Goal: Task Accomplishment & Management: Use online tool/utility

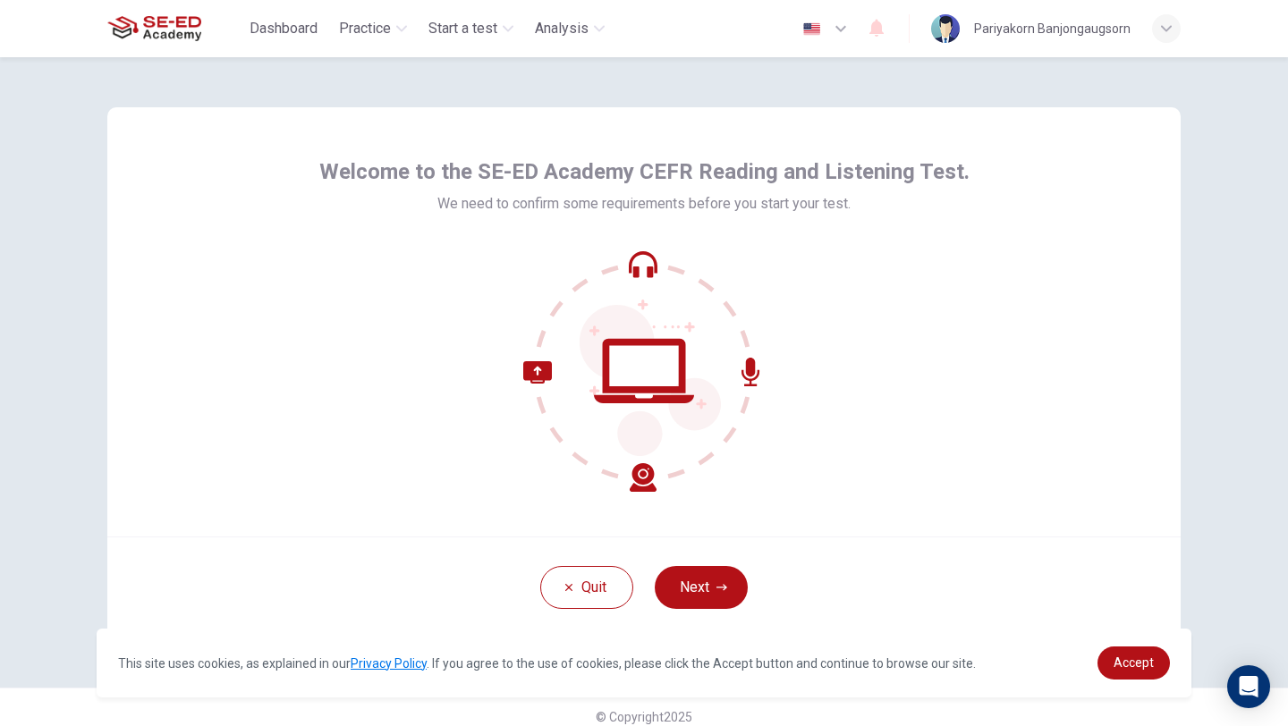
click at [688, 584] on button "Next" at bounding box center [701, 587] width 93 height 43
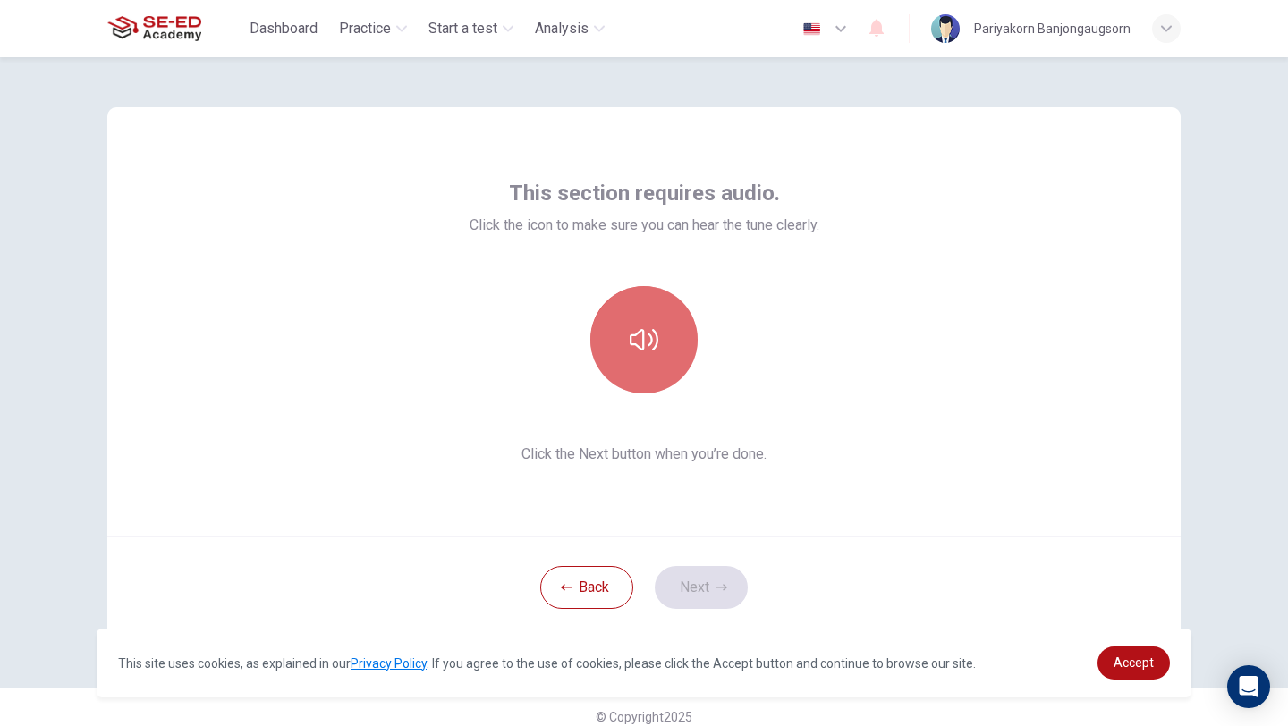
click at [635, 327] on icon "button" at bounding box center [644, 340] width 29 height 29
click at [634, 327] on icon "button" at bounding box center [644, 340] width 29 height 29
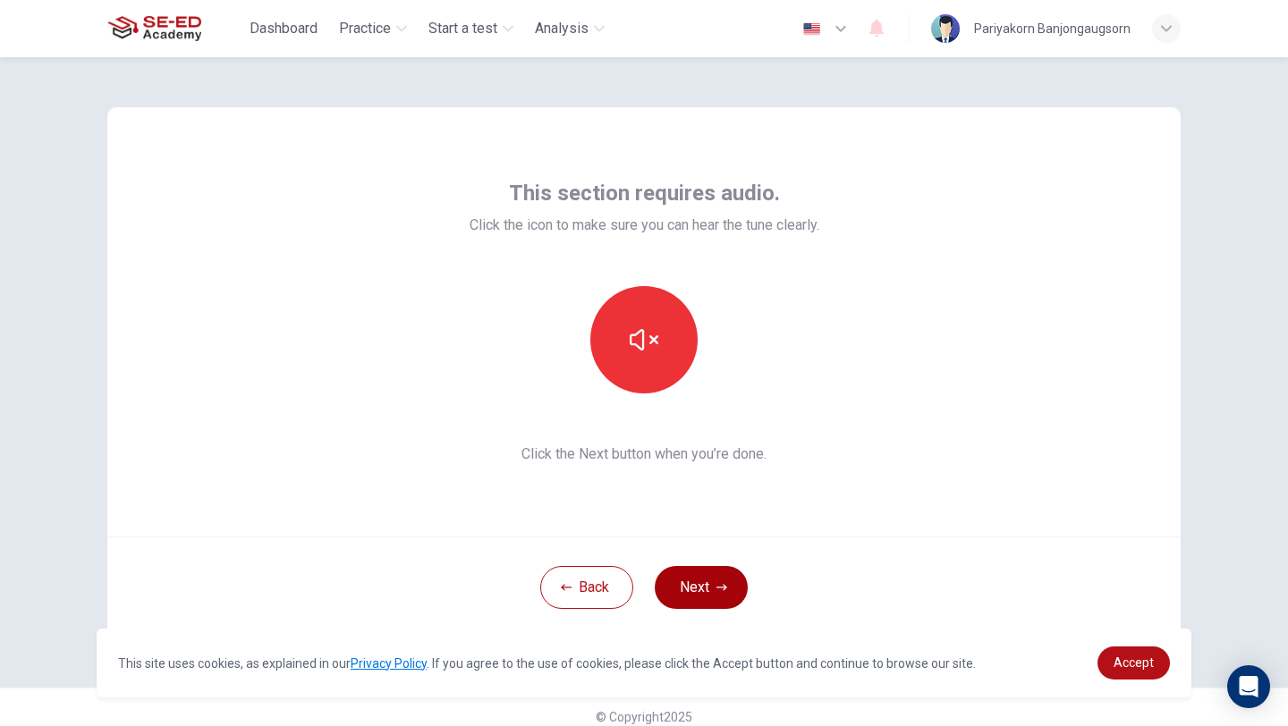
click at [694, 586] on button "Next" at bounding box center [701, 587] width 93 height 43
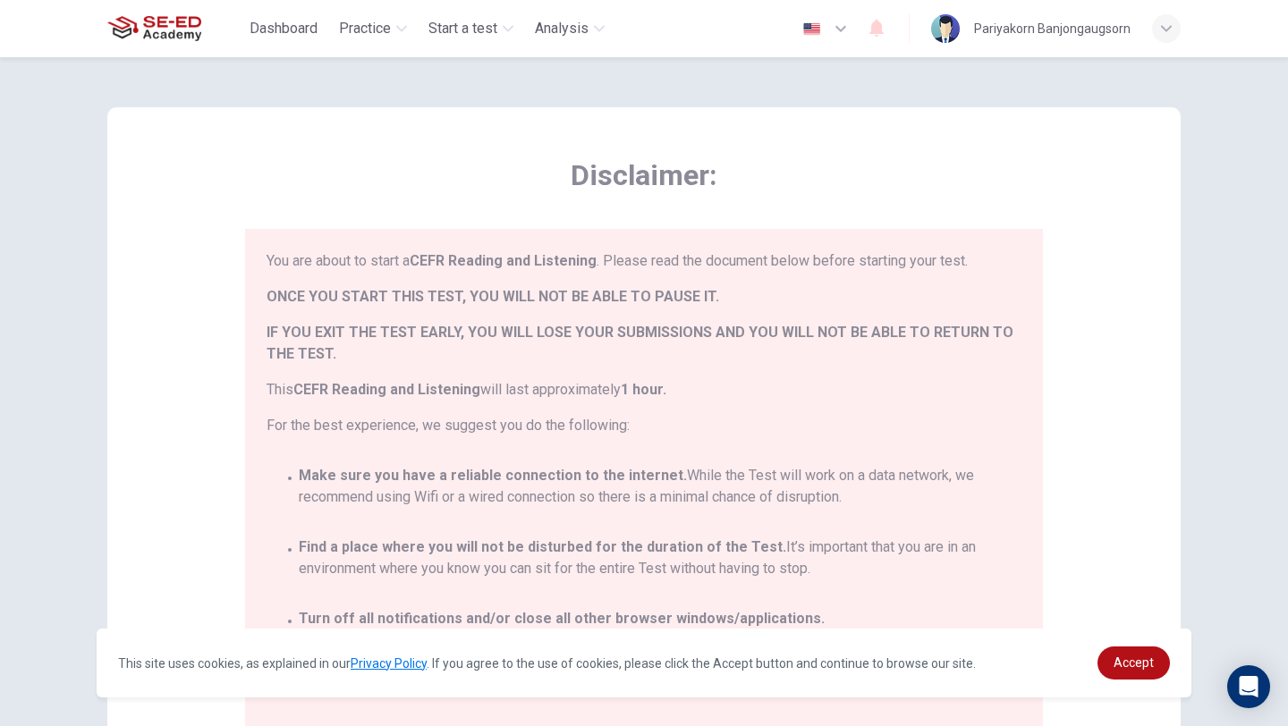
scroll to position [105, 0]
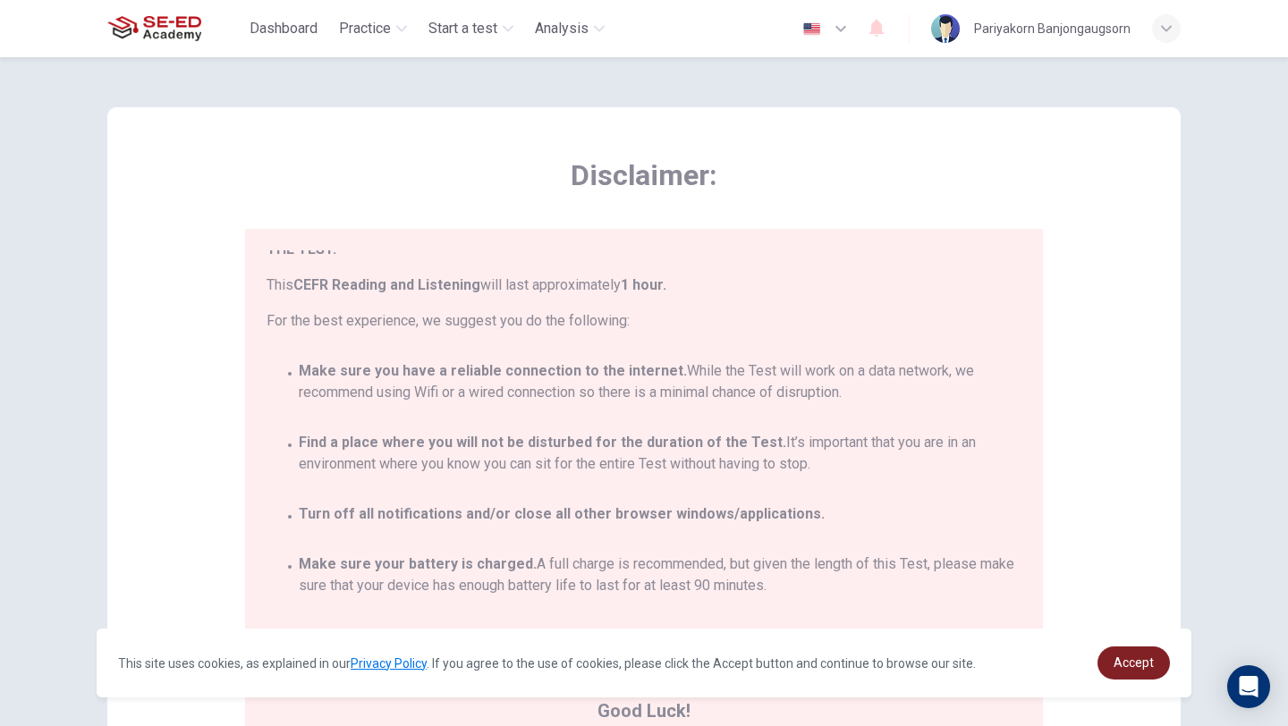
click at [1142, 663] on span "Accept" at bounding box center [1134, 663] width 40 height 14
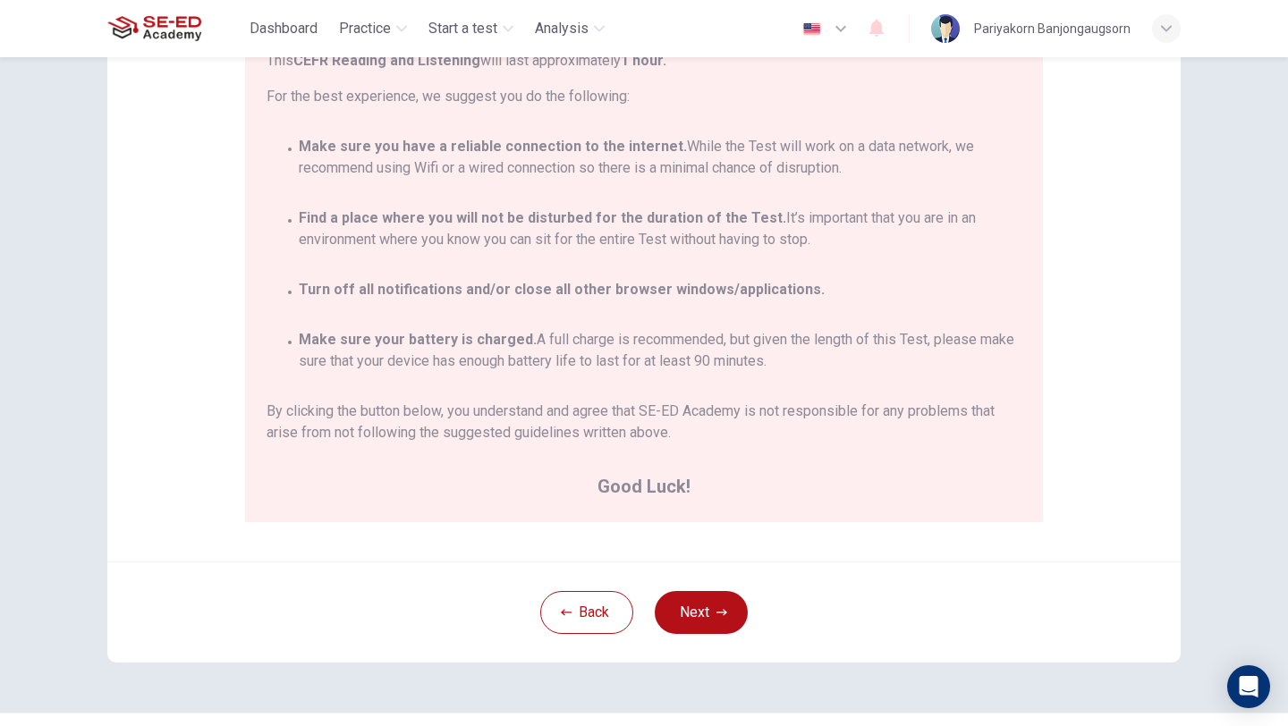
scroll to position [268, 0]
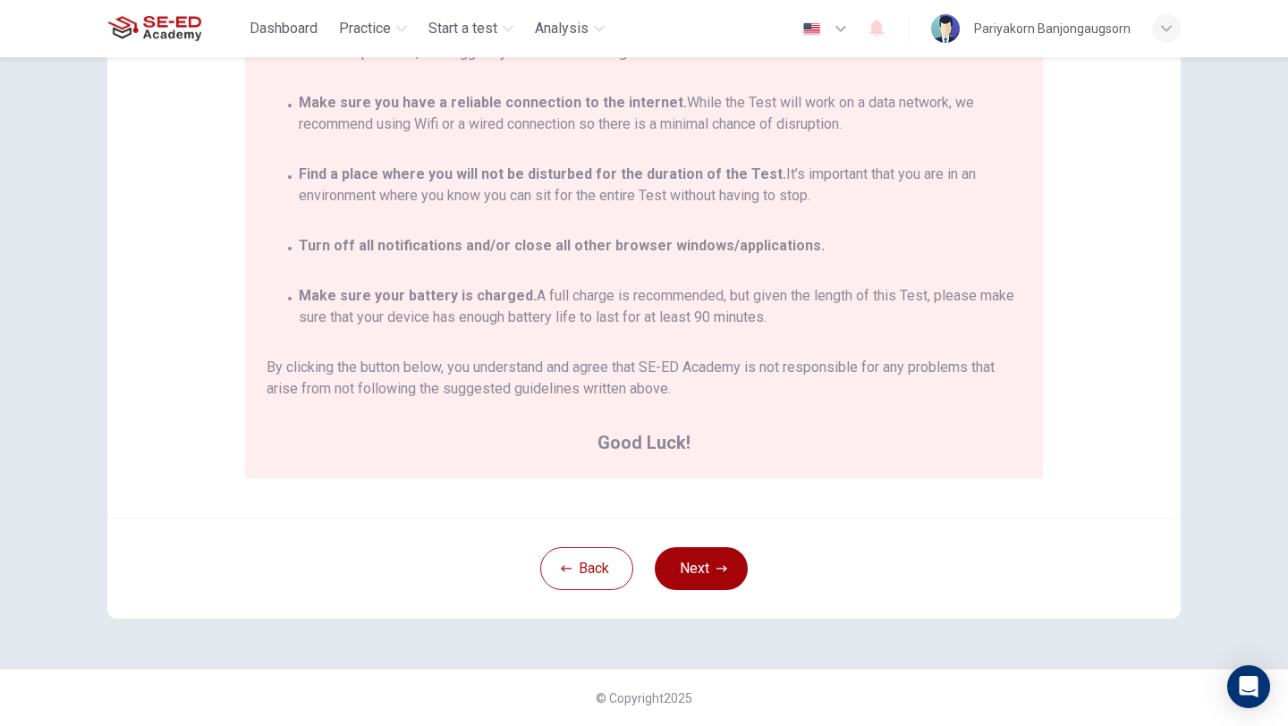
click at [724, 567] on icon "button" at bounding box center [722, 568] width 11 height 6
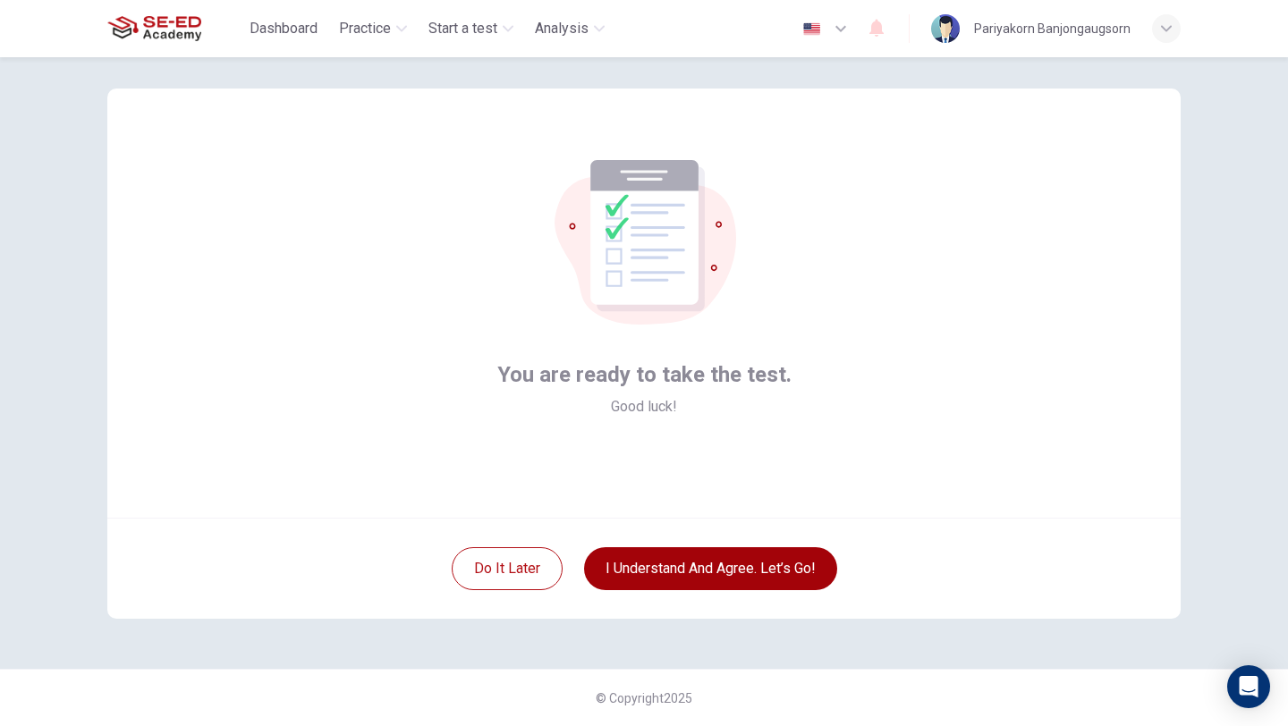
scroll to position [19, 0]
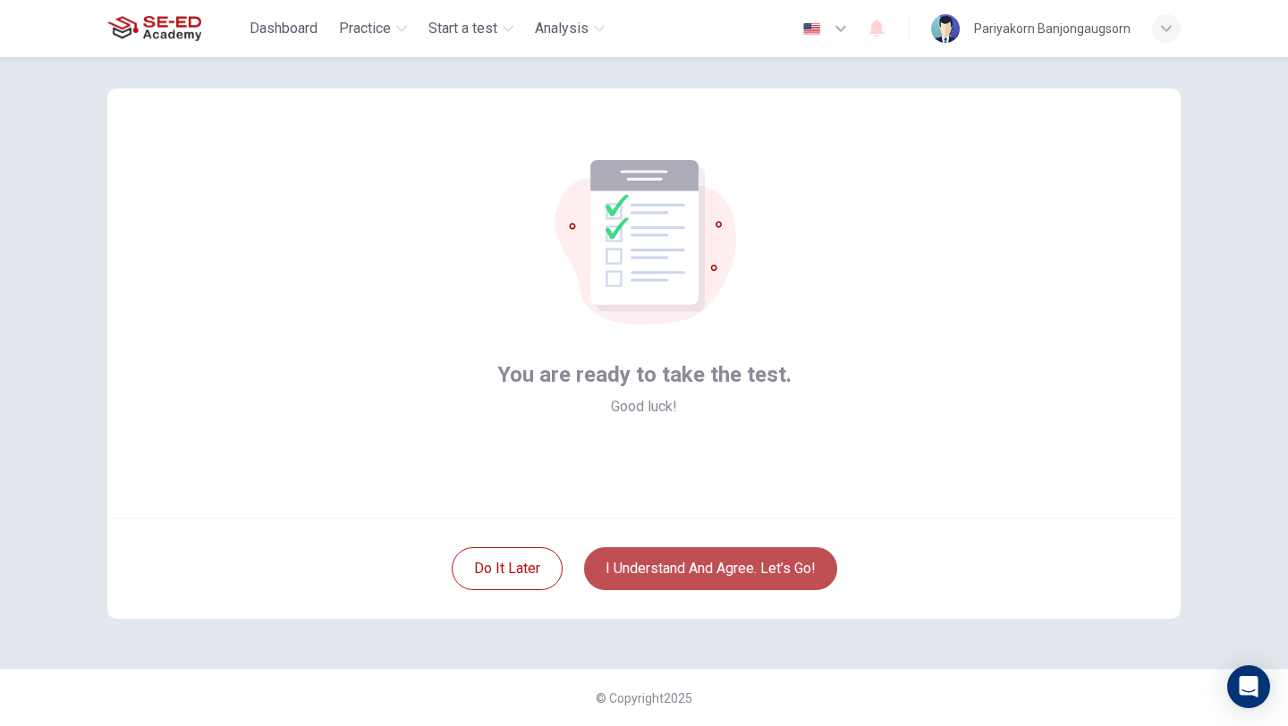
click at [637, 565] on button "I understand and agree. Let’s go!" at bounding box center [710, 569] width 253 height 43
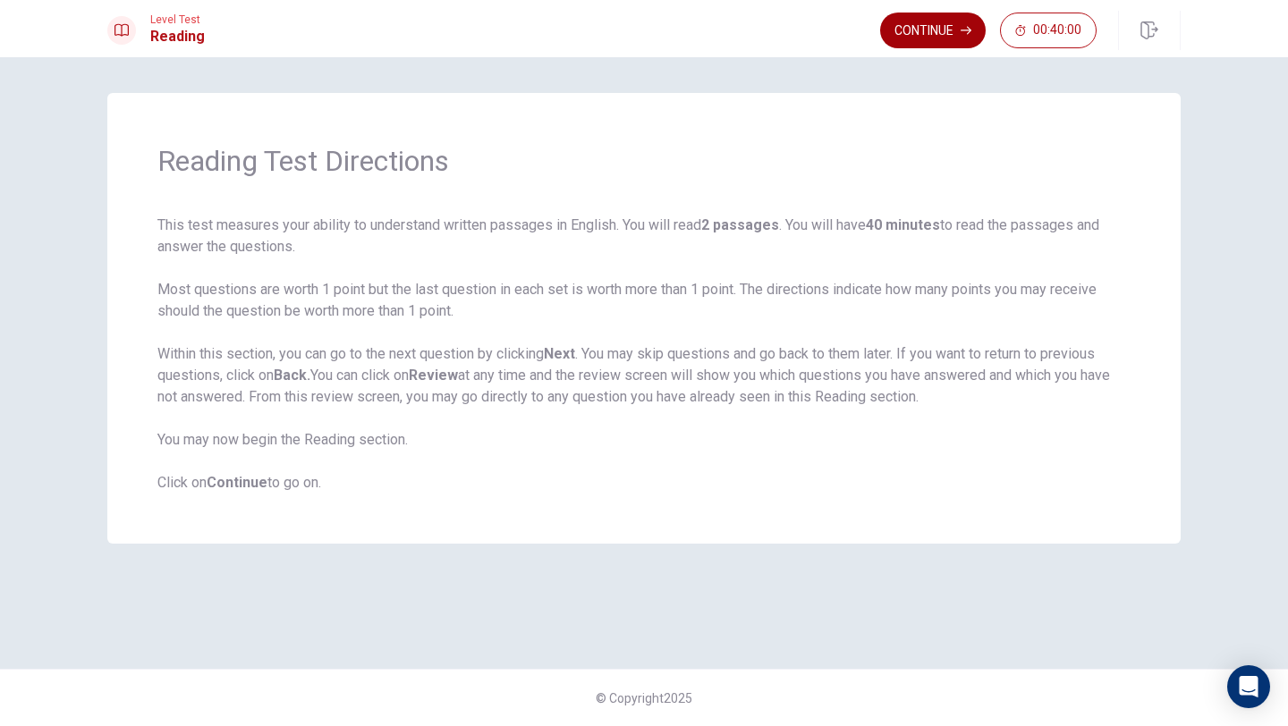
click at [927, 37] on button "Continue" at bounding box center [933, 31] width 106 height 36
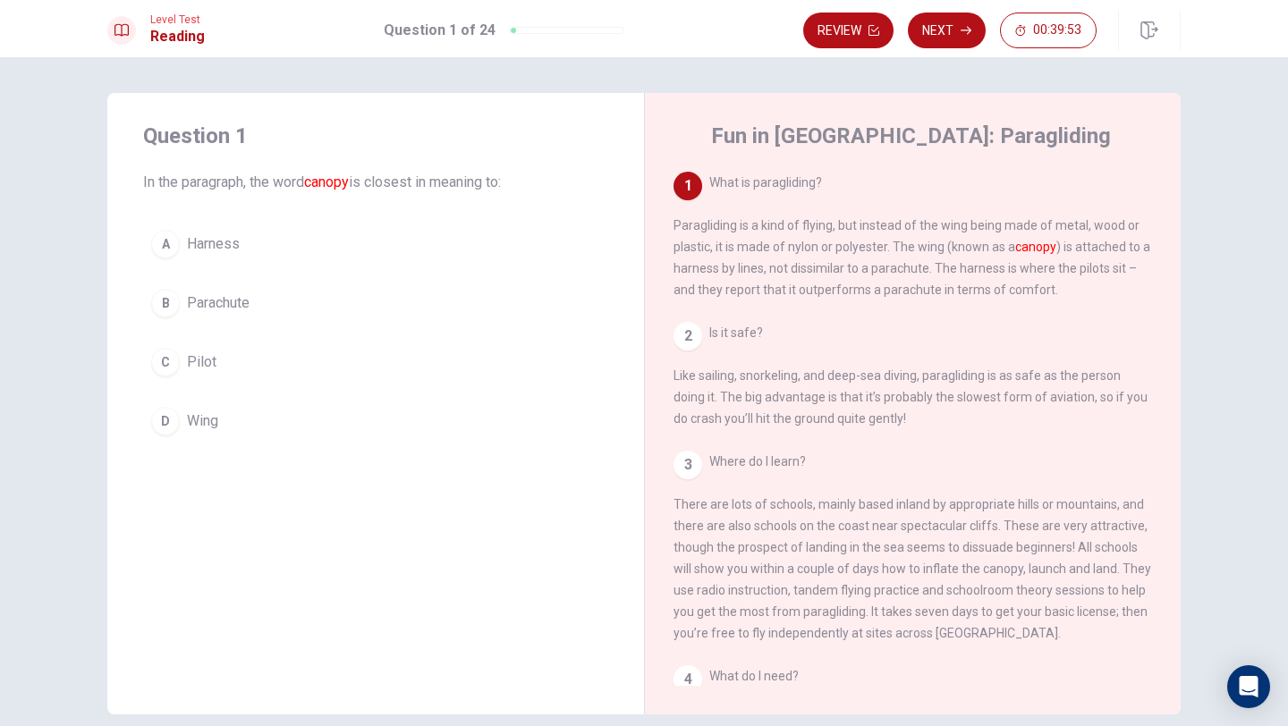
click at [450, 434] on button "D Wing" at bounding box center [375, 421] width 465 height 45
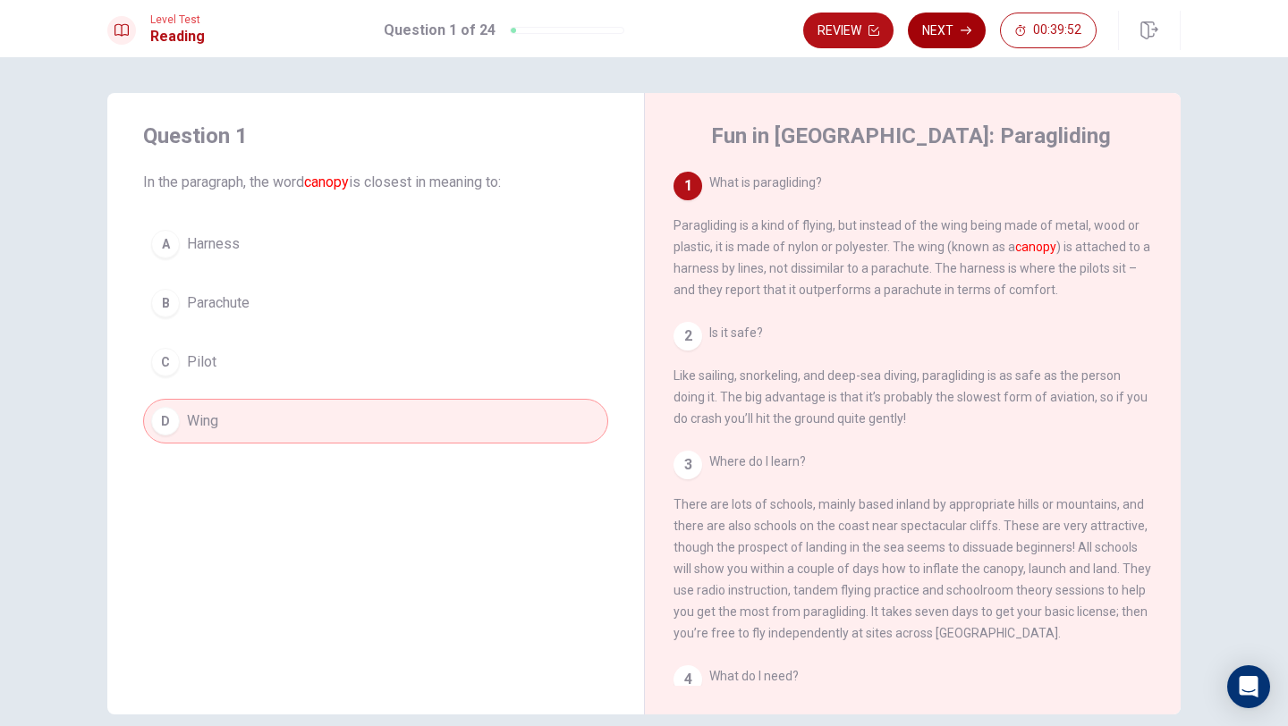
click at [942, 36] on button "Next" at bounding box center [947, 31] width 78 height 36
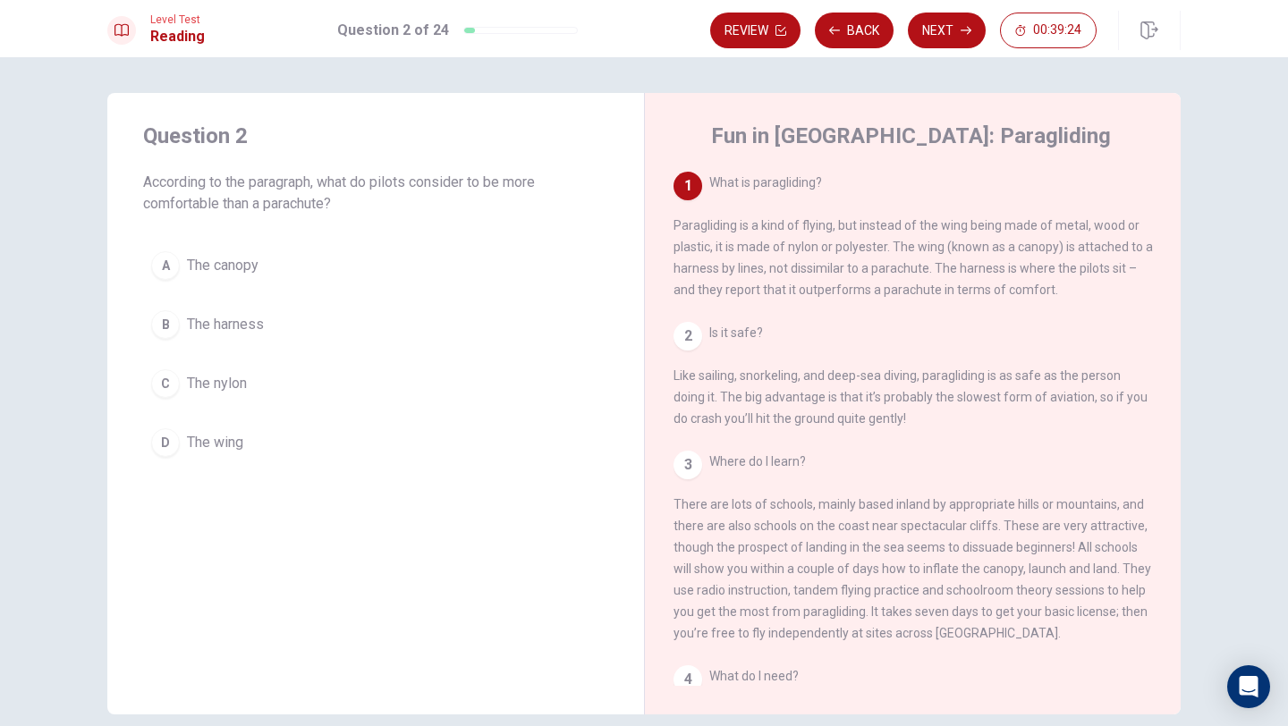
click at [309, 265] on button "A The canopy" at bounding box center [375, 265] width 465 height 45
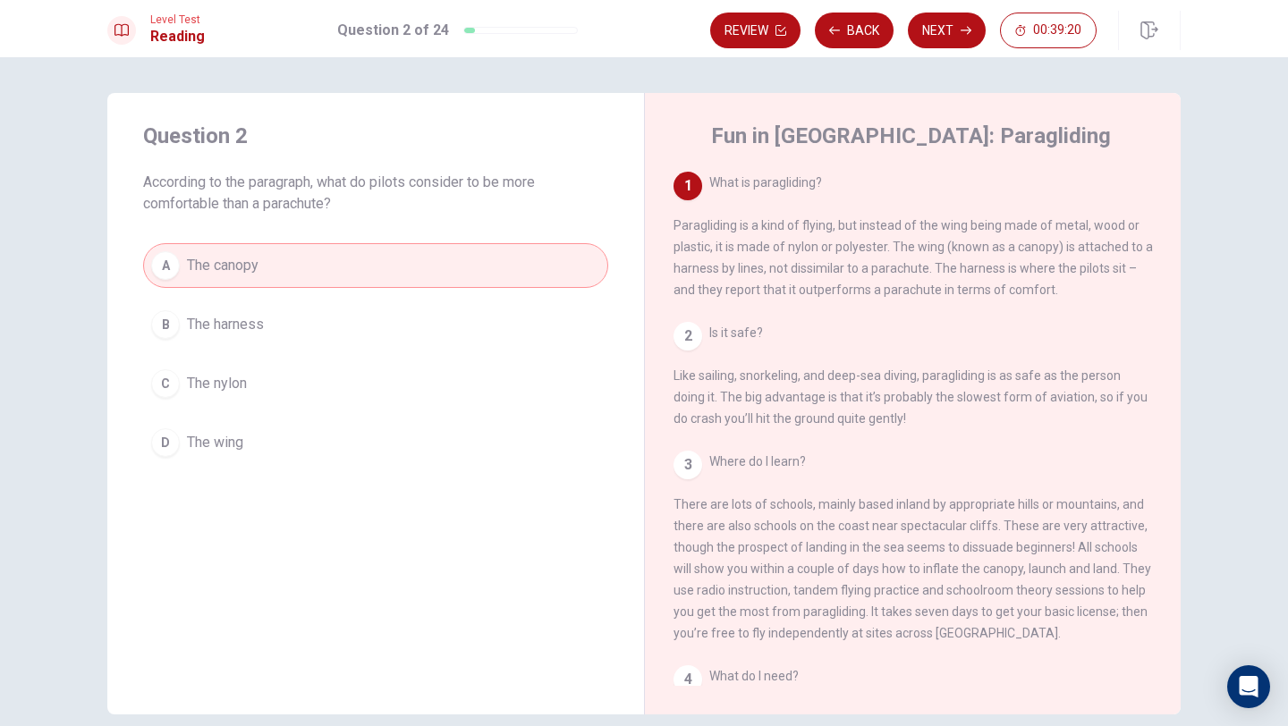
click at [941, 36] on button "Next" at bounding box center [947, 31] width 78 height 36
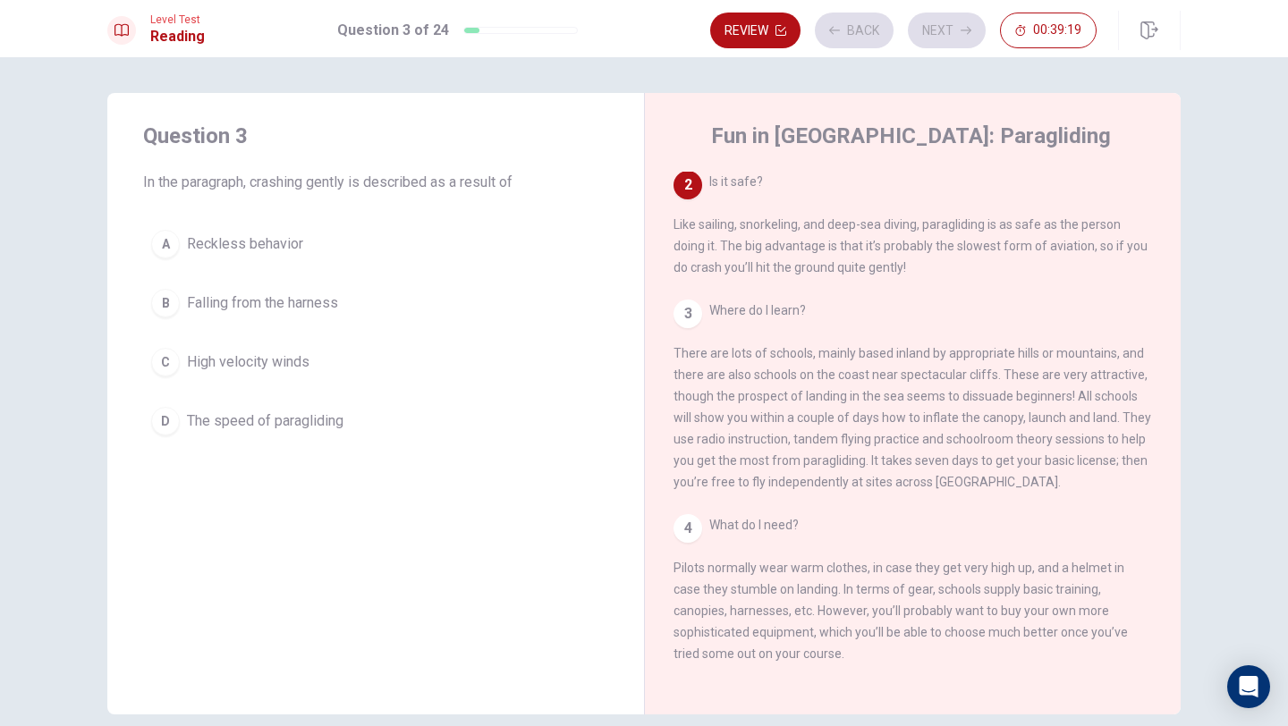
scroll to position [156, 0]
click at [310, 251] on button "A Reckless behavior" at bounding box center [375, 244] width 465 height 45
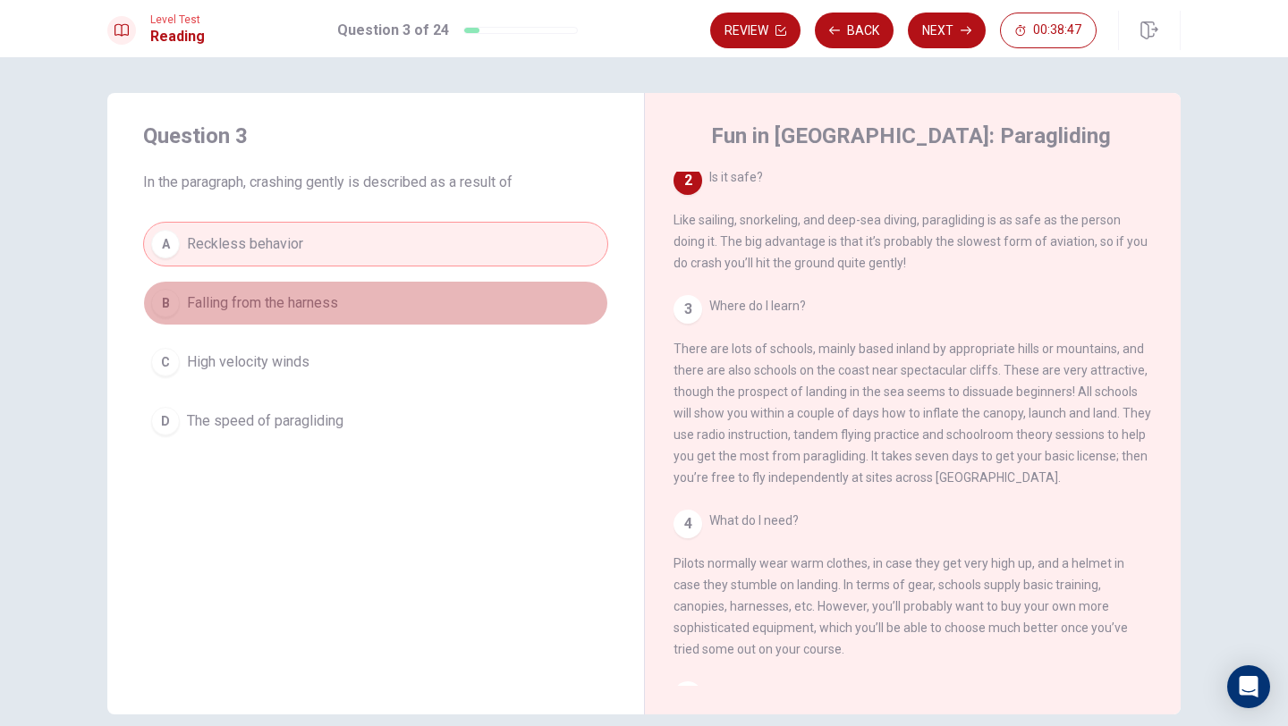
click at [338, 312] on span "Falling from the harness" at bounding box center [262, 303] width 151 height 21
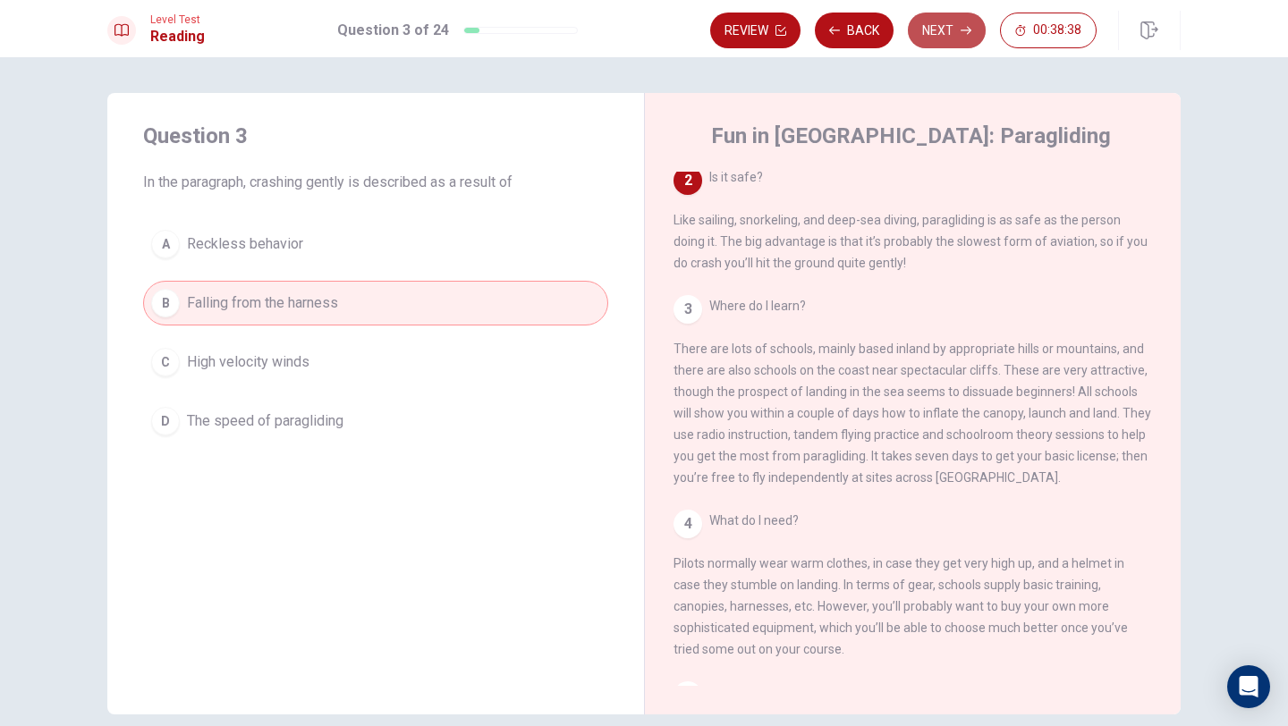
click at [938, 45] on button "Next" at bounding box center [947, 31] width 78 height 36
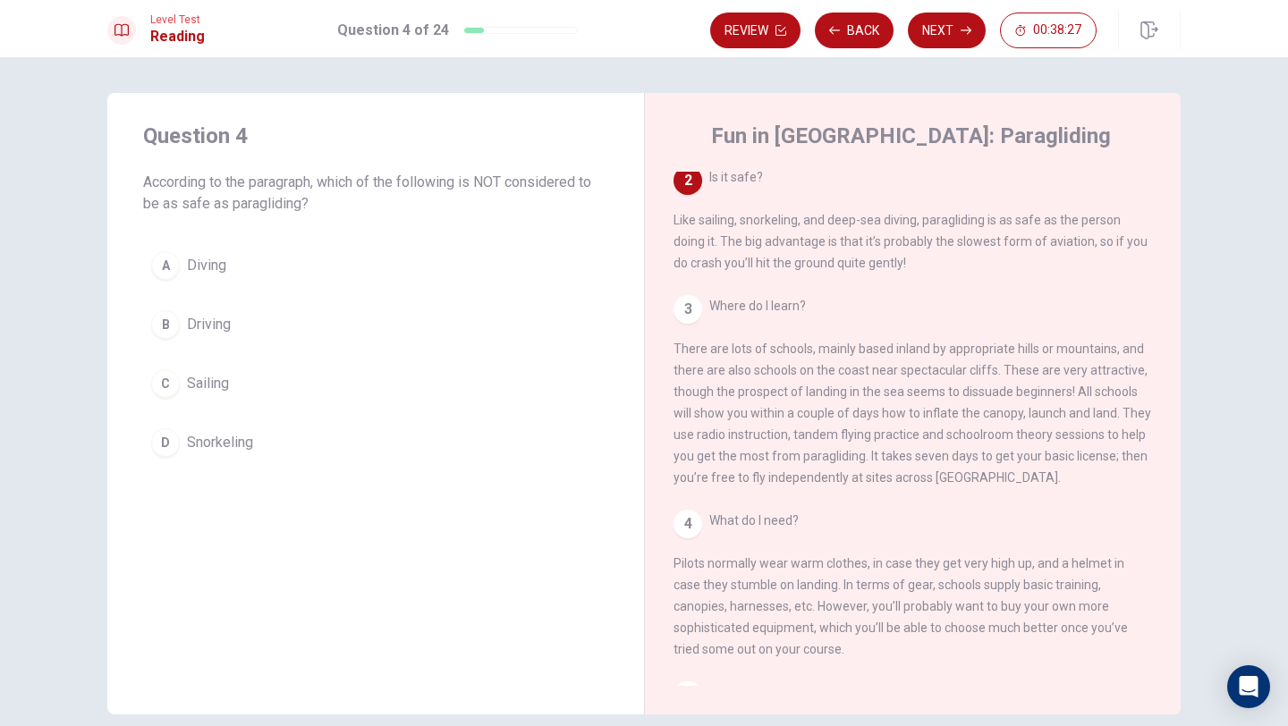
click at [265, 327] on button "B Driving" at bounding box center [375, 324] width 465 height 45
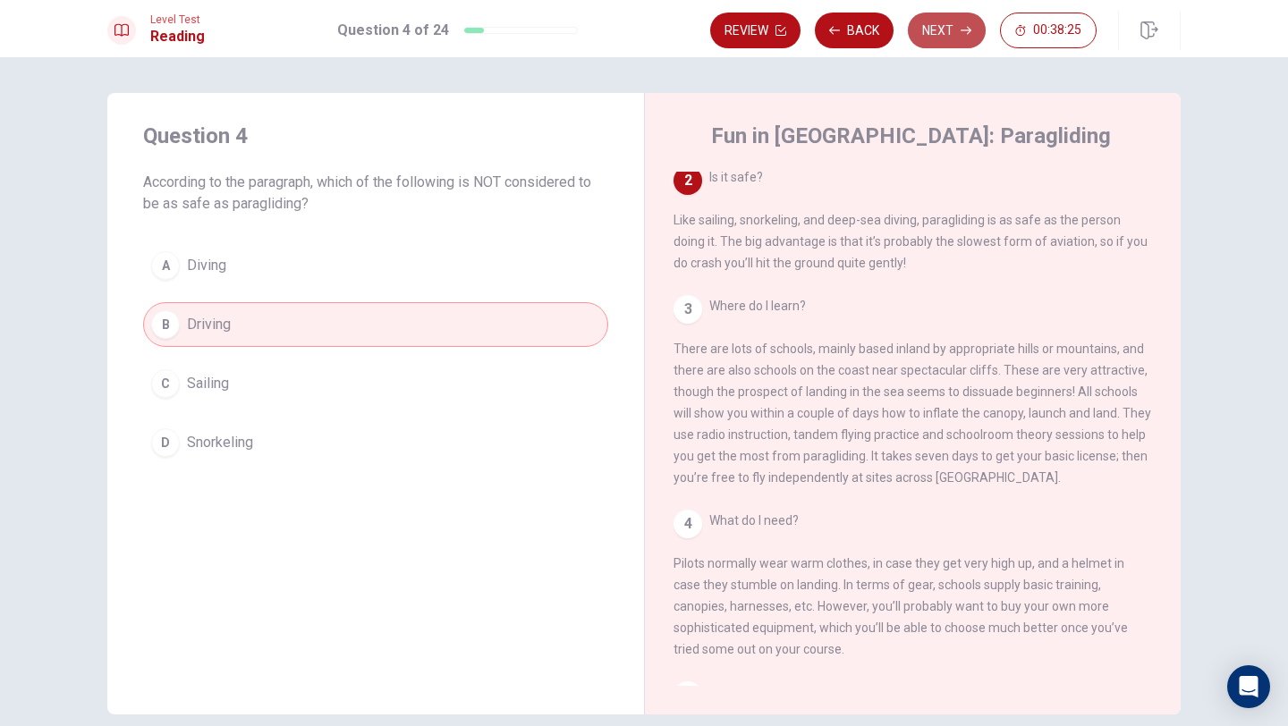
click at [961, 35] on icon "button" at bounding box center [966, 30] width 11 height 11
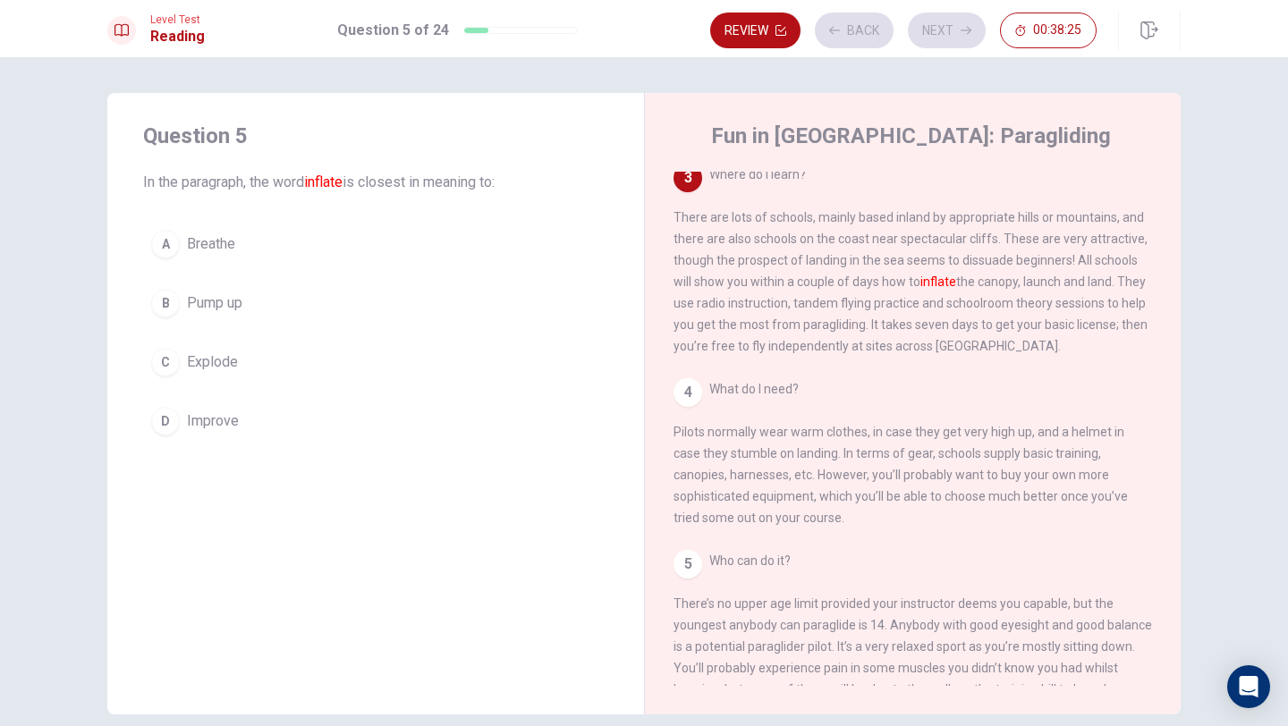
scroll to position [289, 0]
click at [256, 307] on button "B Pump up" at bounding box center [375, 303] width 465 height 45
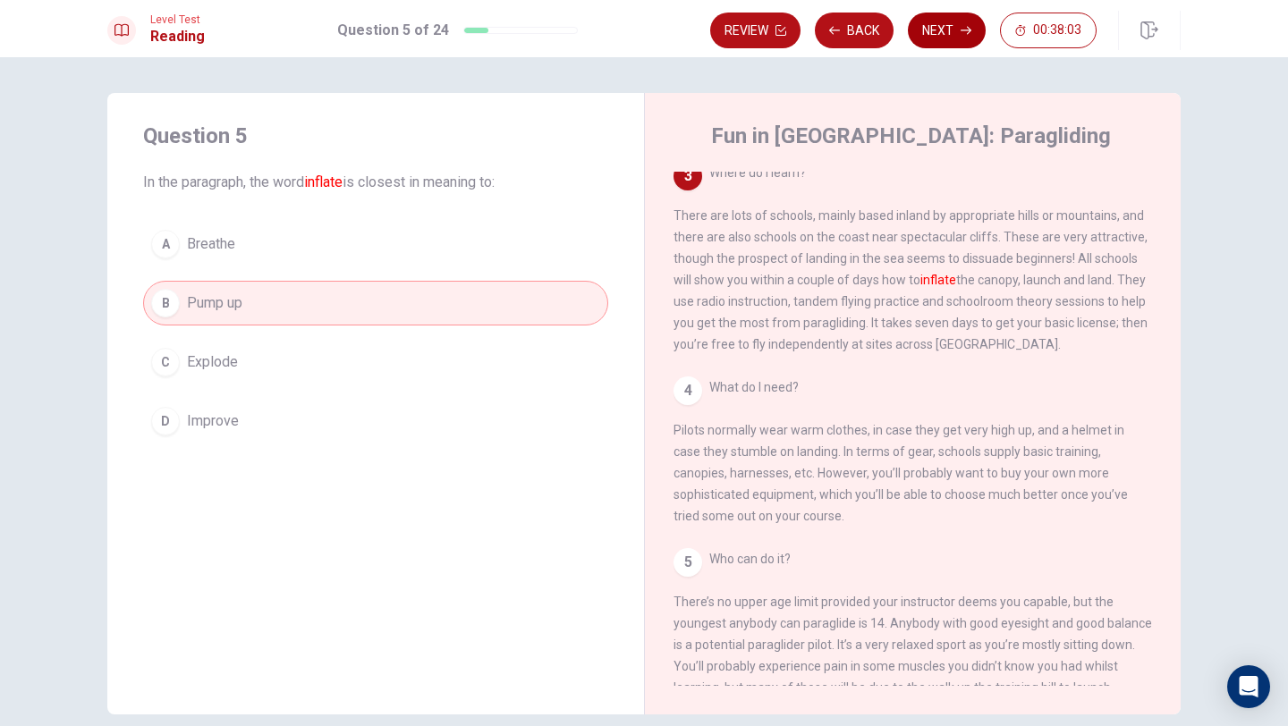
click at [956, 36] on button "Next" at bounding box center [947, 31] width 78 height 36
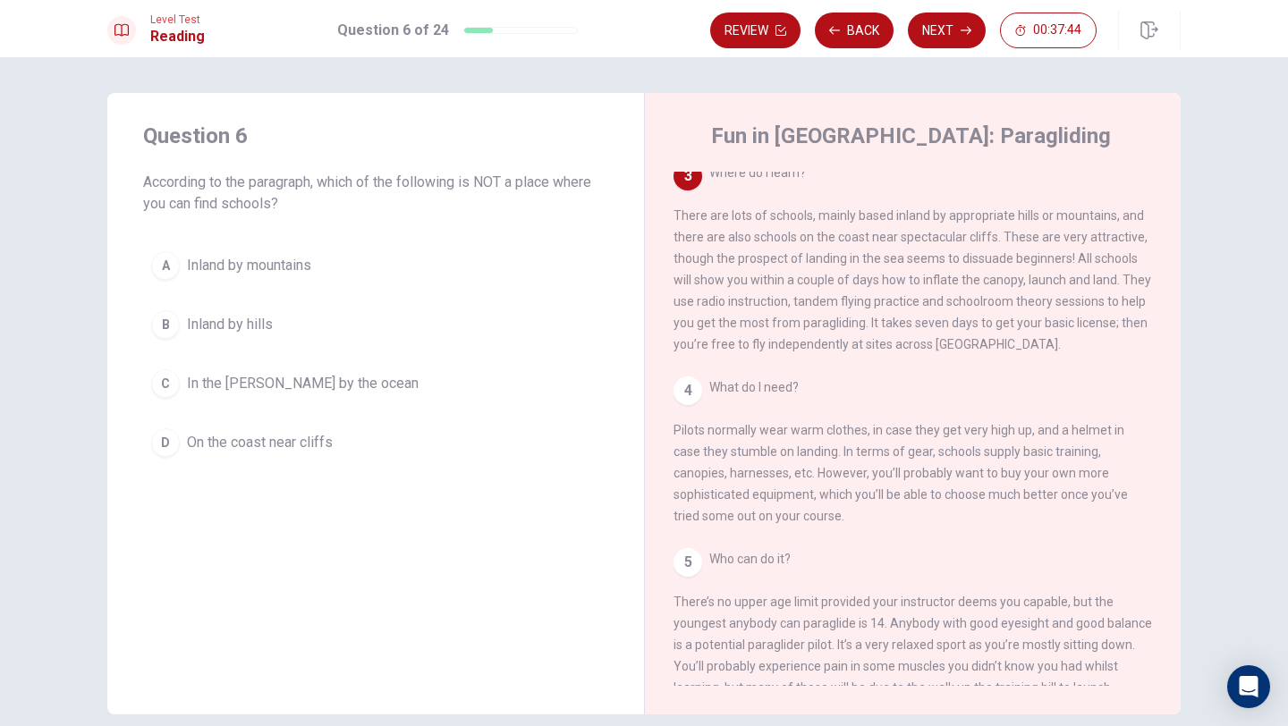
click at [310, 385] on span "In the [PERSON_NAME] by the ocean" at bounding box center [303, 383] width 232 height 21
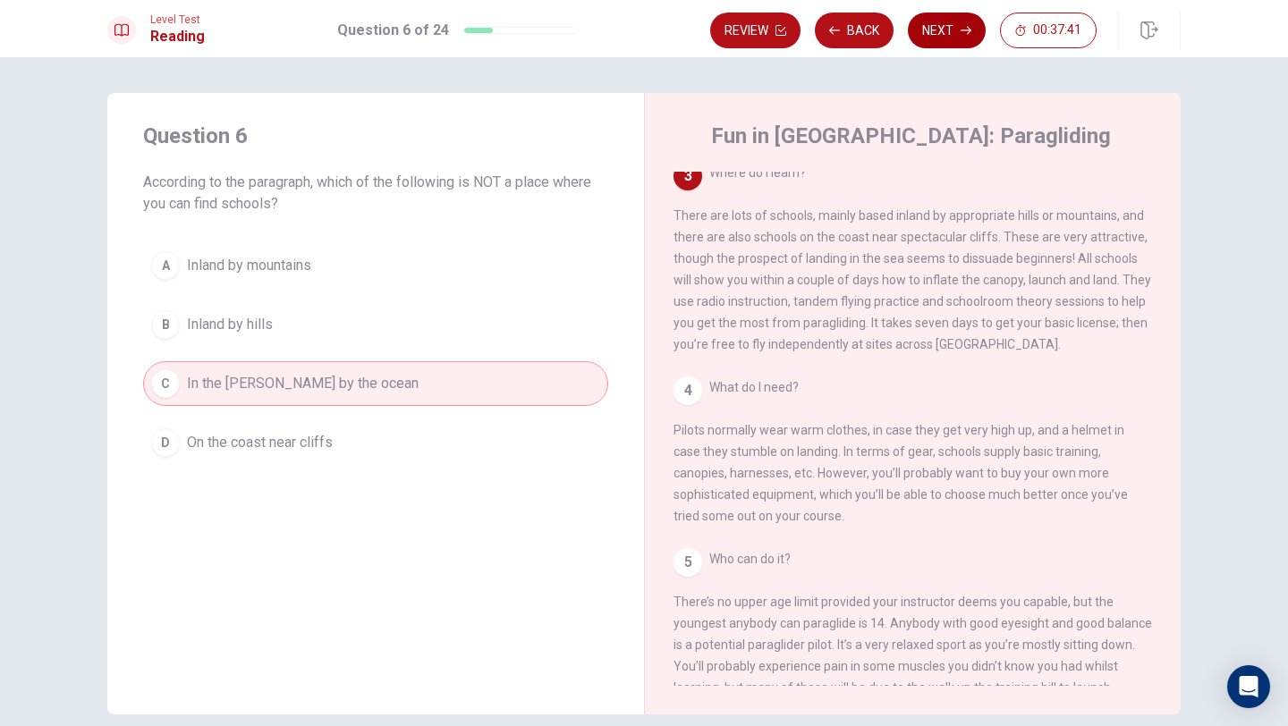
click at [953, 41] on button "Next" at bounding box center [947, 31] width 78 height 36
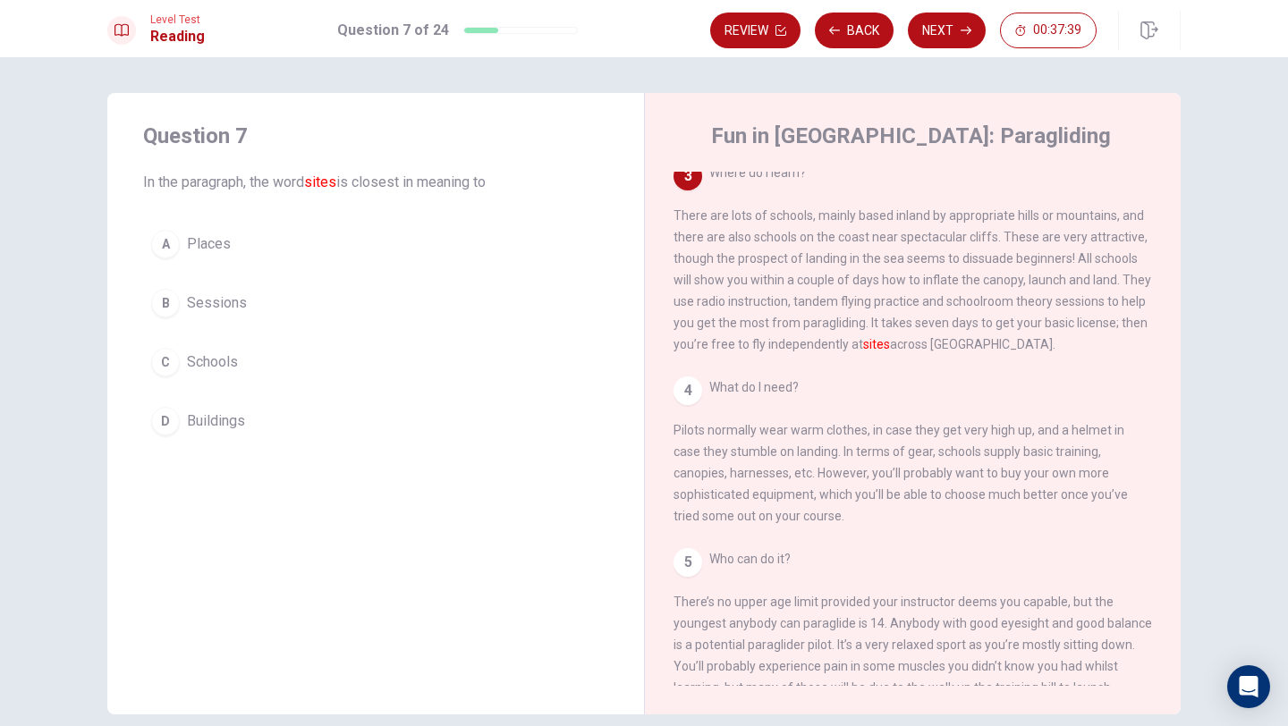
click at [274, 251] on button "A Places" at bounding box center [375, 244] width 465 height 45
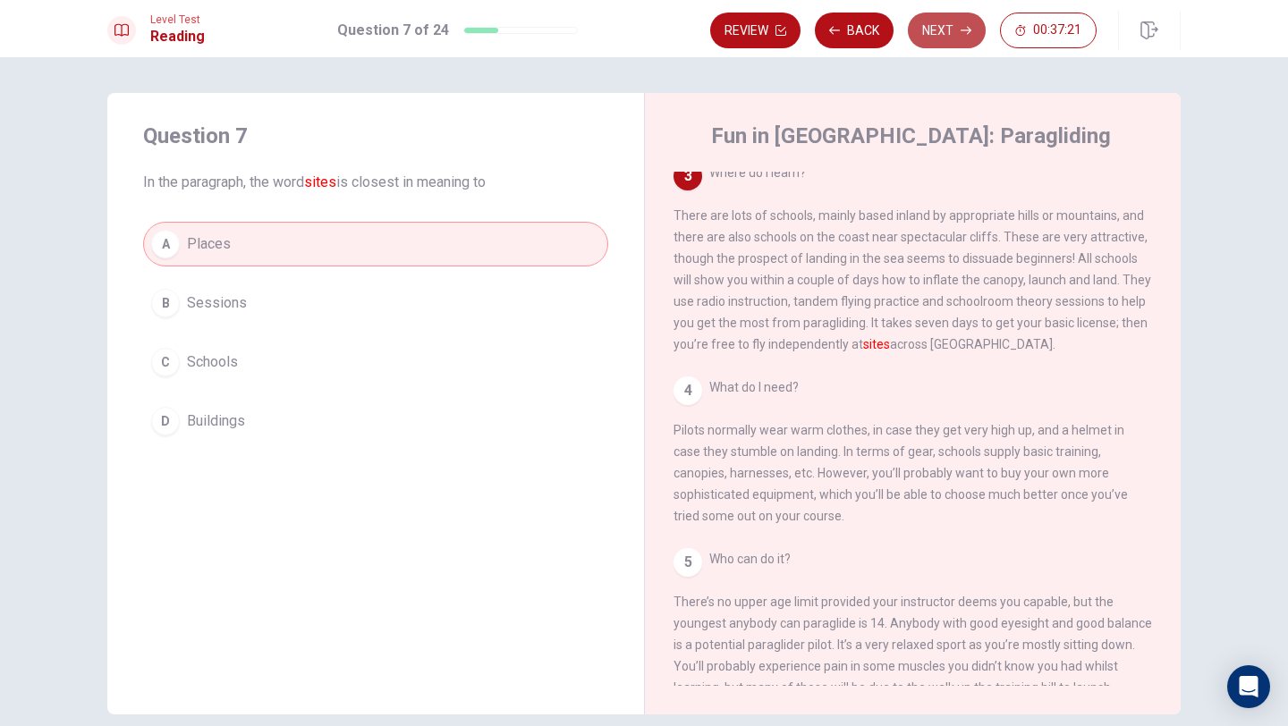
click at [931, 44] on button "Next" at bounding box center [947, 31] width 78 height 36
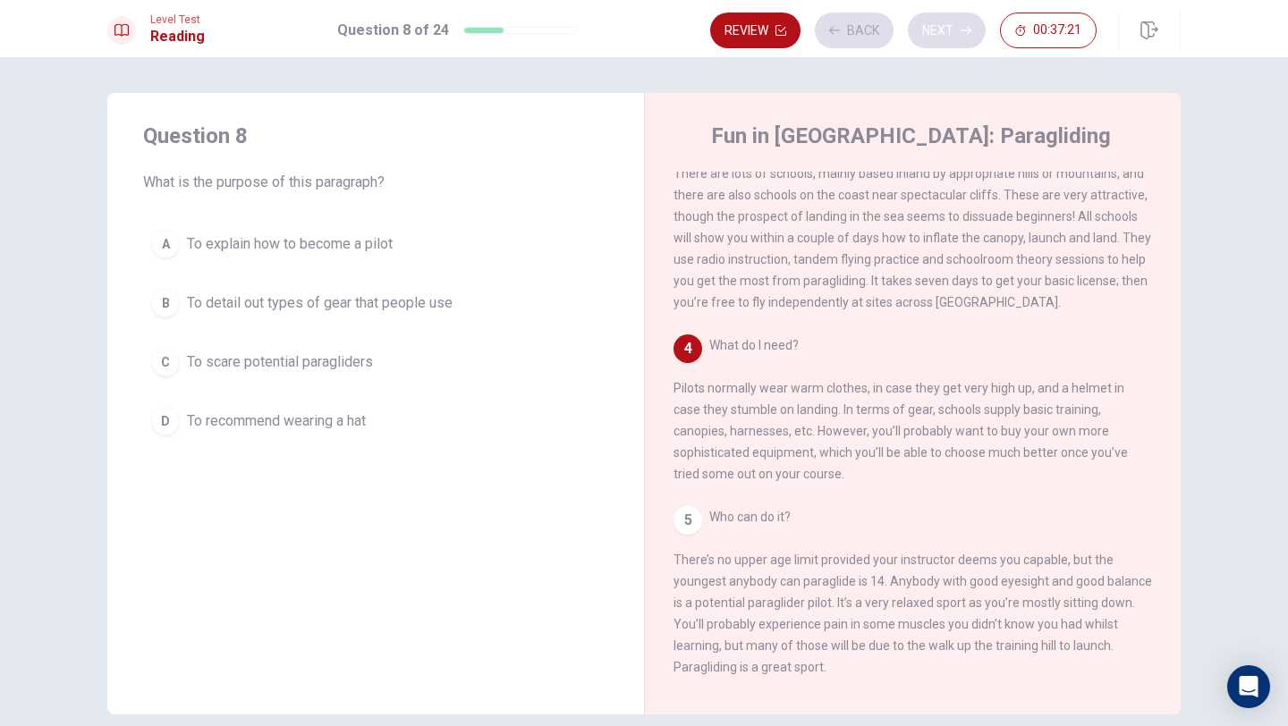
scroll to position [333, 0]
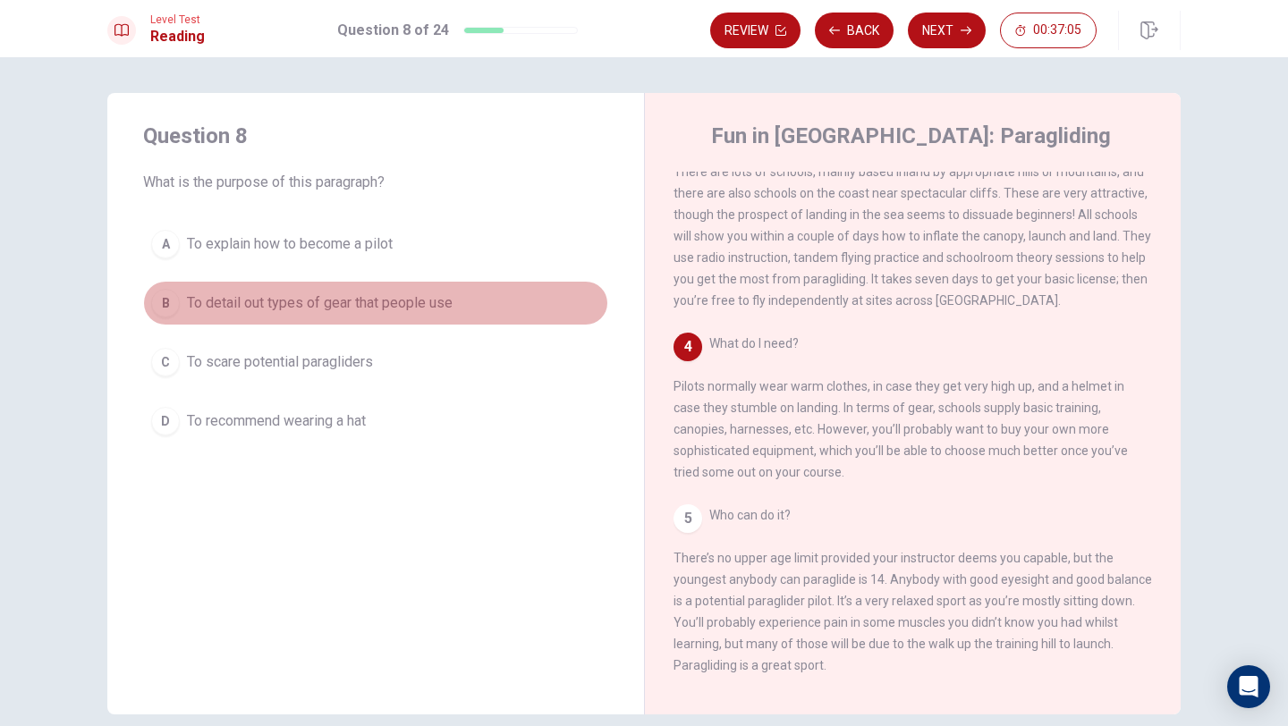
click at [311, 303] on span "To detail out types of gear that people use" at bounding box center [320, 303] width 266 height 21
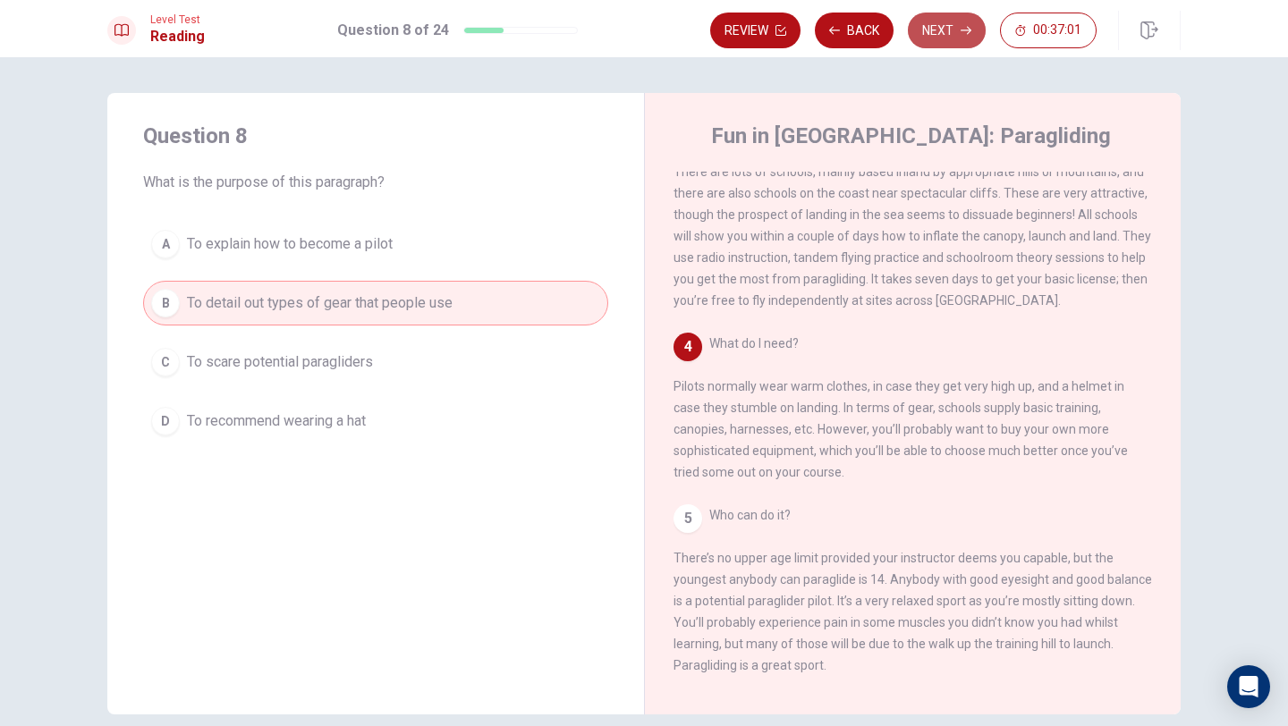
click at [937, 44] on button "Next" at bounding box center [947, 31] width 78 height 36
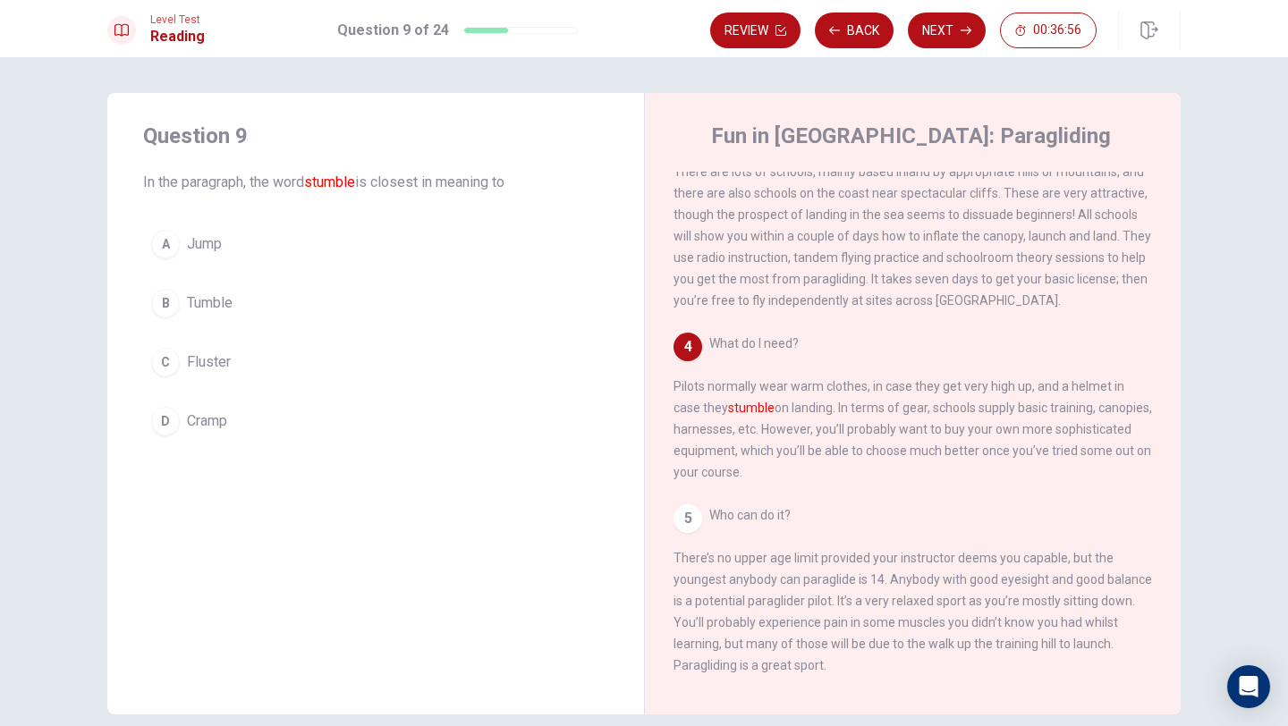
click at [279, 290] on button "B Tumble" at bounding box center [375, 303] width 465 height 45
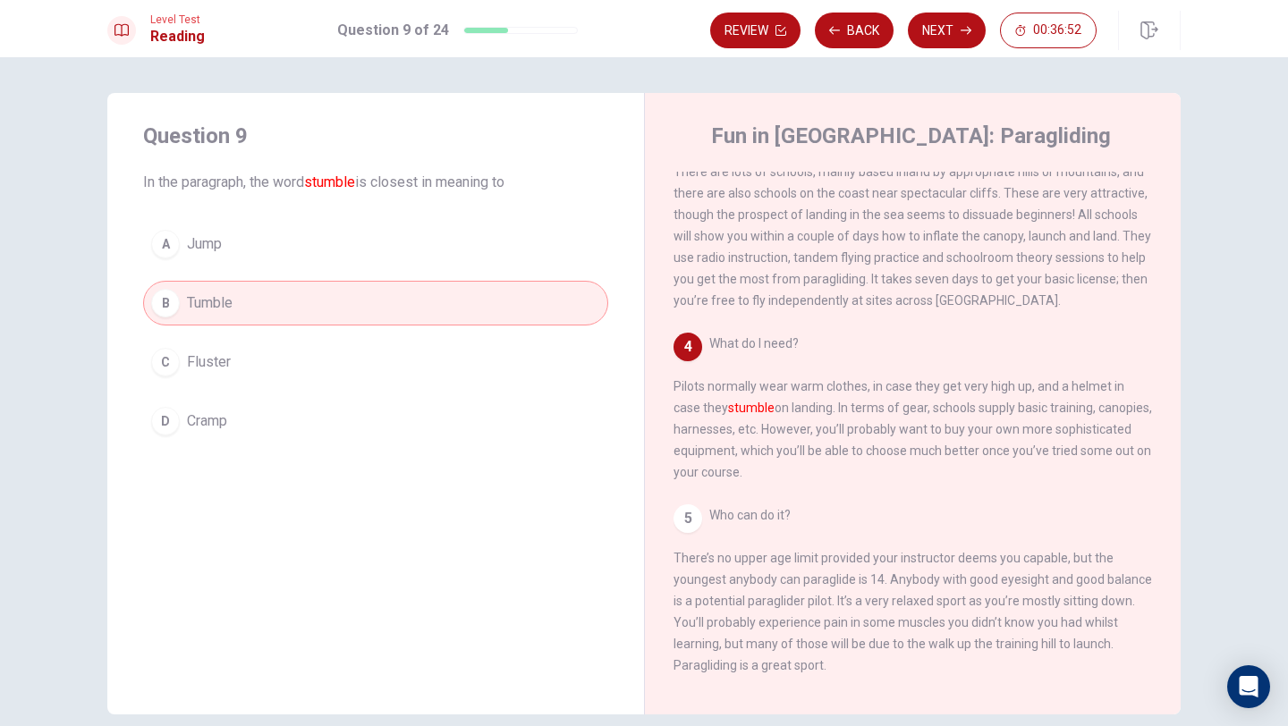
click at [935, 26] on button "Next" at bounding box center [947, 31] width 78 height 36
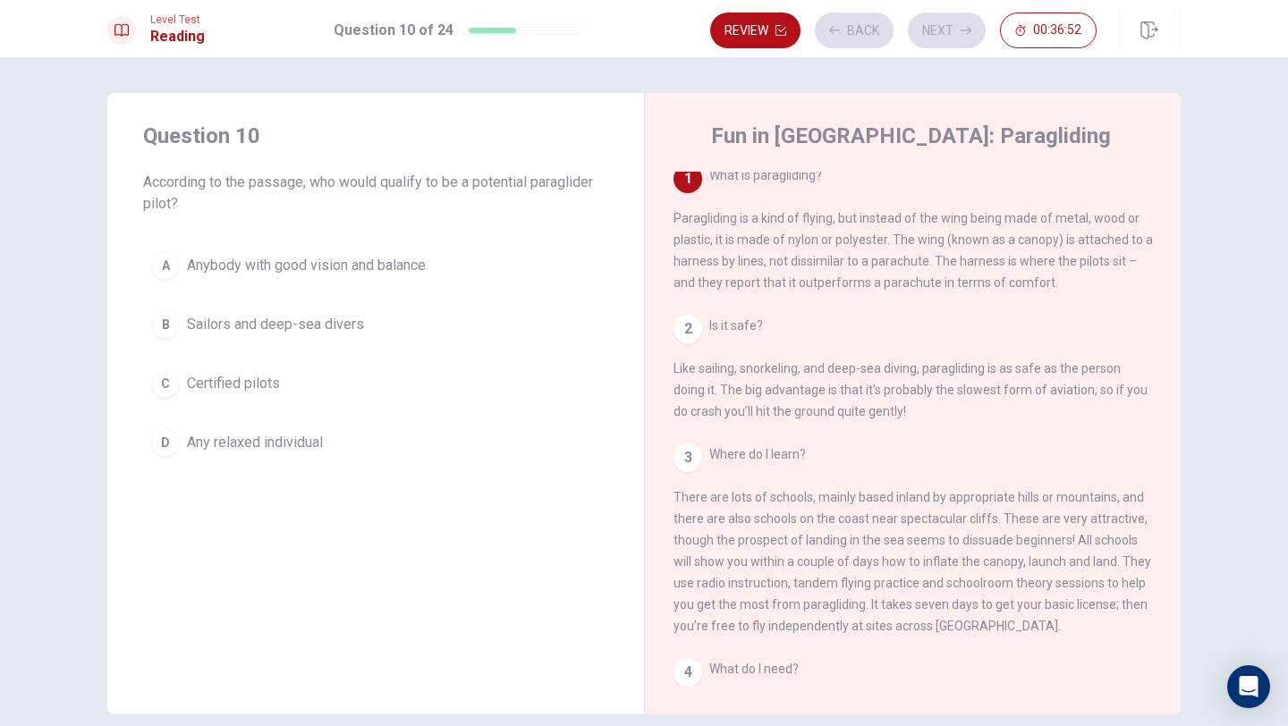
scroll to position [0, 0]
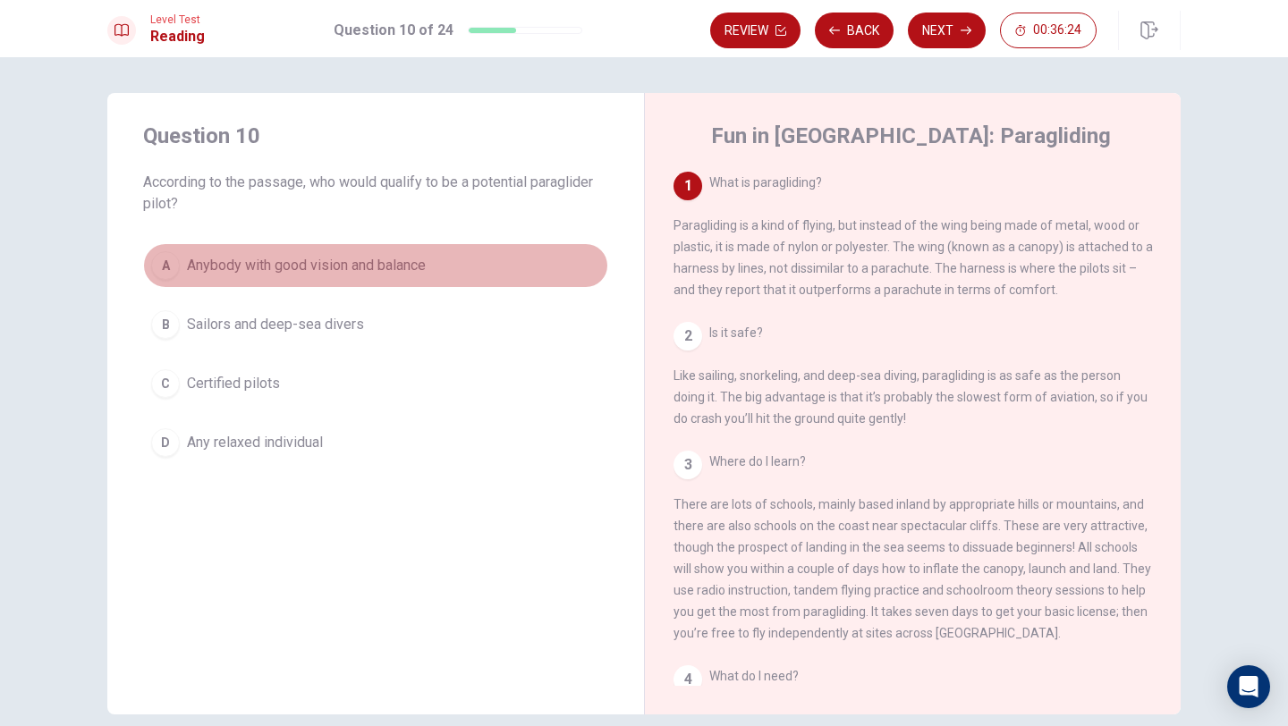
click at [345, 273] on span "Anybody with good vision and balance" at bounding box center [306, 265] width 239 height 21
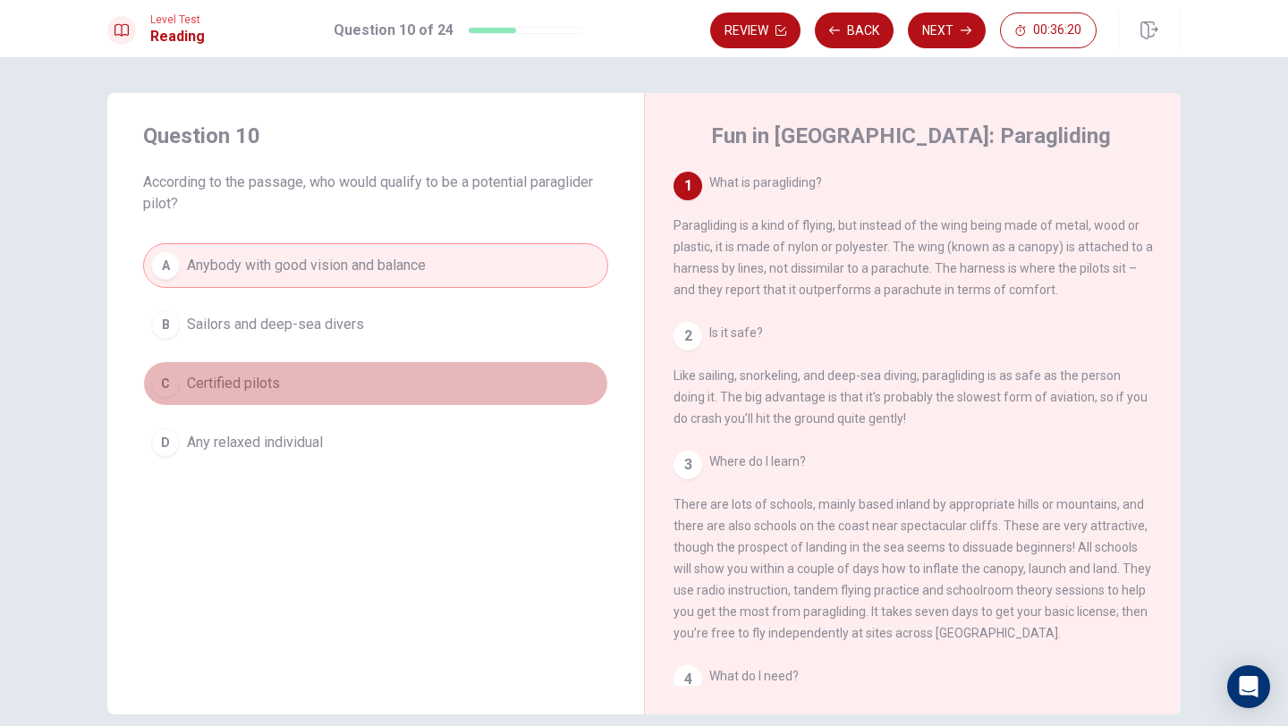
click at [254, 373] on span "Certified pilots" at bounding box center [233, 383] width 93 height 21
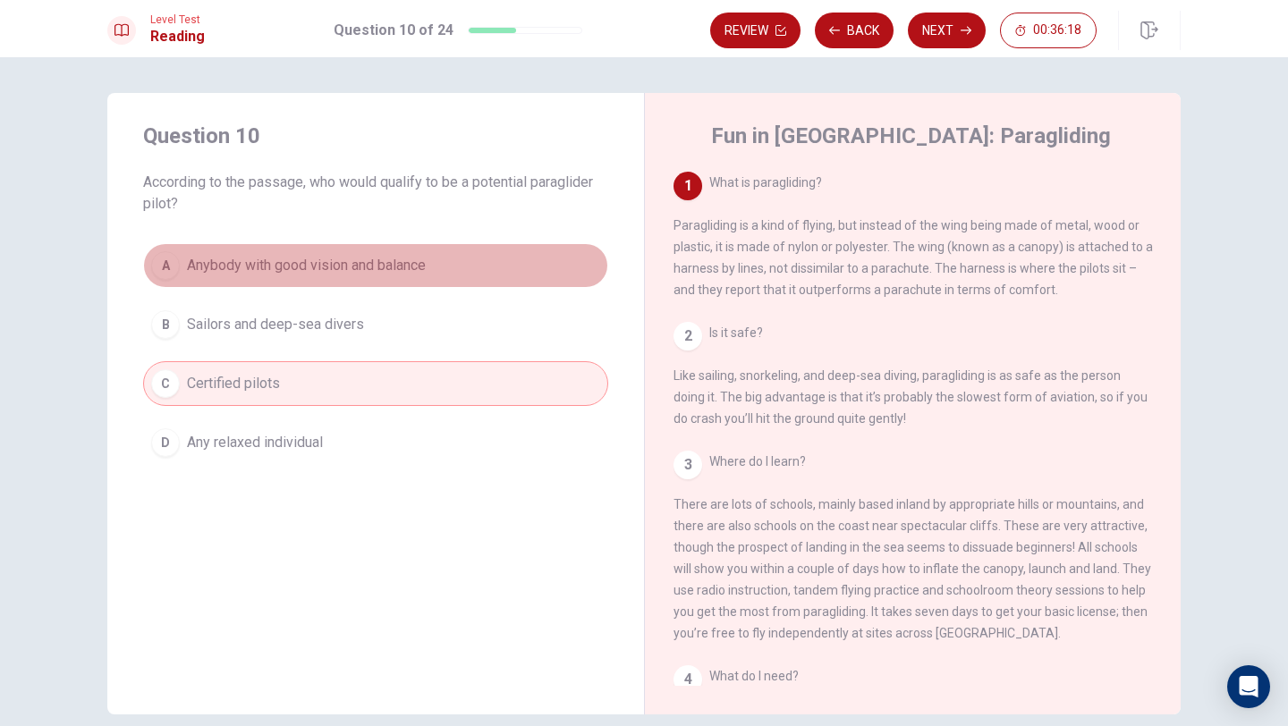
click at [269, 272] on span "Anybody with good vision and balance" at bounding box center [306, 265] width 239 height 21
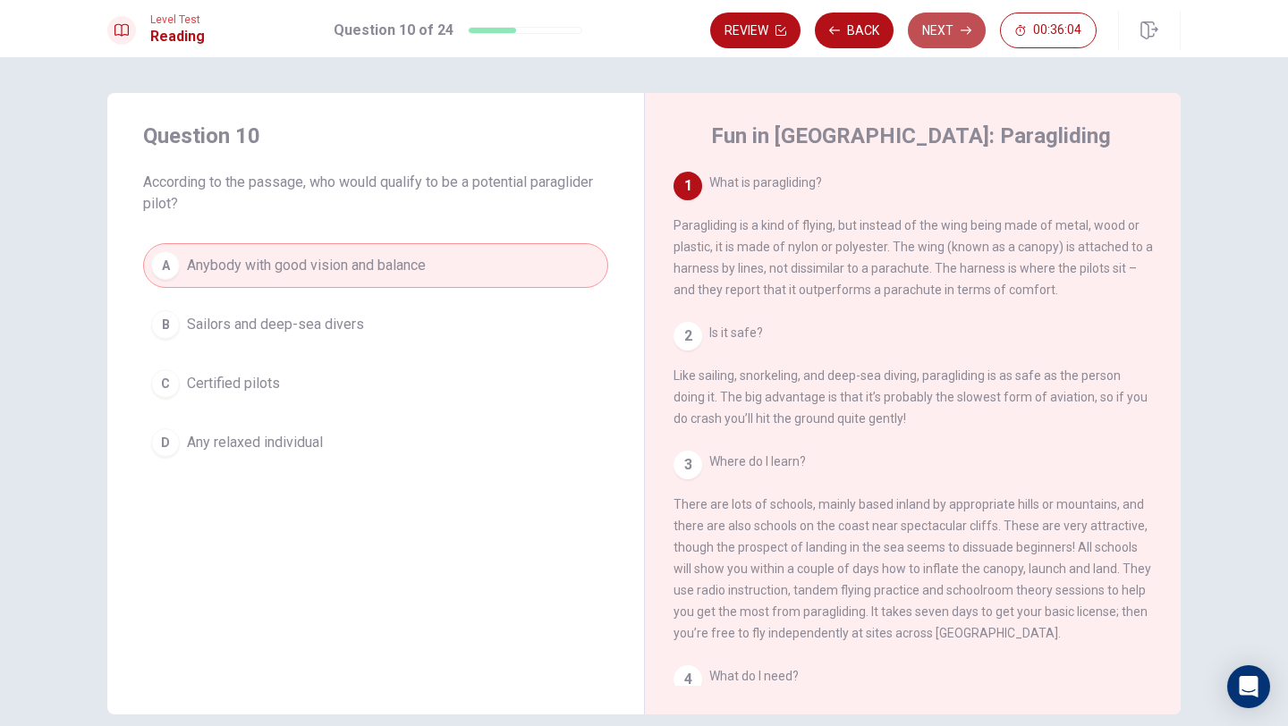
click at [939, 32] on button "Next" at bounding box center [947, 31] width 78 height 36
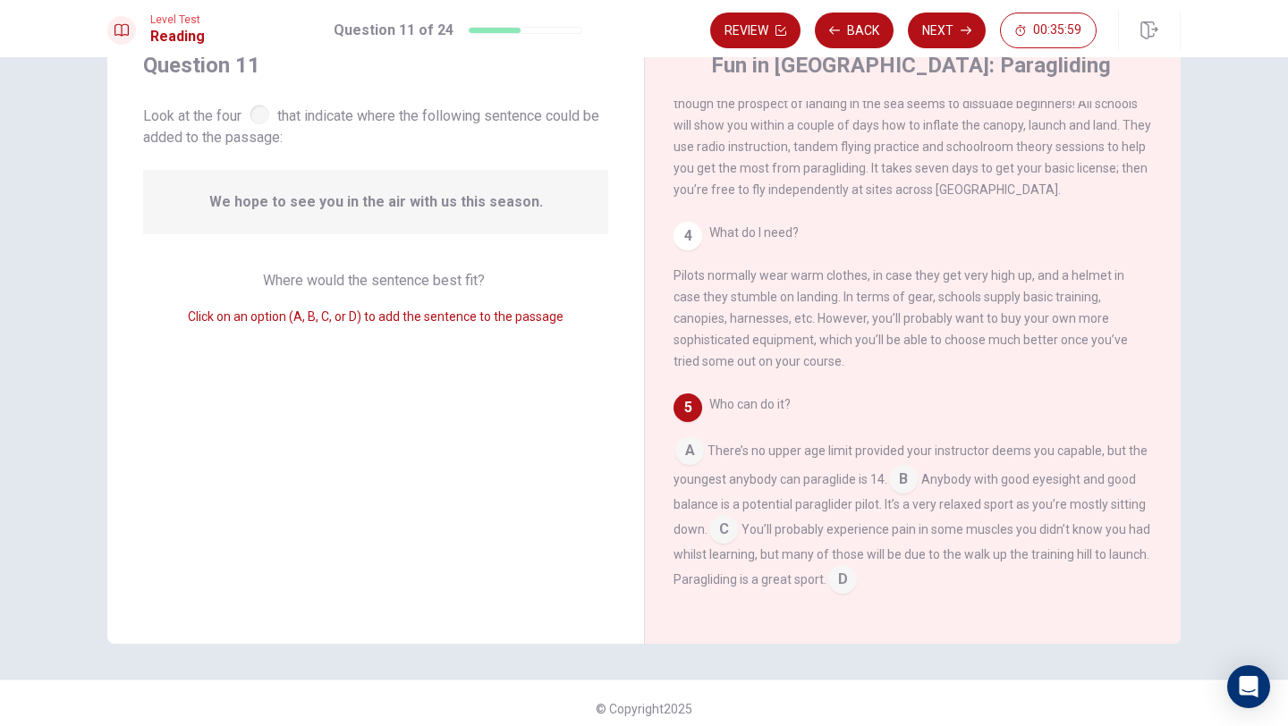
scroll to position [81, 0]
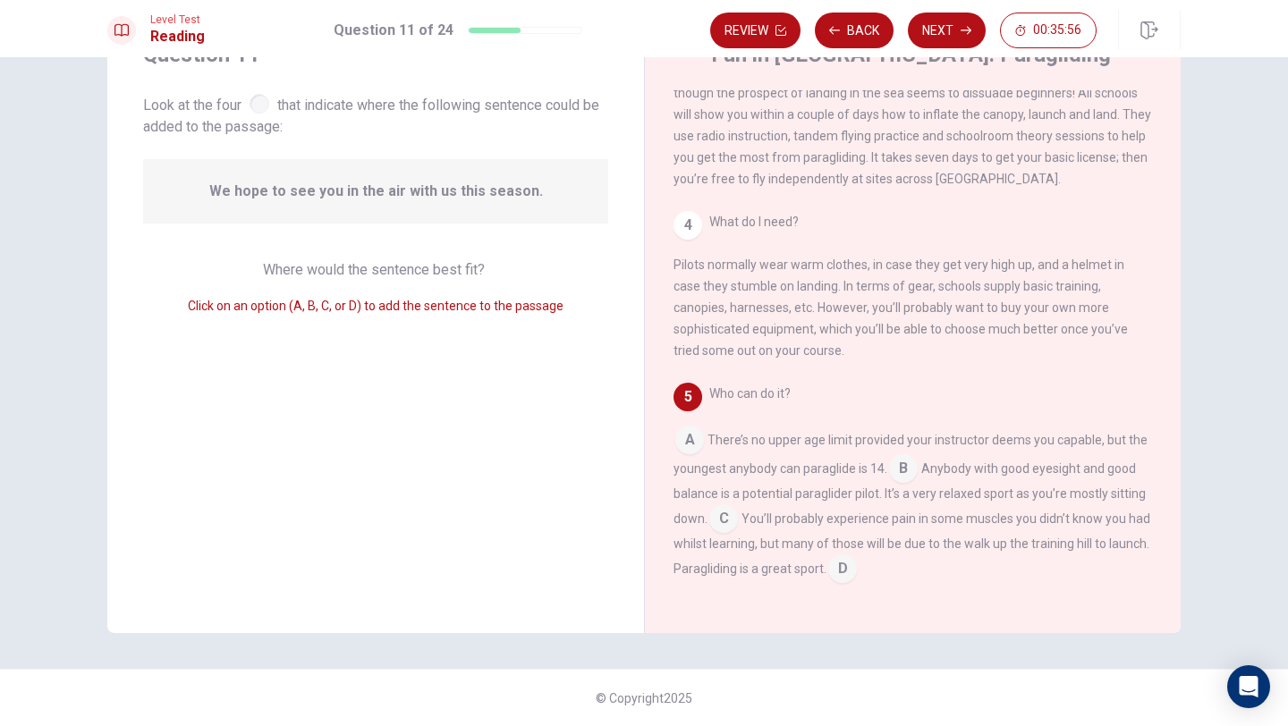
click at [857, 575] on input at bounding box center [842, 570] width 29 height 29
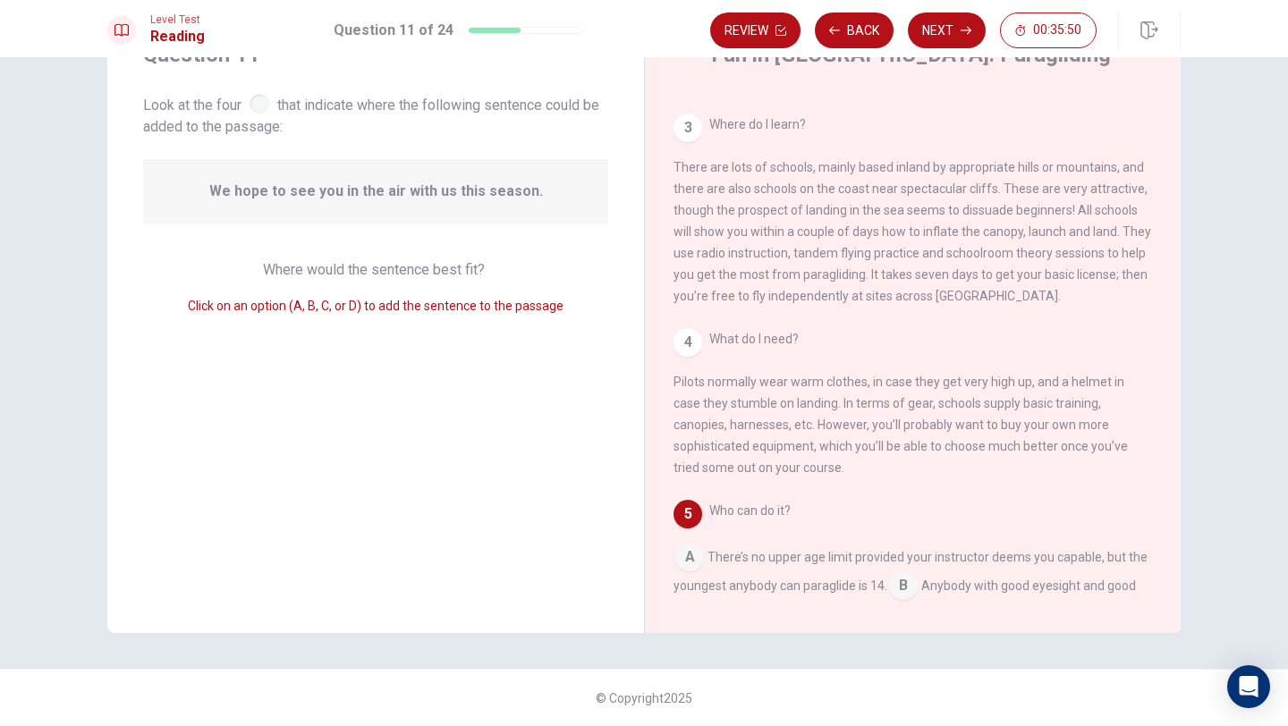
scroll to position [419, 0]
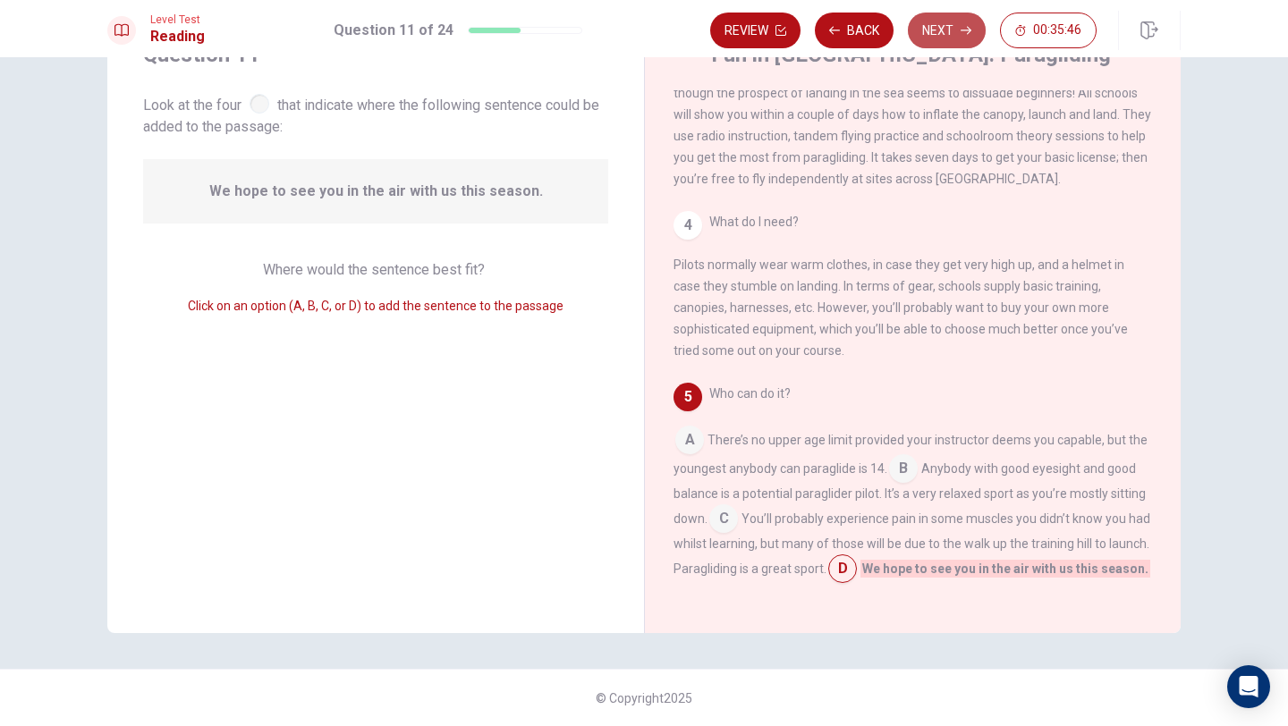
click at [924, 41] on button "Next" at bounding box center [947, 31] width 78 height 36
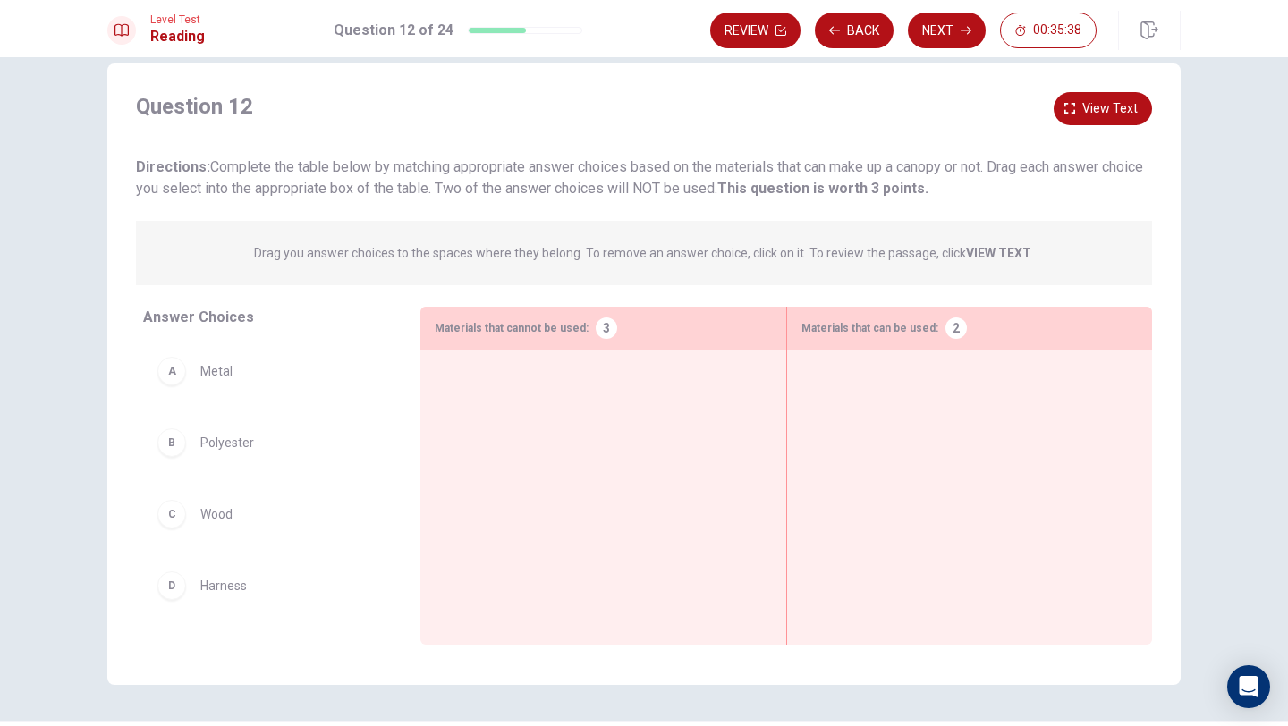
scroll to position [0, 0]
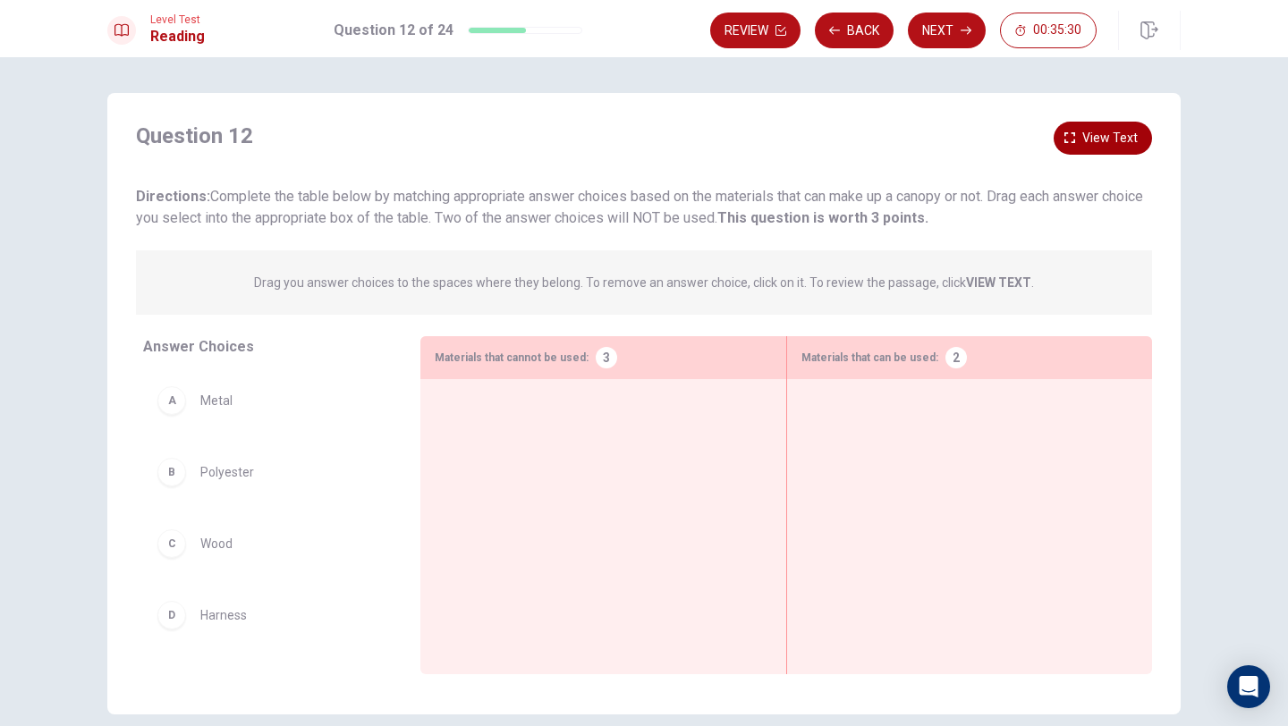
click at [1090, 140] on span "View text" at bounding box center [1110, 138] width 55 height 22
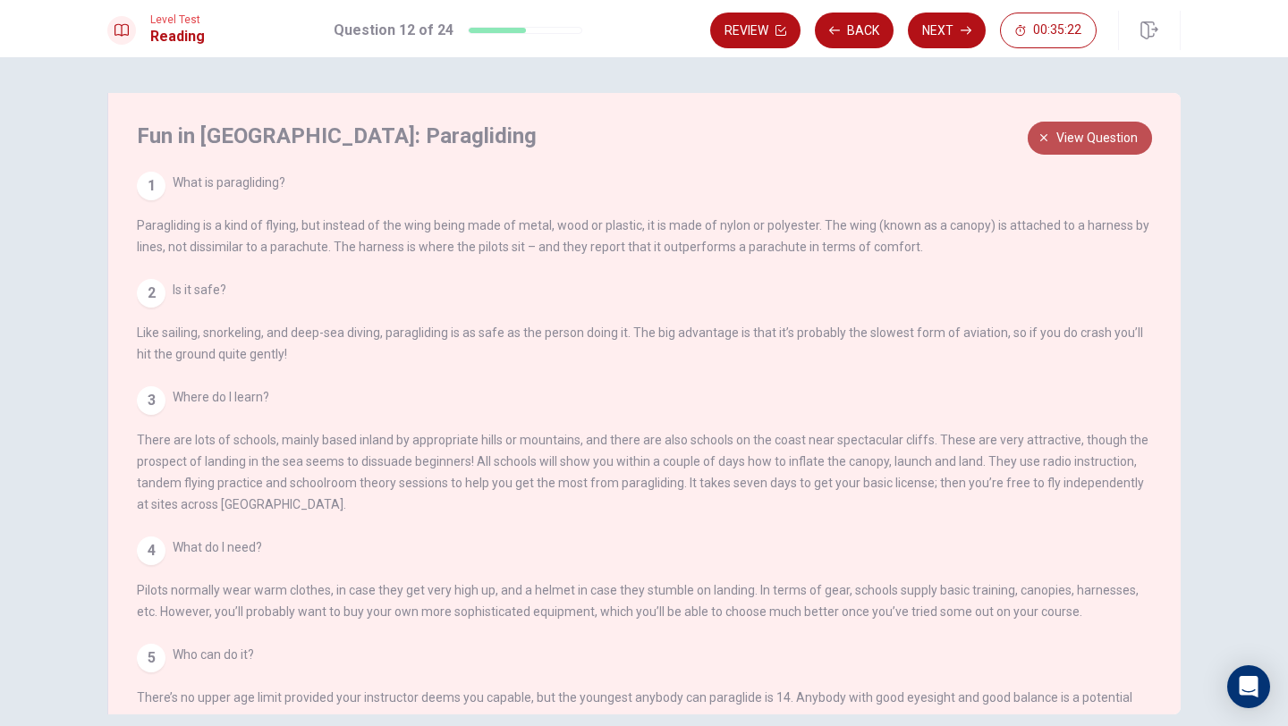
click at [1054, 139] on button "View question" at bounding box center [1090, 138] width 124 height 33
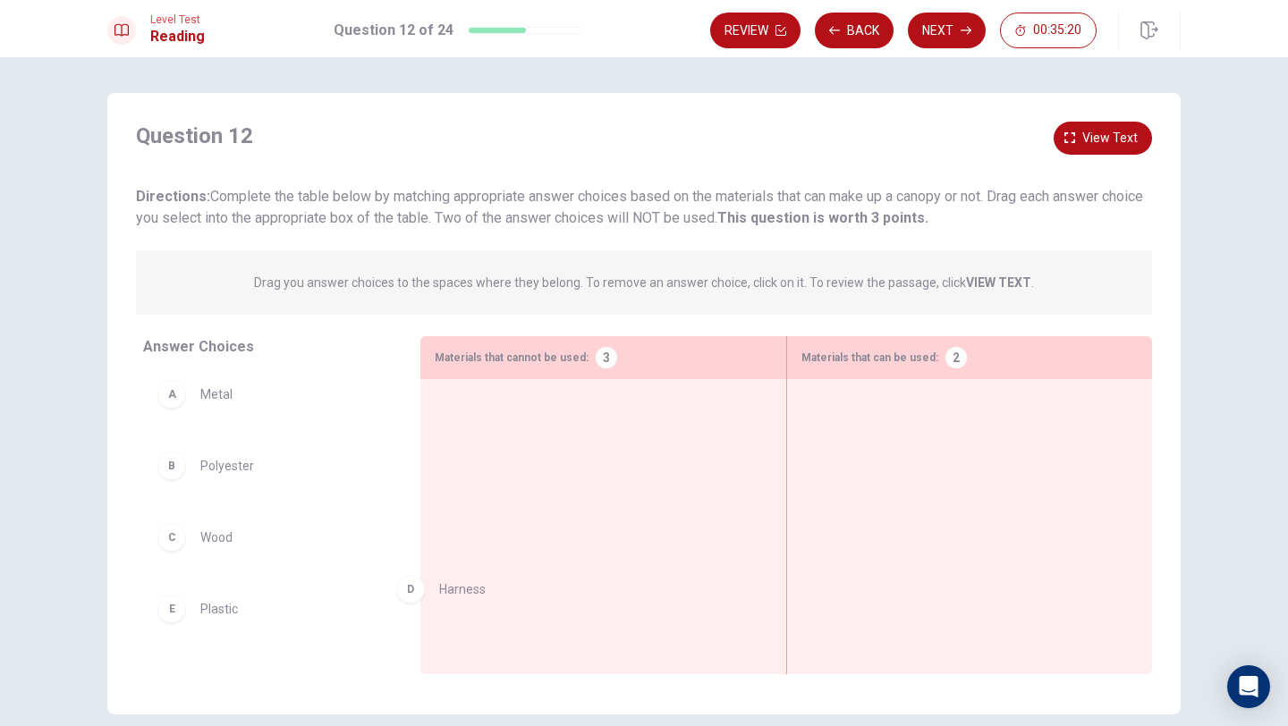
scroll to position [6, 0]
drag, startPoint x: 229, startPoint y: 622, endPoint x: 900, endPoint y: 444, distance: 694.2
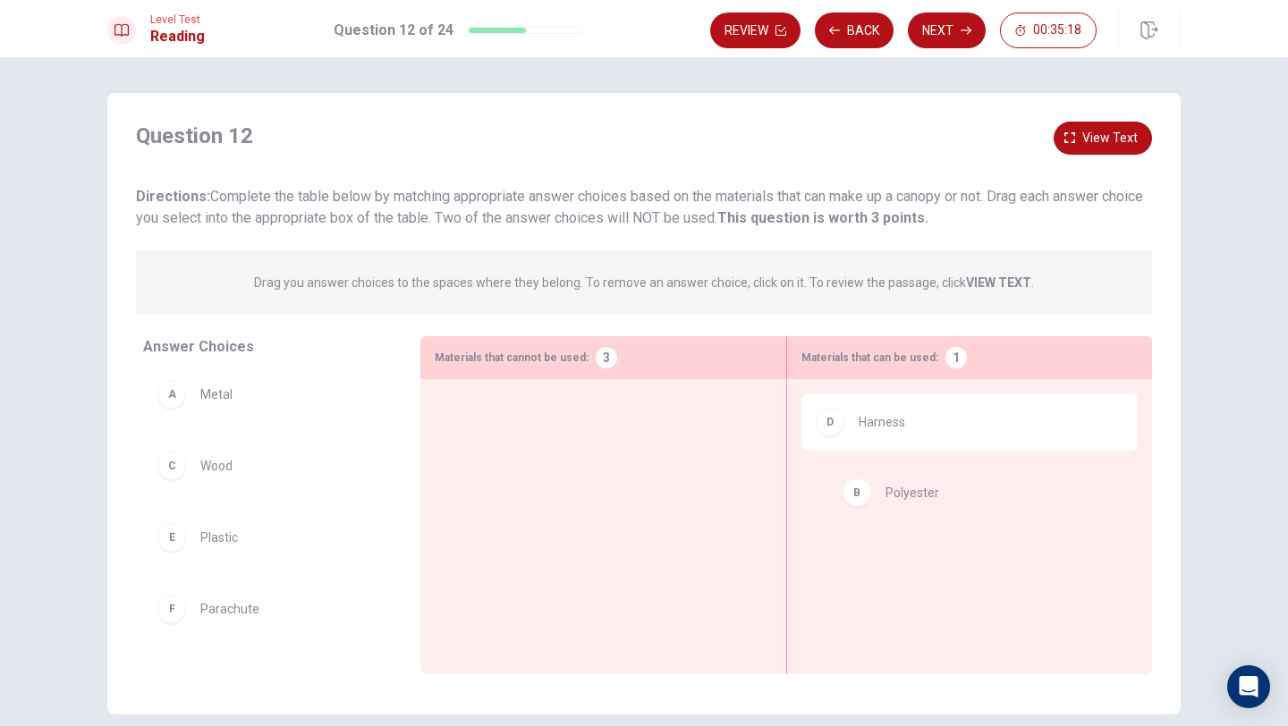
drag, startPoint x: 170, startPoint y: 462, endPoint x: 870, endPoint y: 488, distance: 700.1
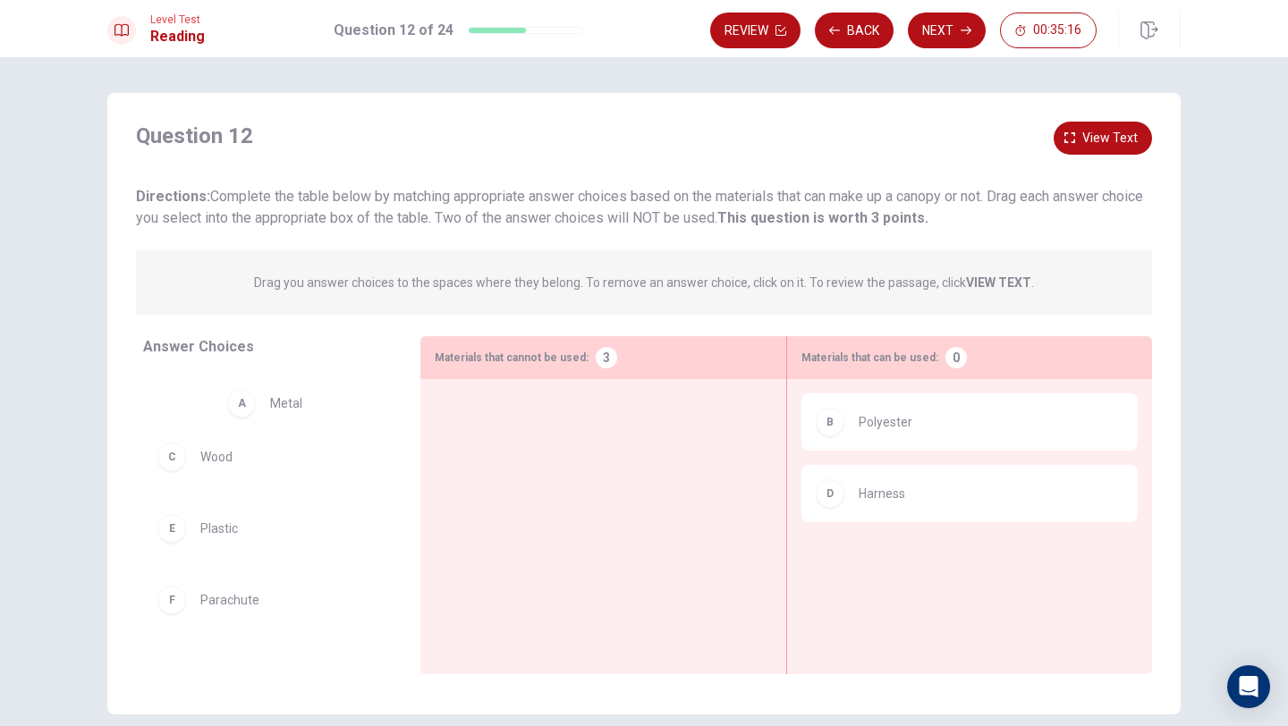
scroll to position [0, 0]
drag, startPoint x: 197, startPoint y: 406, endPoint x: 508, endPoint y: 475, distance: 318.9
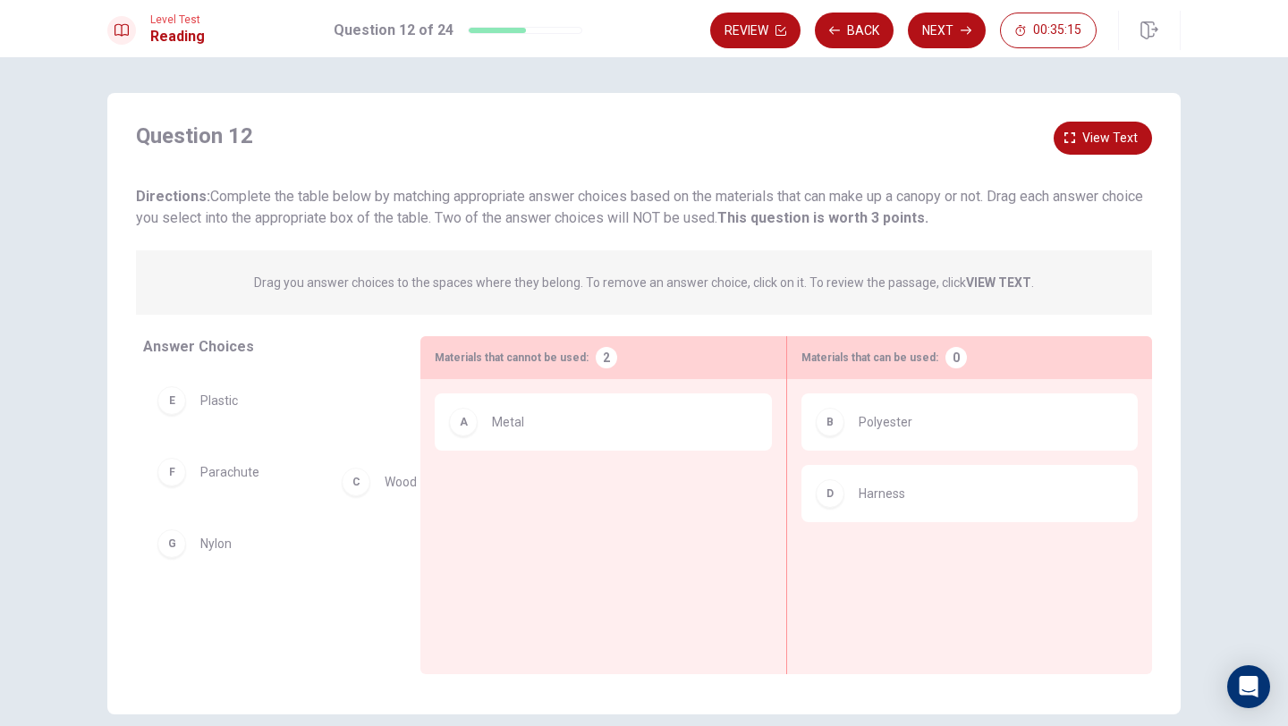
drag, startPoint x: 265, startPoint y: 413, endPoint x: 518, endPoint y: 512, distance: 271.6
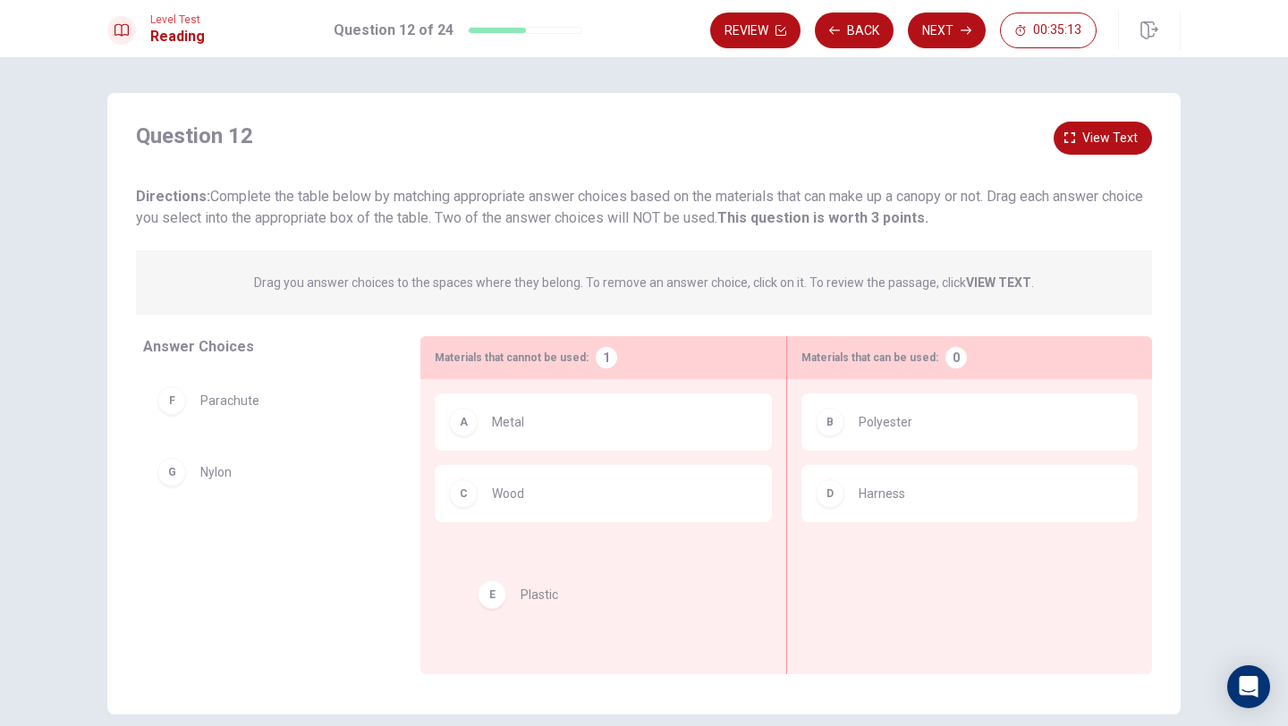
drag, startPoint x: 234, startPoint y: 392, endPoint x: 578, endPoint y: 586, distance: 395.4
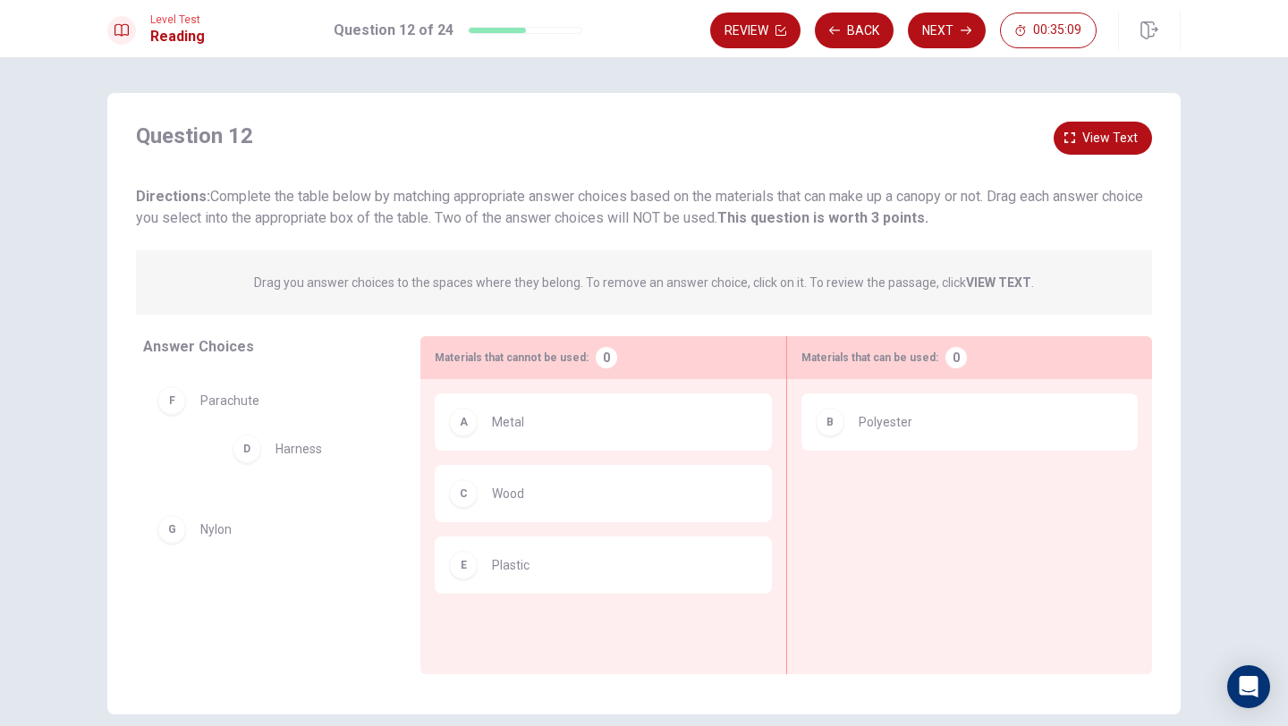
drag, startPoint x: 936, startPoint y: 487, endPoint x: 339, endPoint y: 439, distance: 598.6
drag, startPoint x: 268, startPoint y: 551, endPoint x: 929, endPoint y: 471, distance: 665.2
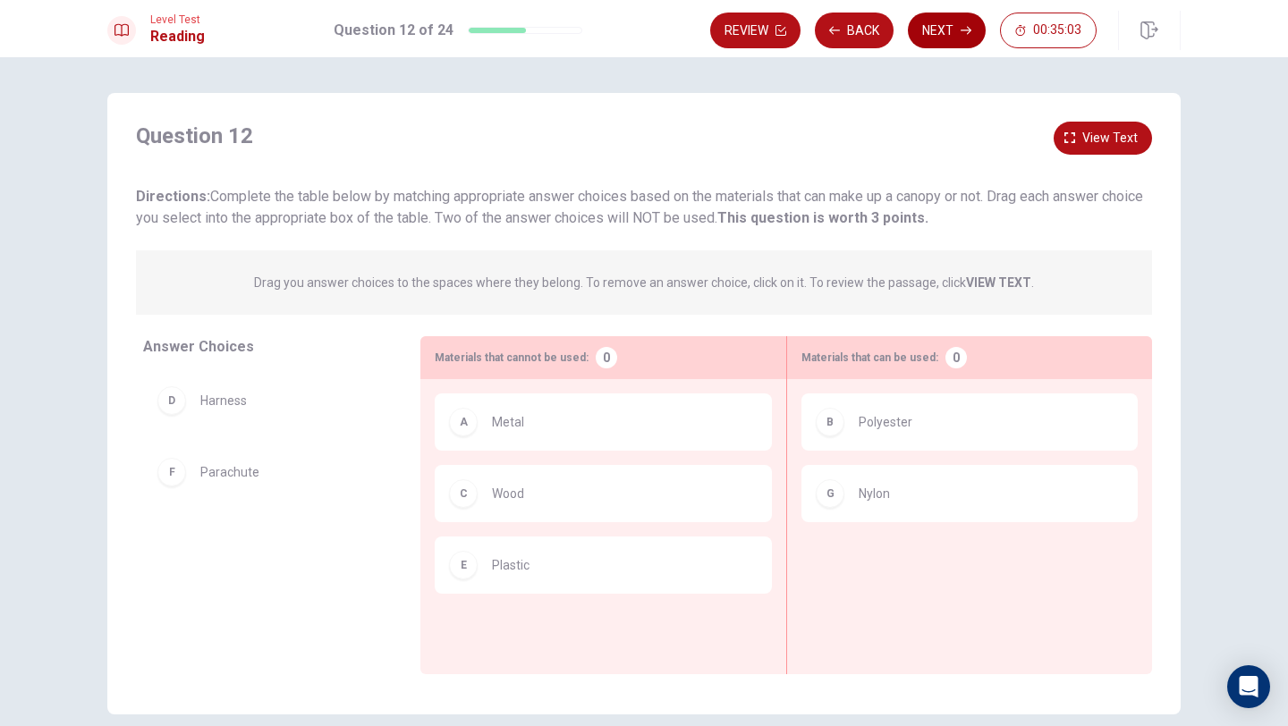
click at [947, 39] on button "Next" at bounding box center [947, 31] width 78 height 36
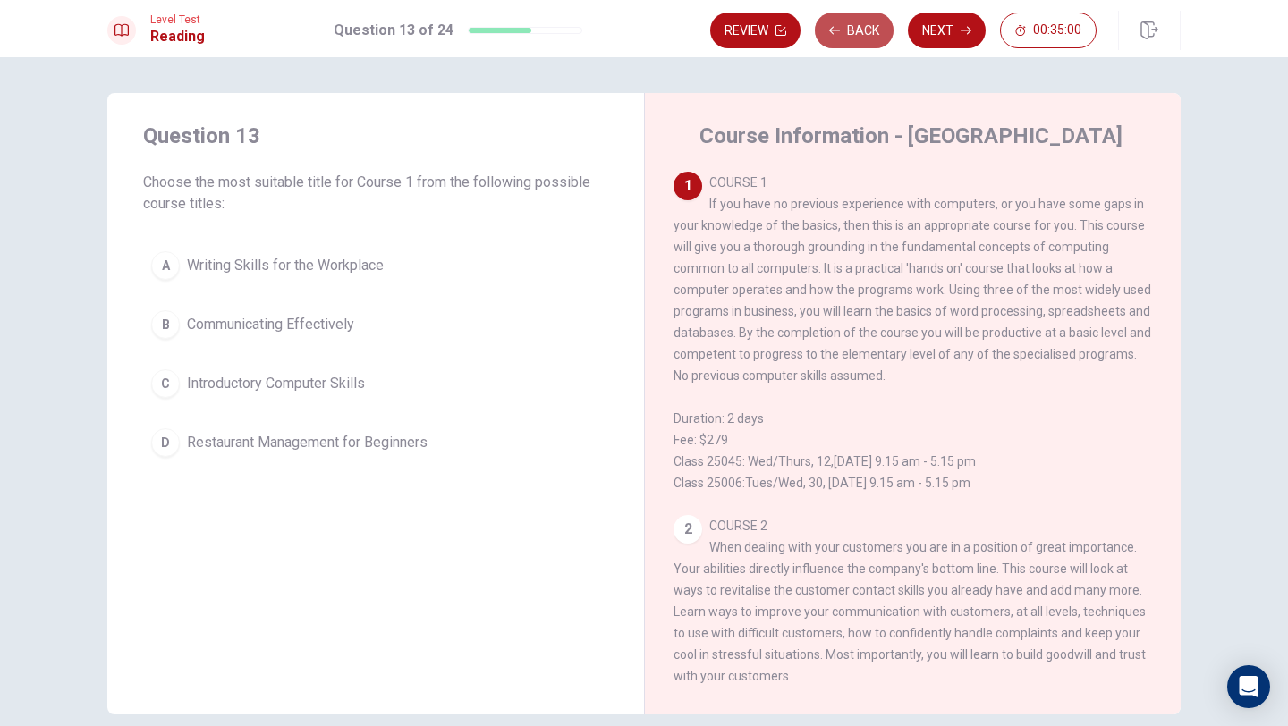
click at [879, 27] on button "Back" at bounding box center [854, 31] width 79 height 36
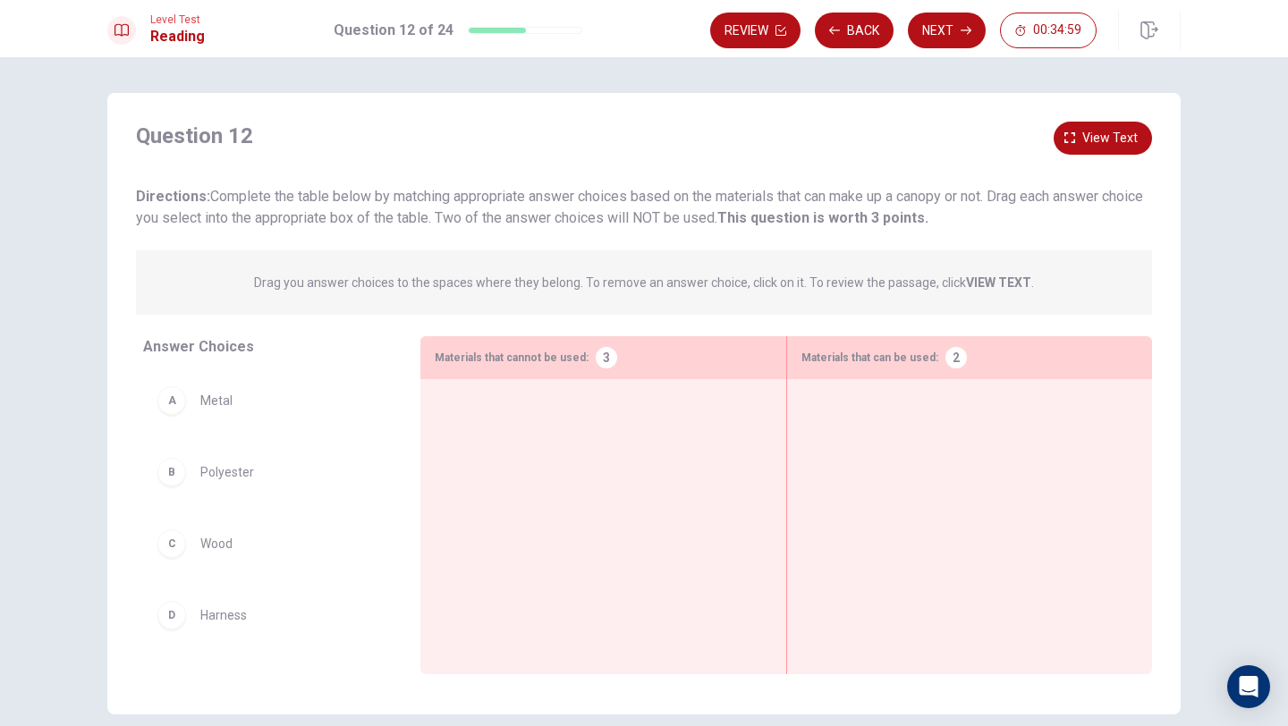
scroll to position [81, 0]
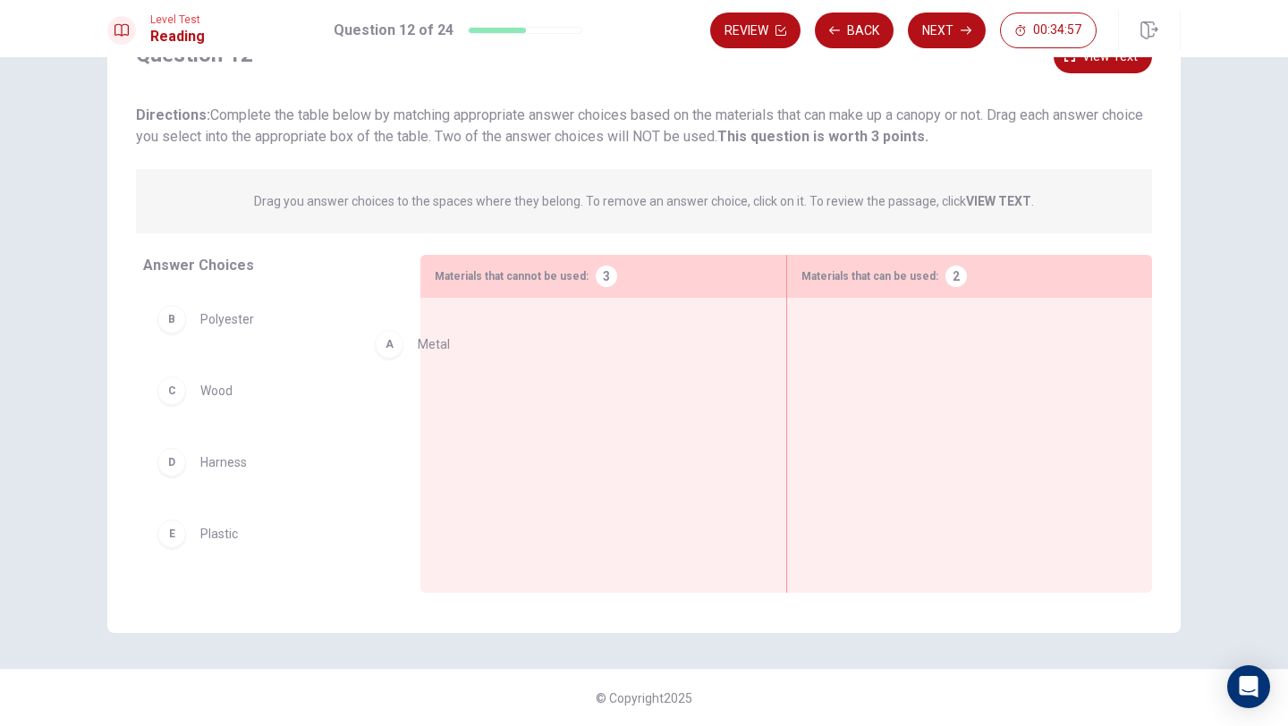
drag, startPoint x: 275, startPoint y: 335, endPoint x: 510, endPoint y: 360, distance: 236.6
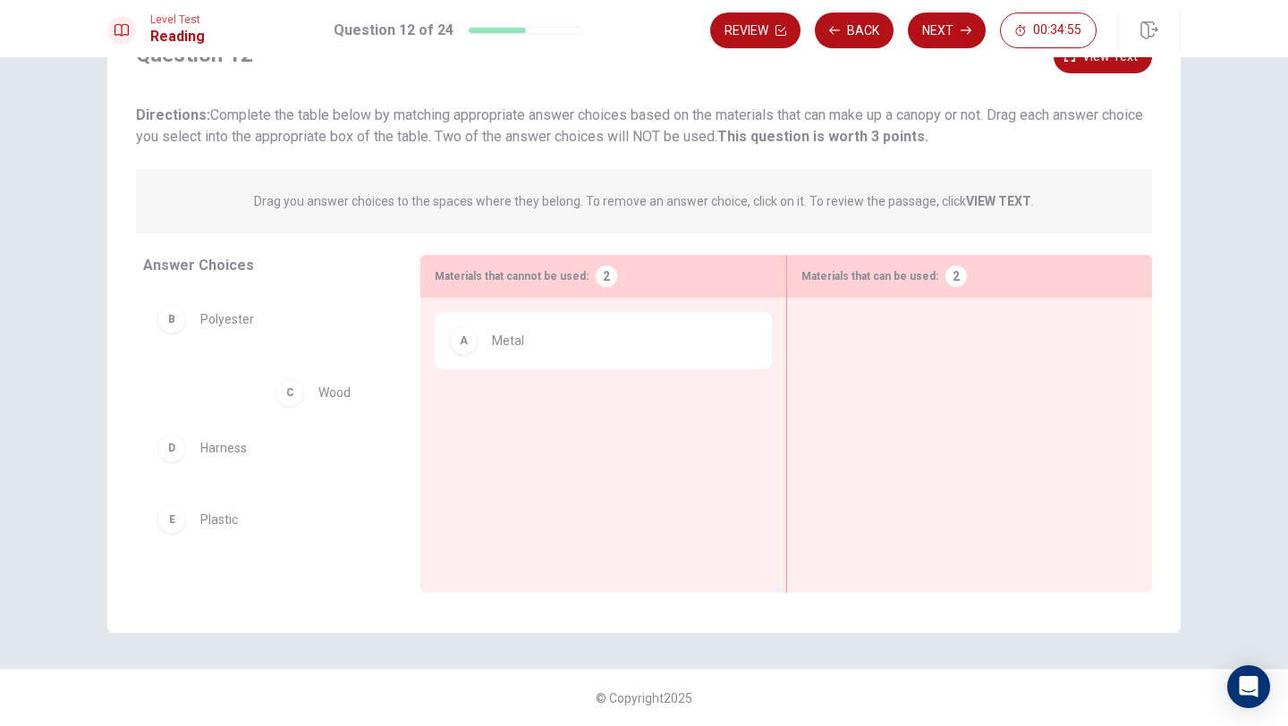
drag, startPoint x: 244, startPoint y: 400, endPoint x: 522, endPoint y: 422, distance: 278.2
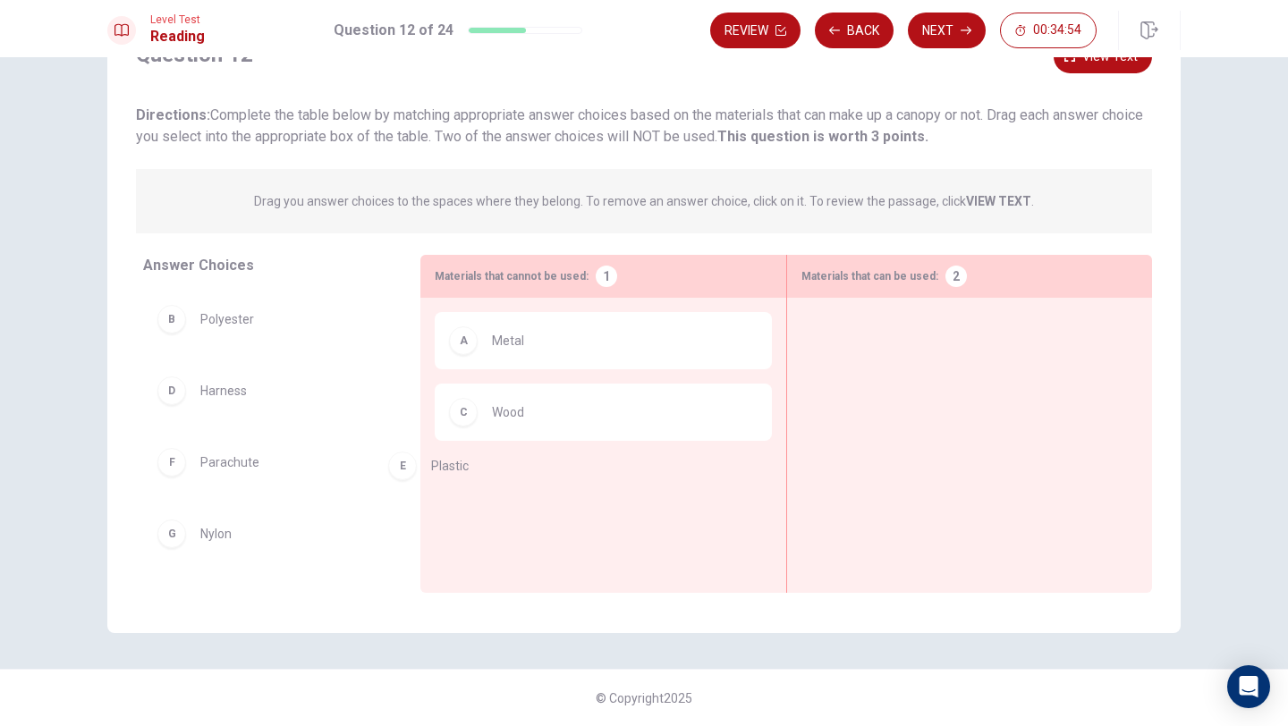
drag, startPoint x: 279, startPoint y: 466, endPoint x: 518, endPoint y: 468, distance: 238.9
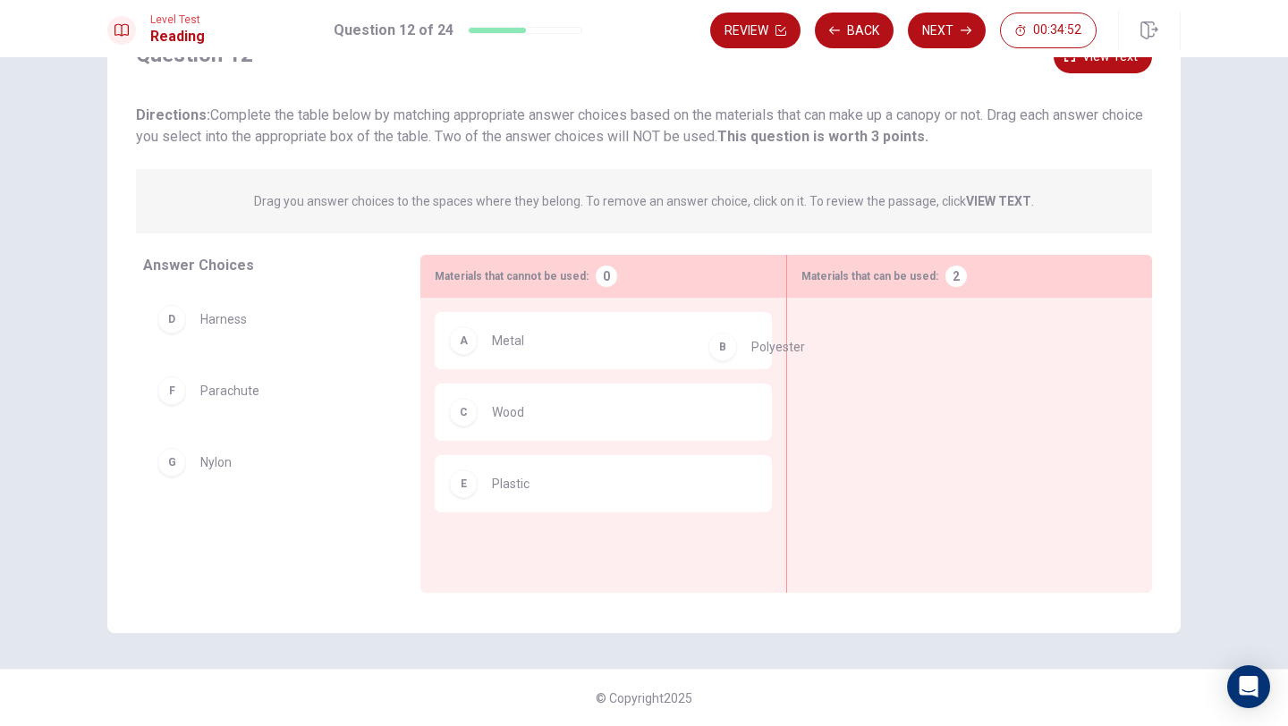
drag, startPoint x: 263, startPoint y: 316, endPoint x: 862, endPoint y: 339, distance: 599.9
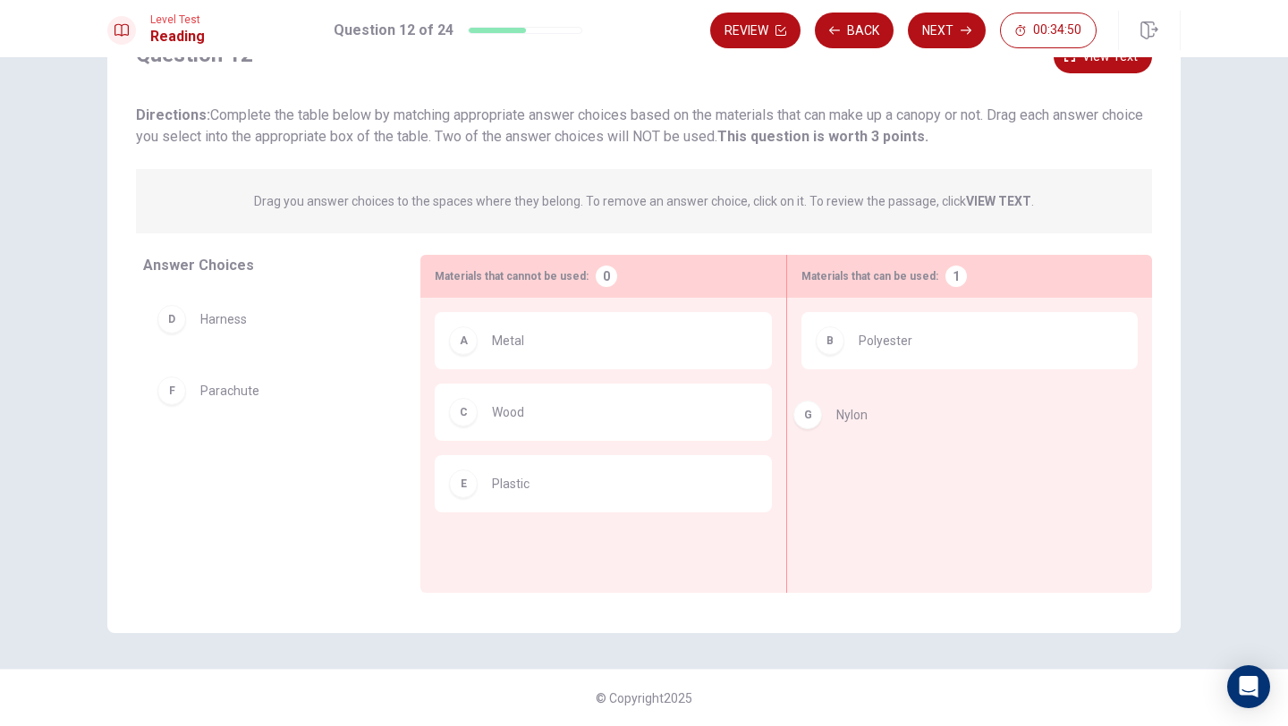
drag, startPoint x: 218, startPoint y: 467, endPoint x: 880, endPoint y: 408, distance: 664.7
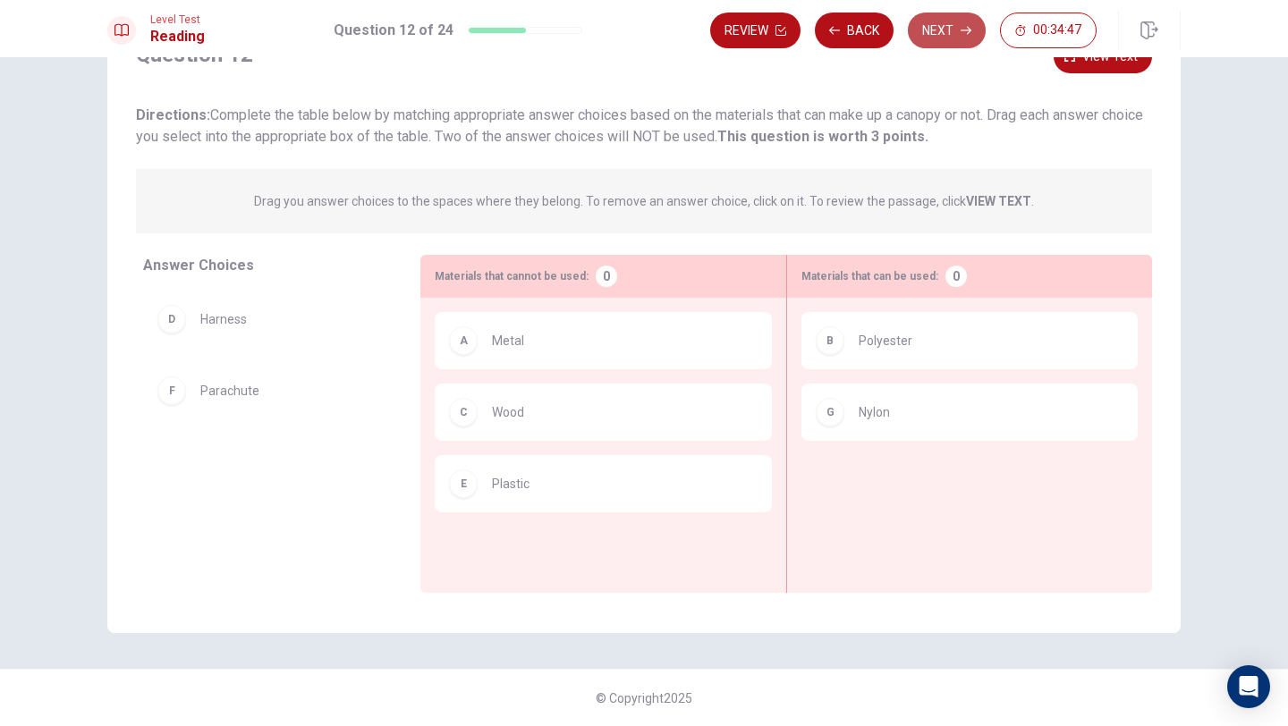
click at [939, 40] on button "Next" at bounding box center [947, 31] width 78 height 36
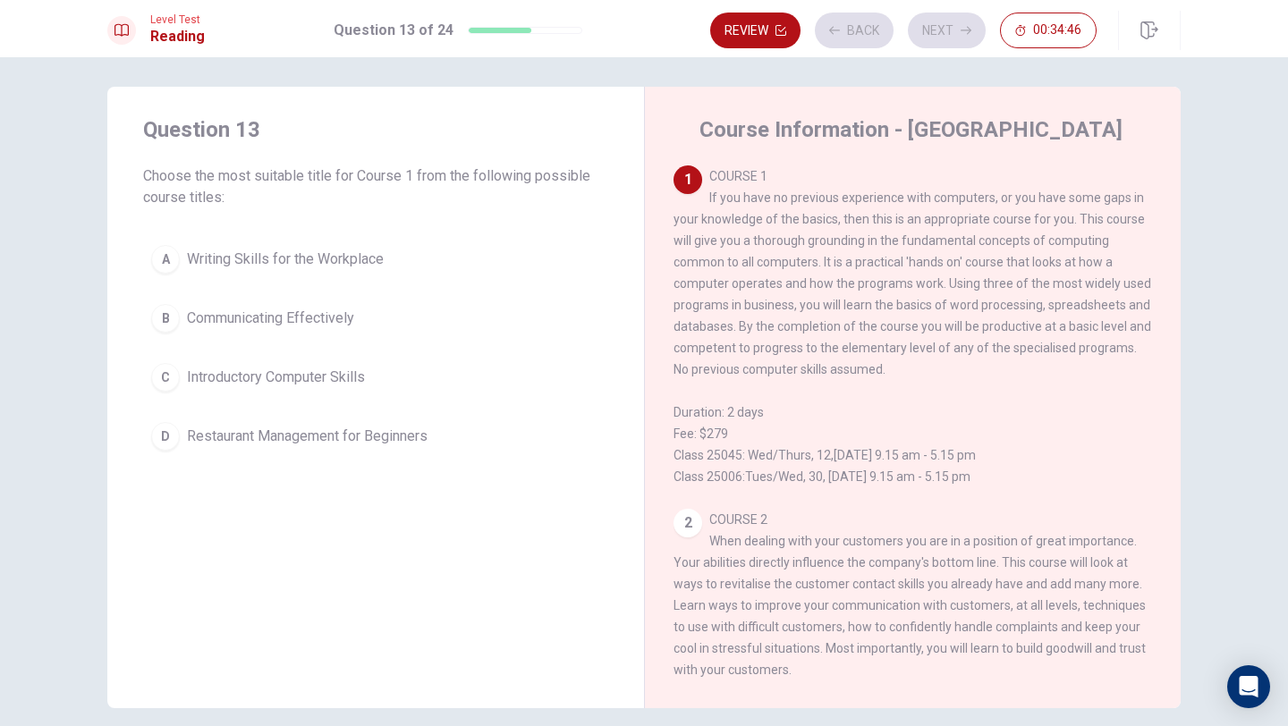
scroll to position [0, 0]
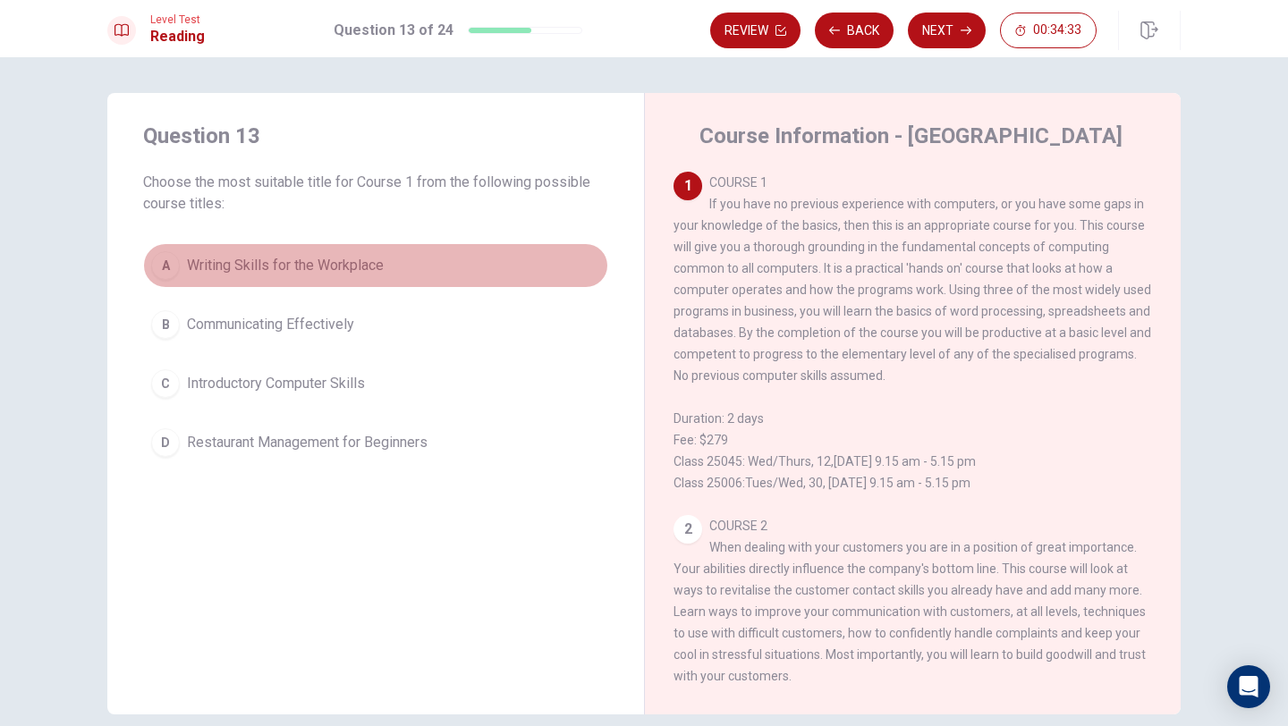
click at [259, 258] on span "Writing Skills for the Workplace" at bounding box center [285, 265] width 197 height 21
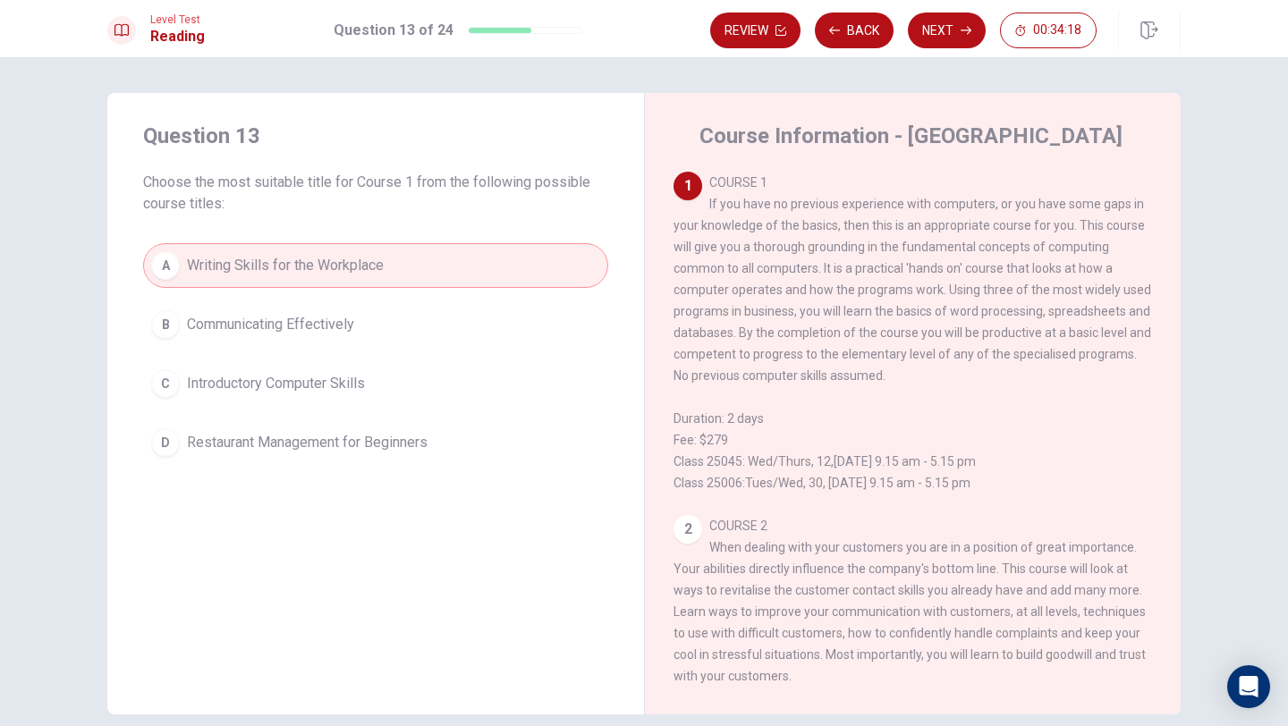
click at [531, 326] on button "B Communicating Effectively" at bounding box center [375, 324] width 465 height 45
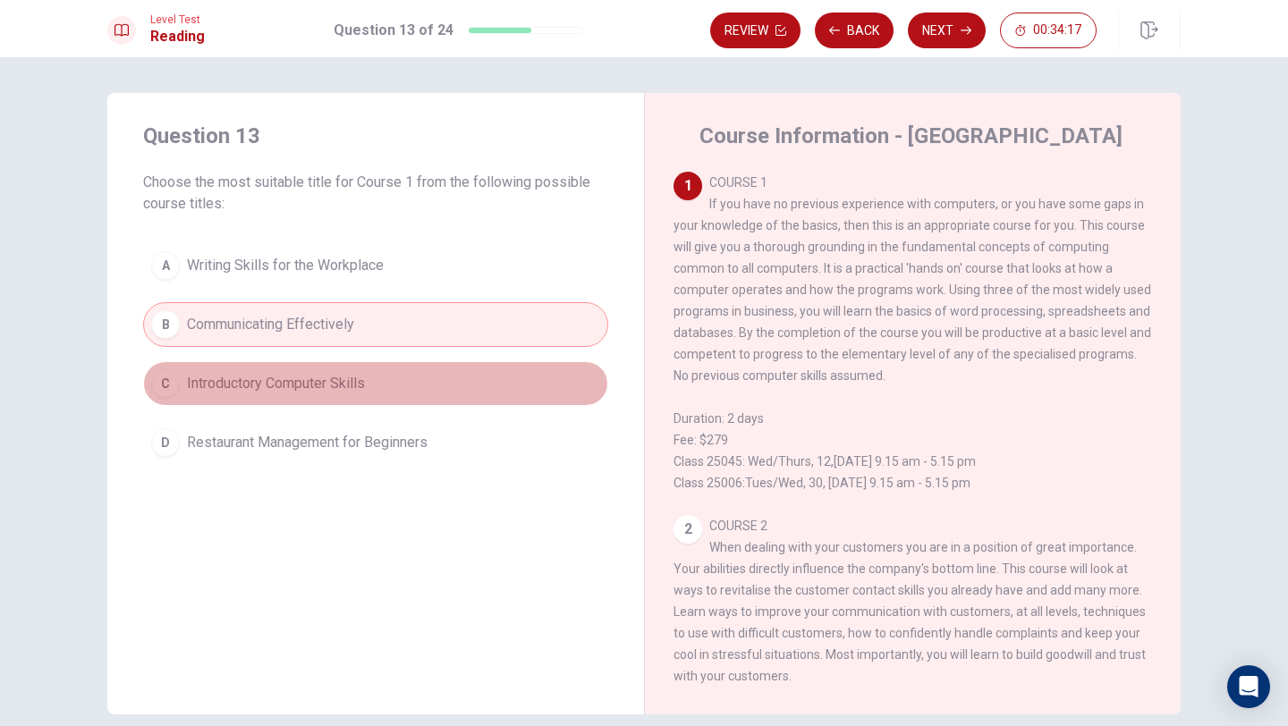
click at [487, 376] on button "C Introductory Computer Skills" at bounding box center [375, 383] width 465 height 45
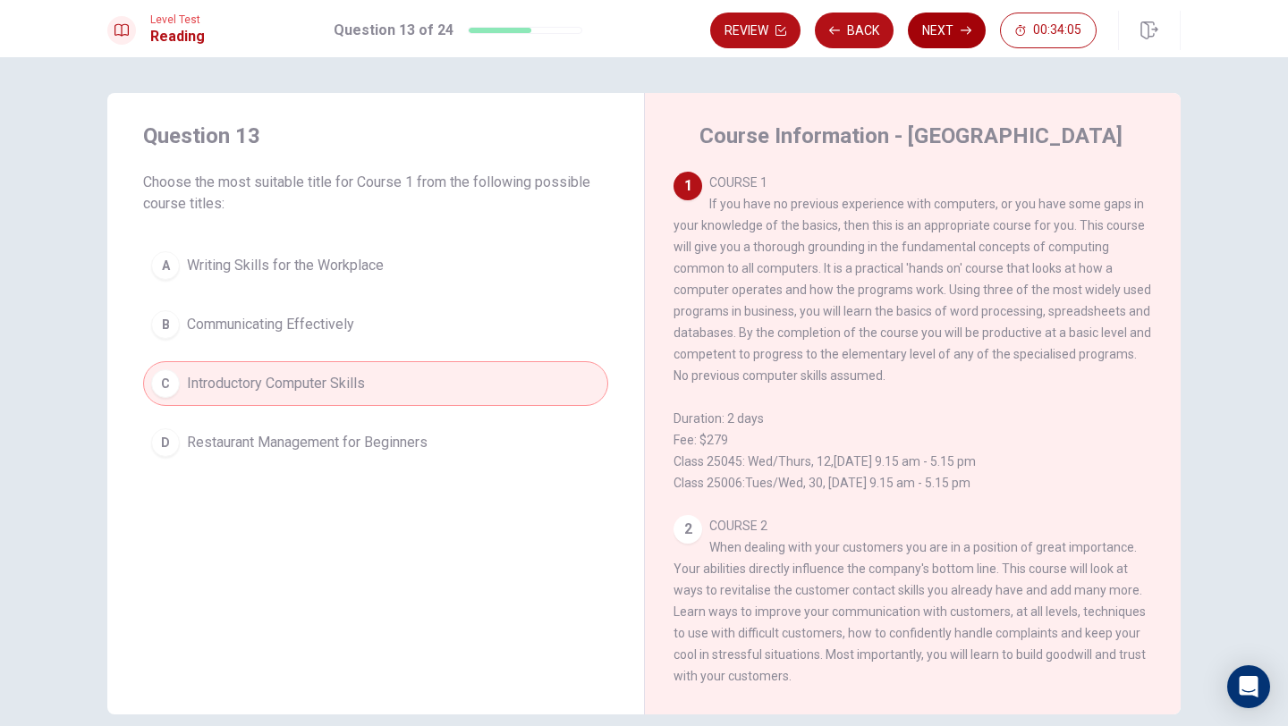
click at [932, 33] on button "Next" at bounding box center [947, 31] width 78 height 36
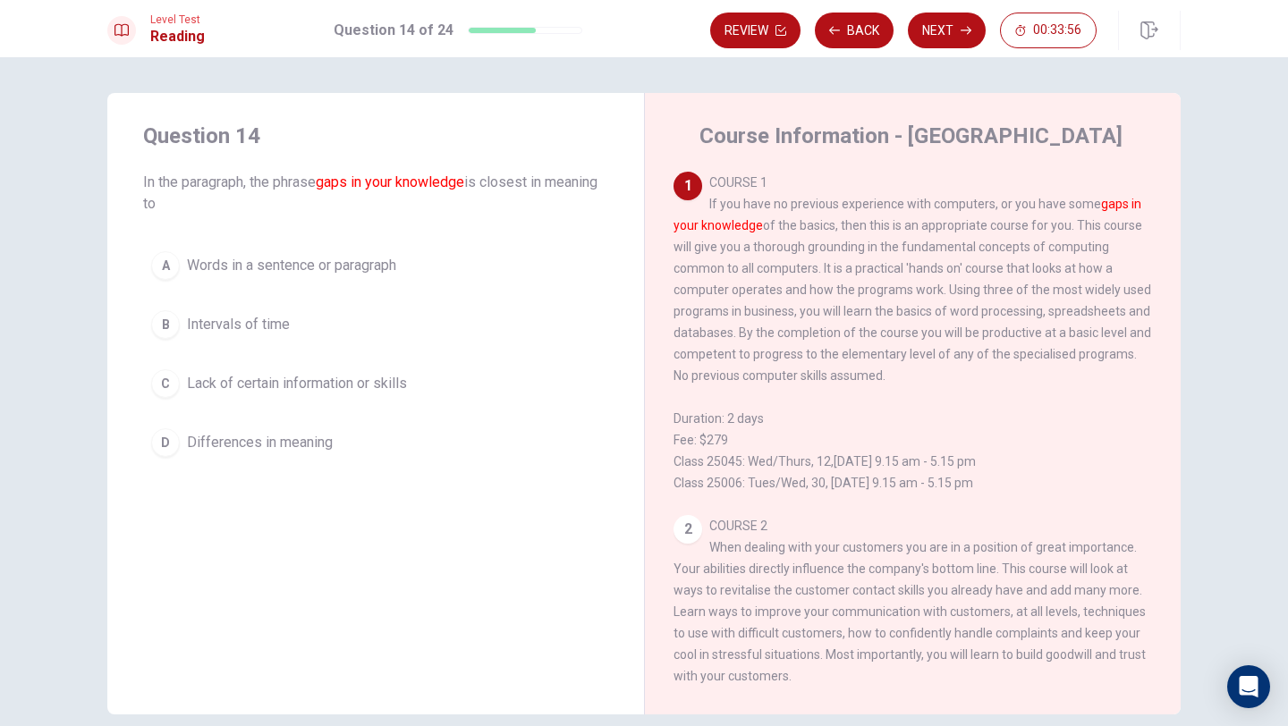
click at [329, 380] on span "Lack of certain information or skills" at bounding box center [297, 383] width 220 height 21
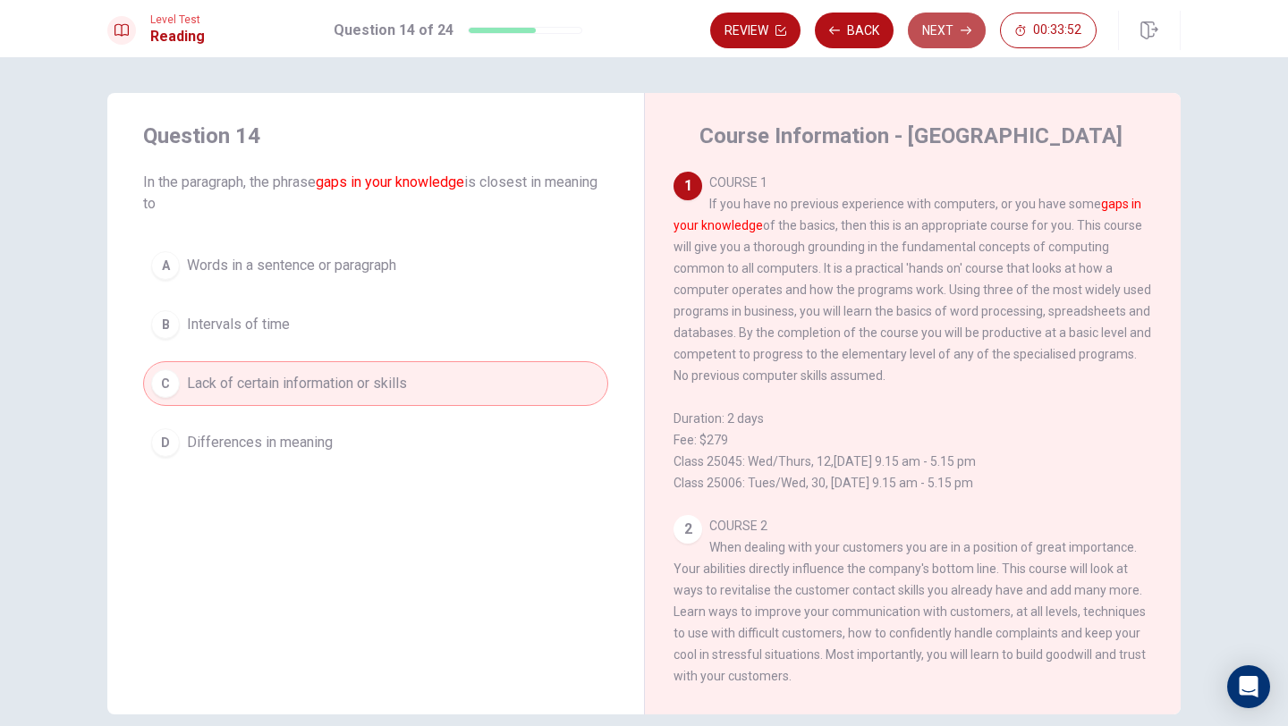
click at [938, 25] on button "Next" at bounding box center [947, 31] width 78 height 36
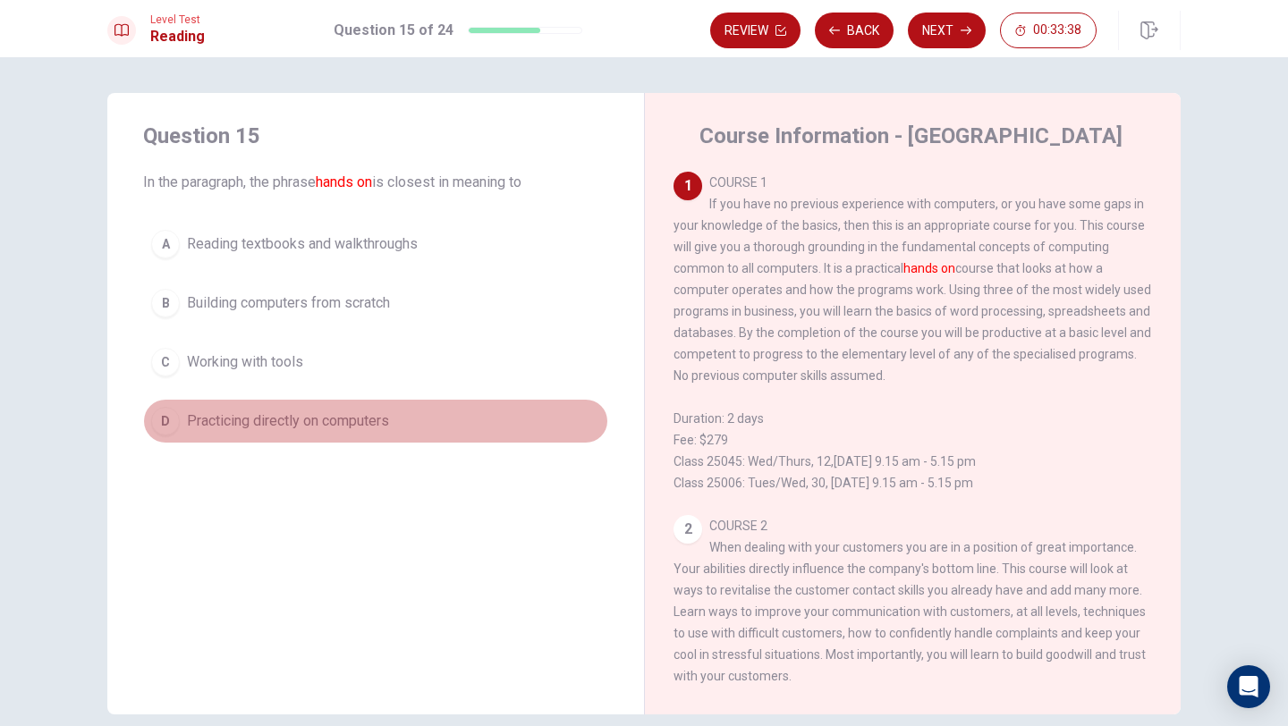
click at [211, 420] on span "Practicing directly on computers" at bounding box center [288, 421] width 202 height 21
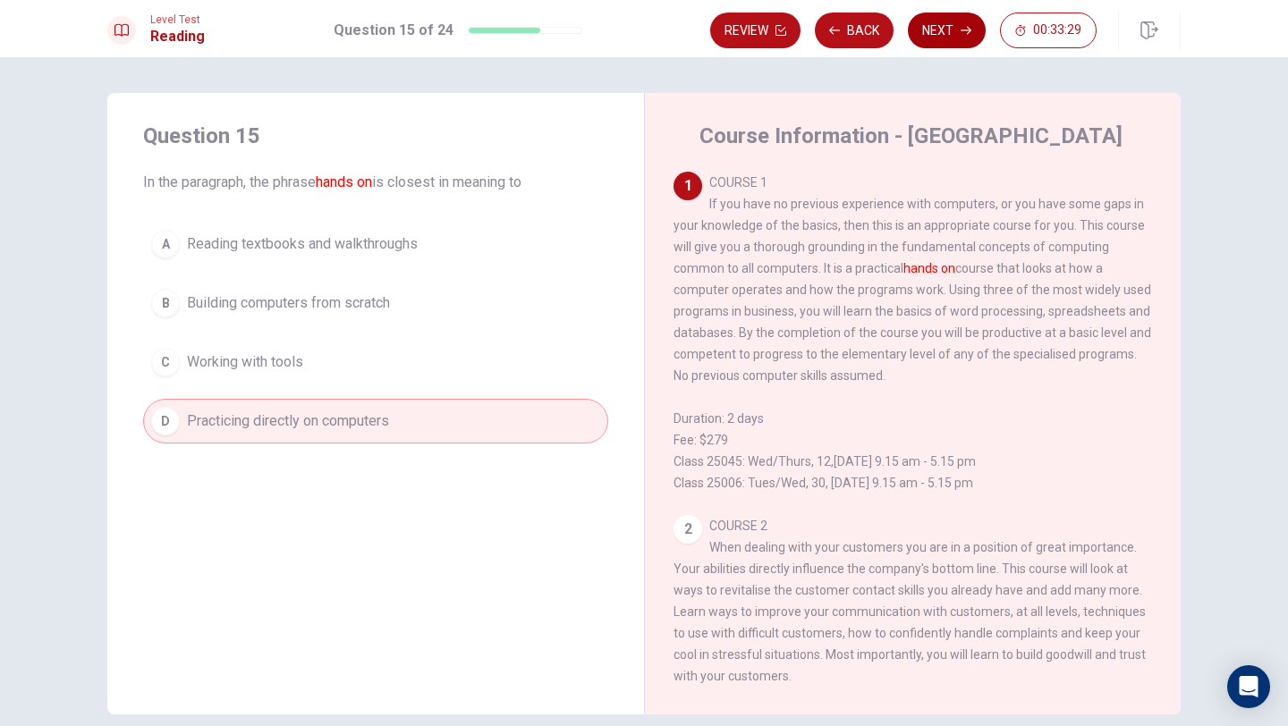
click at [929, 36] on button "Next" at bounding box center [947, 31] width 78 height 36
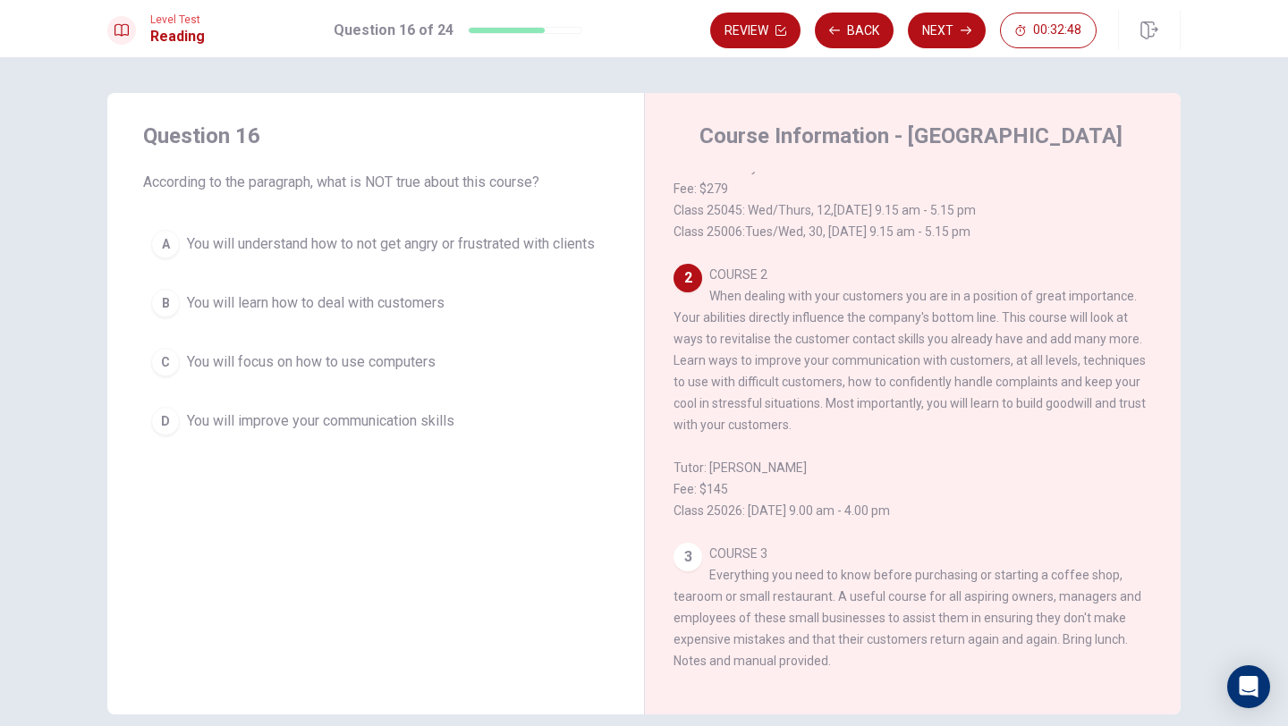
scroll to position [289, 0]
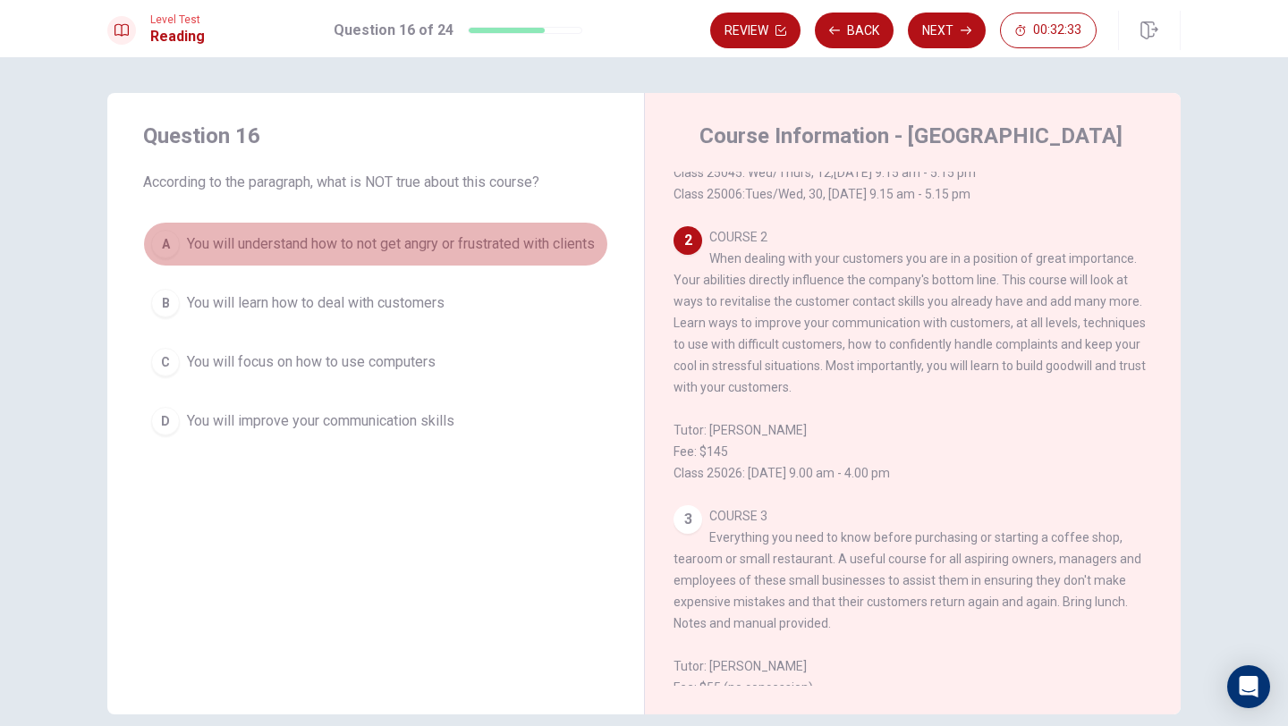
click at [257, 255] on span "You will understand how to not get angry or frustrated with clients" at bounding box center [391, 244] width 408 height 21
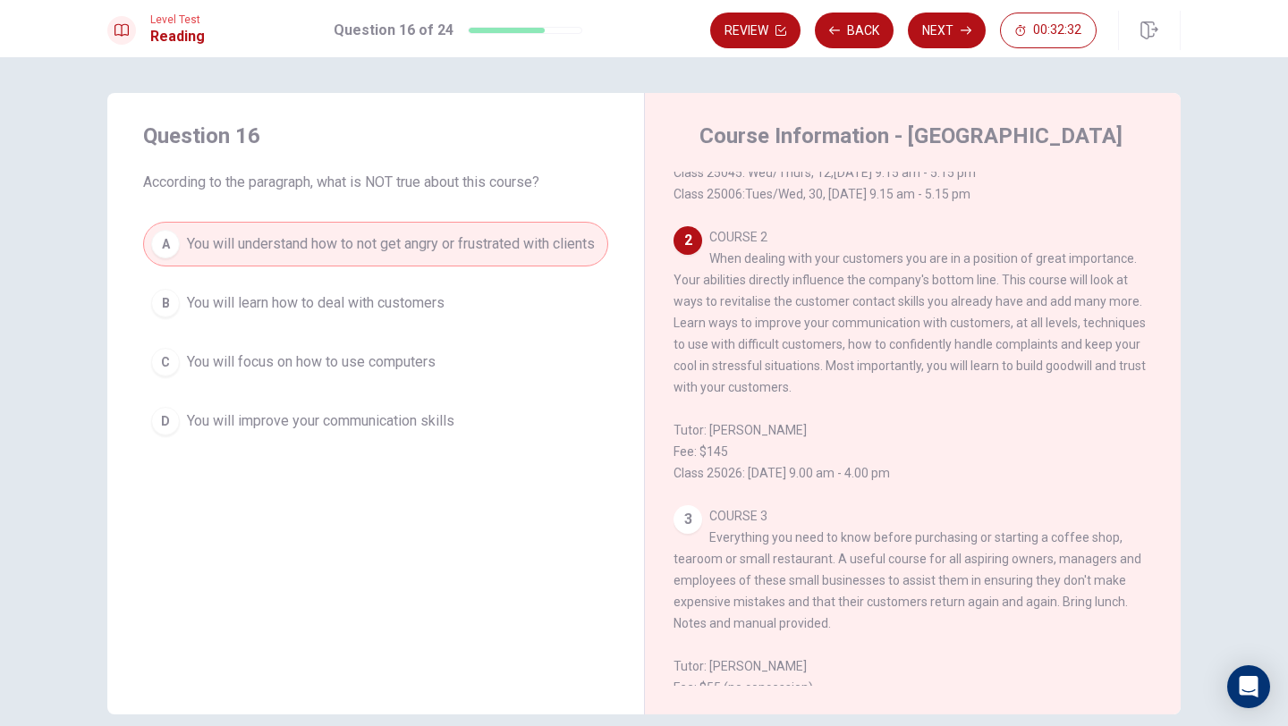
click at [302, 373] on span "You will focus on how to use computers" at bounding box center [311, 362] width 249 height 21
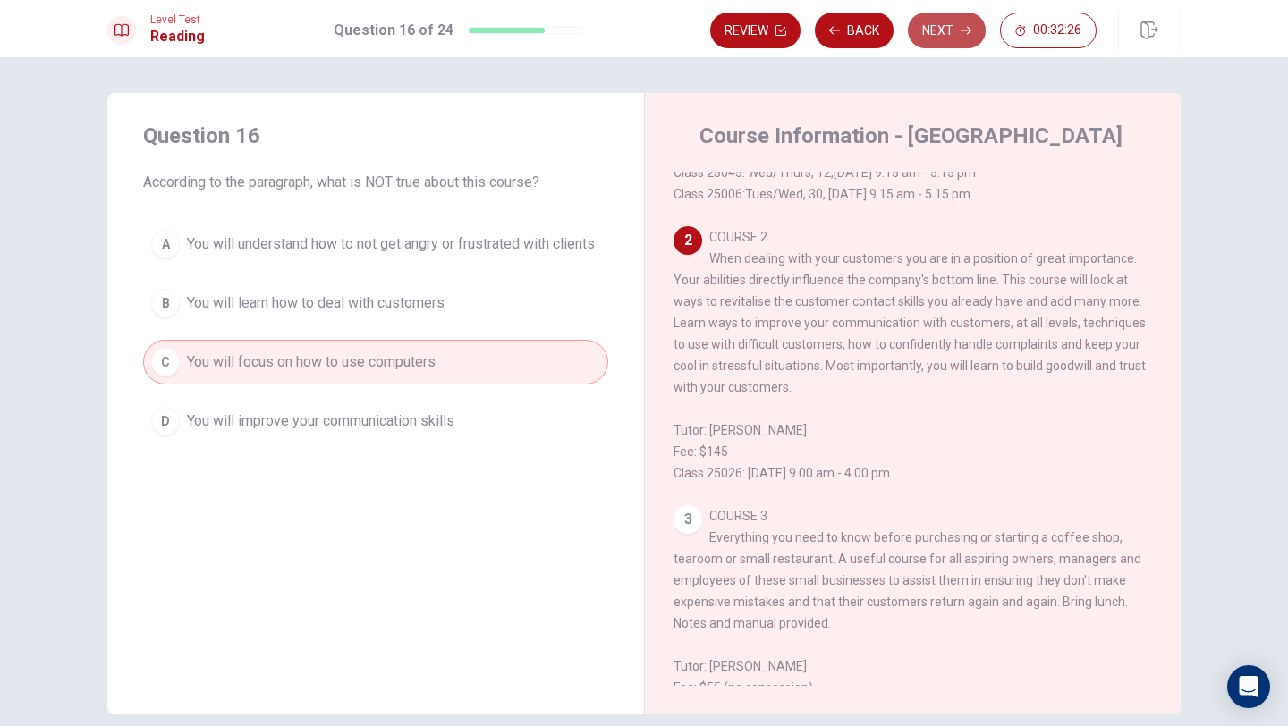
click at [951, 36] on button "Next" at bounding box center [947, 31] width 78 height 36
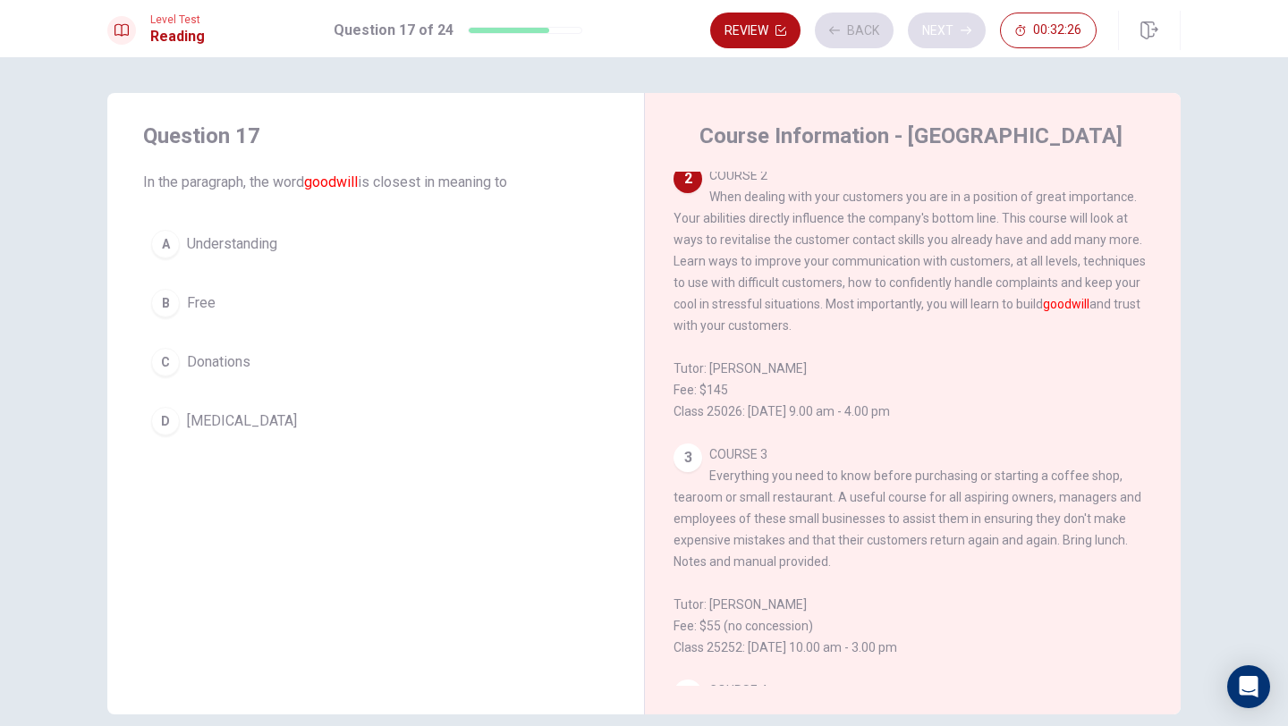
scroll to position [357, 0]
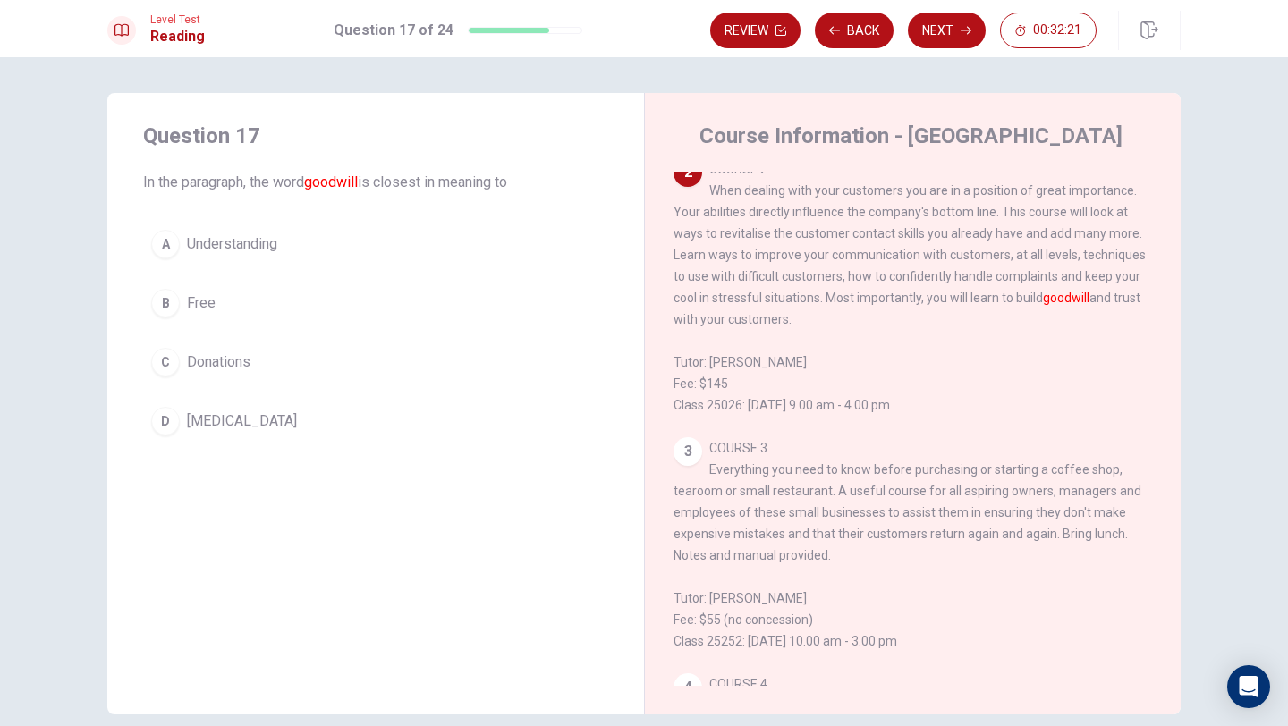
click at [311, 251] on button "A Understanding" at bounding box center [375, 244] width 465 height 45
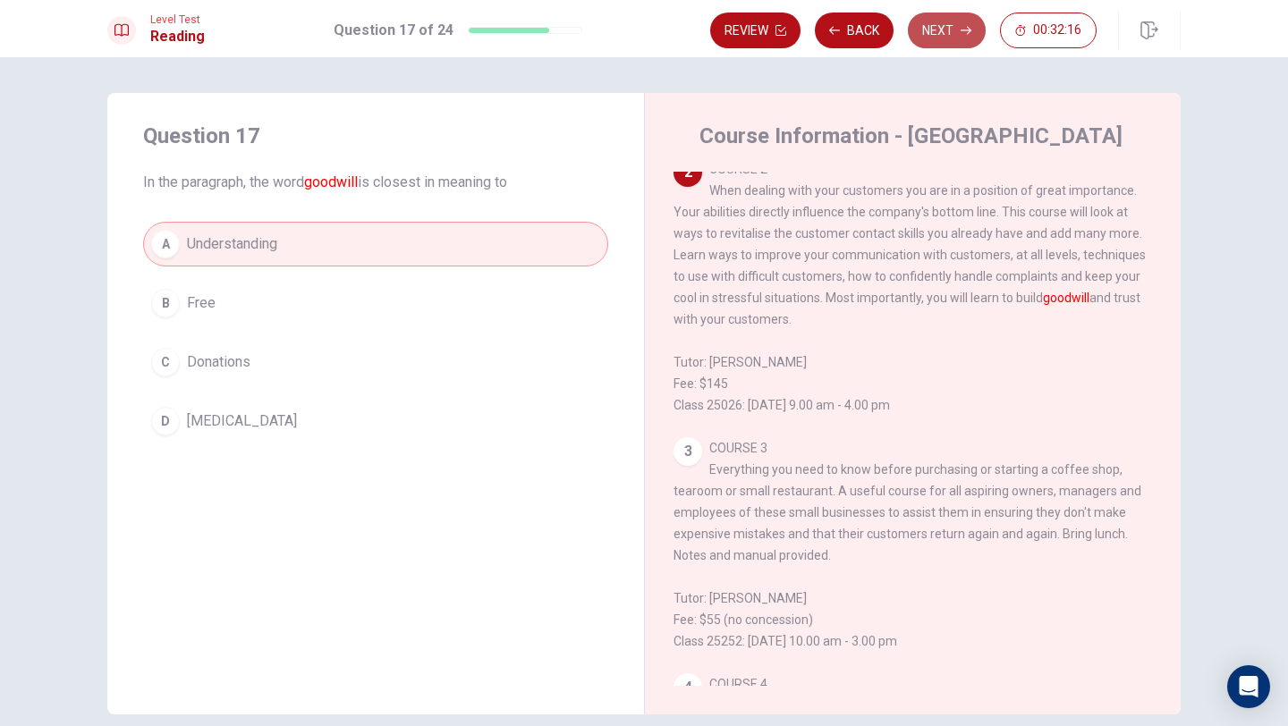
click at [939, 33] on button "Next" at bounding box center [947, 31] width 78 height 36
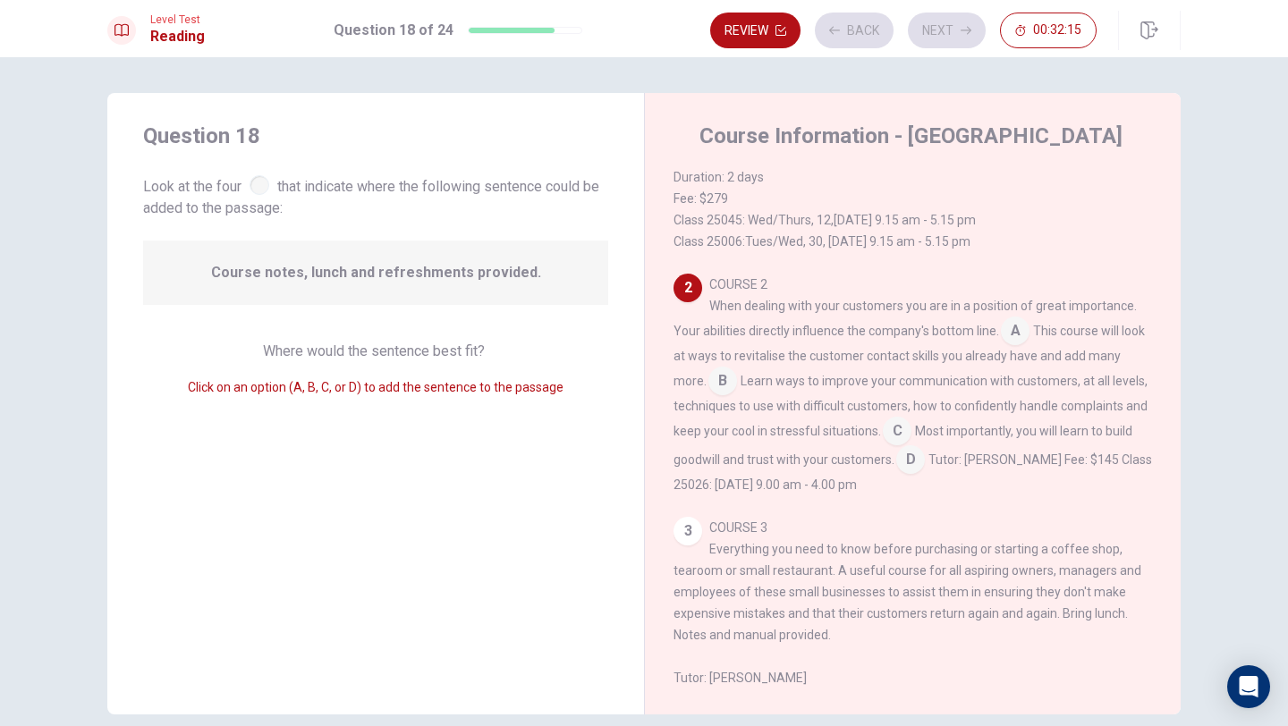
scroll to position [243, 0]
drag, startPoint x: 369, startPoint y: 288, endPoint x: 486, endPoint y: 328, distance: 123.1
click at [486, 331] on div "Question 18 Look at the four that indicate where the following sentence could b…" at bounding box center [375, 404] width 537 height 622
drag, startPoint x: 419, startPoint y: 285, endPoint x: 758, endPoint y: 410, distance: 361.5
click at [748, 411] on div "Question 18 Look at the four that indicate where the following sentence could b…" at bounding box center [644, 404] width 1074 height 622
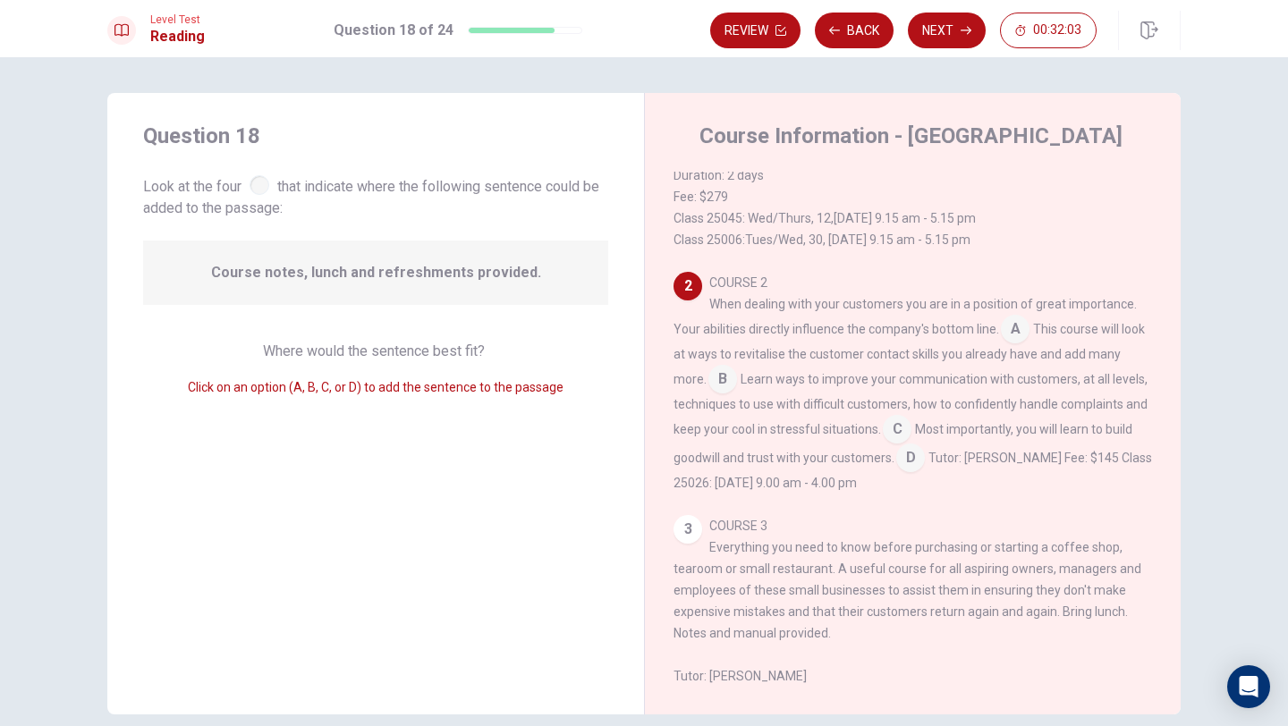
click at [918, 474] on input at bounding box center [910, 460] width 29 height 29
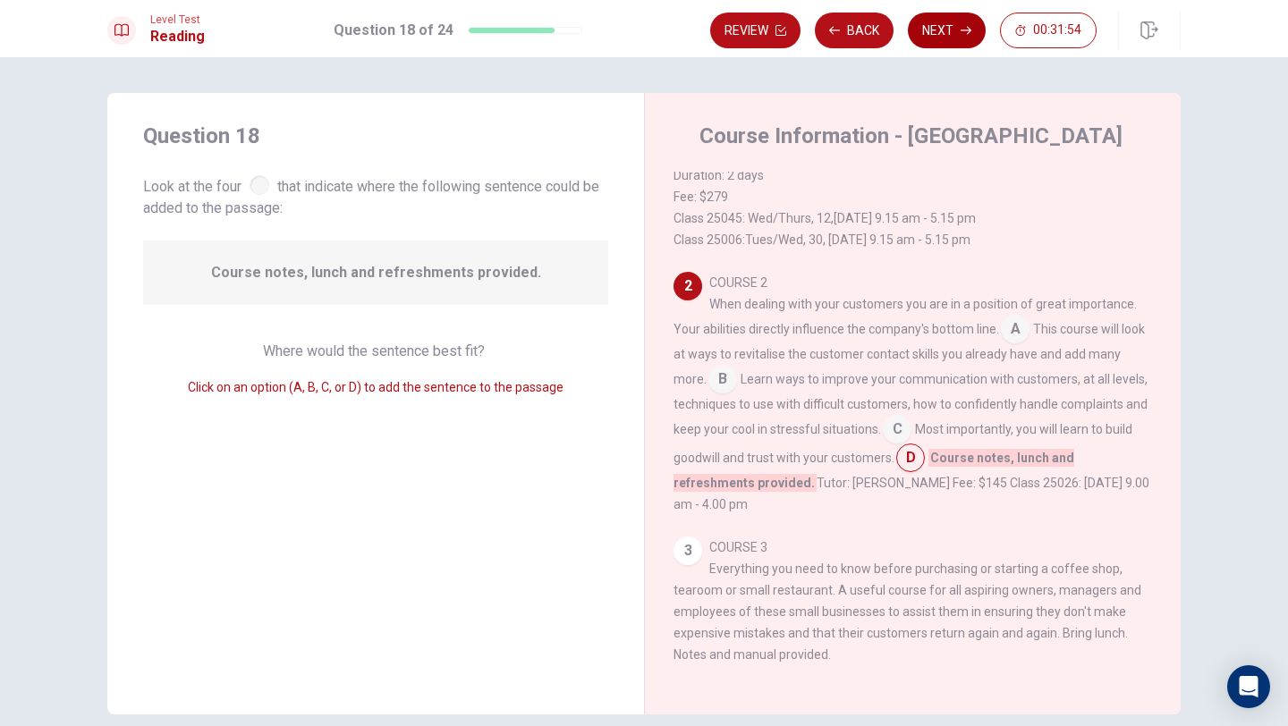
click at [945, 31] on button "Next" at bounding box center [947, 31] width 78 height 36
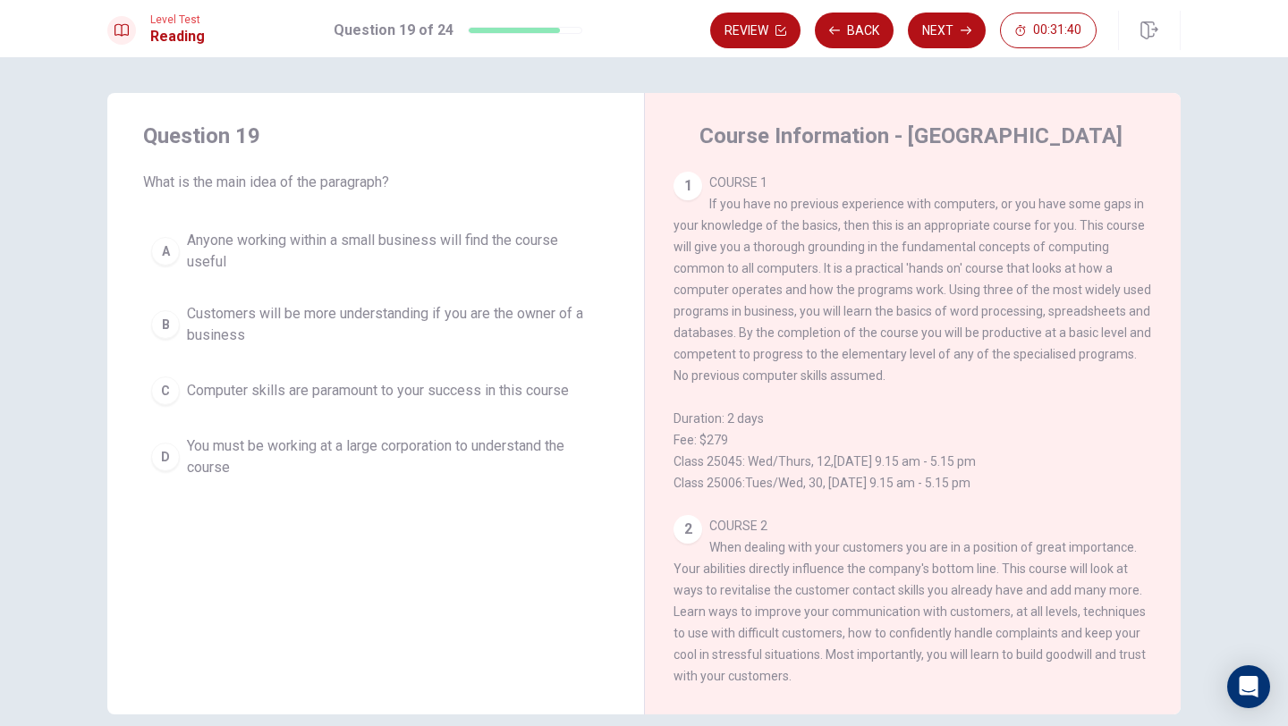
click at [183, 253] on button "A Anyone working within a small business will find the course useful" at bounding box center [375, 251] width 465 height 59
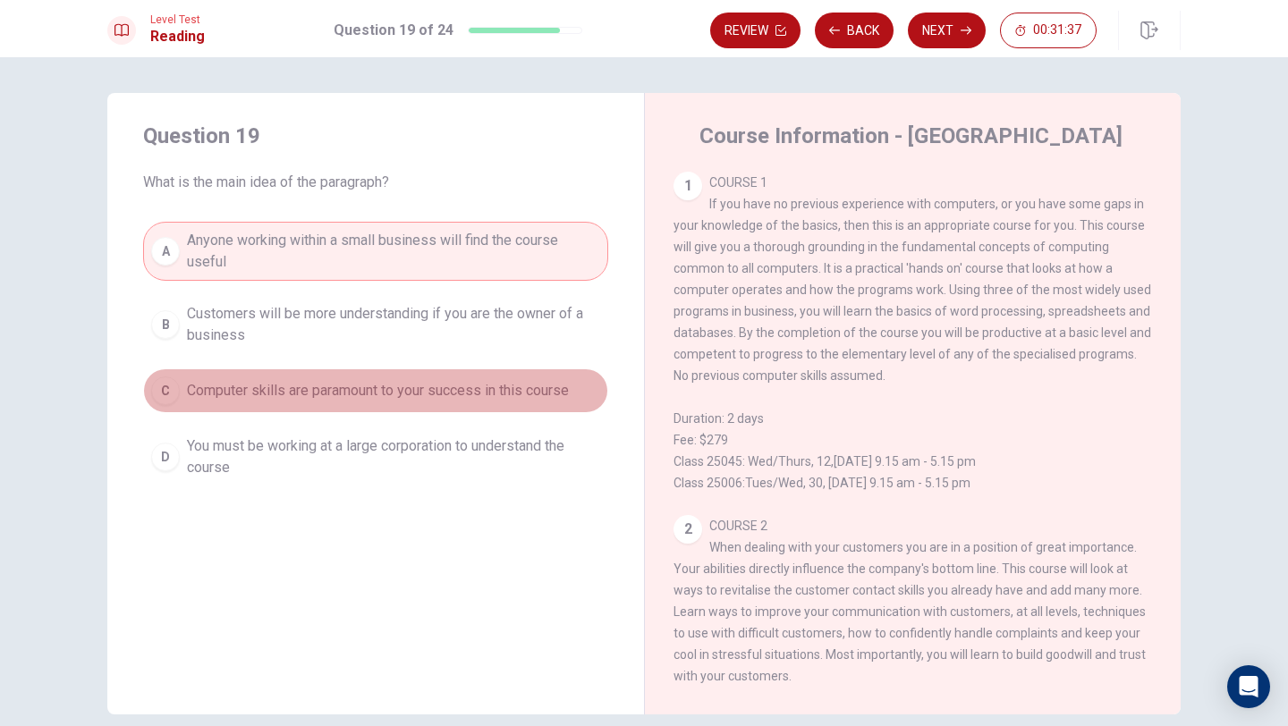
click at [351, 385] on span "Computer skills are paramount to your success in this course" at bounding box center [378, 390] width 382 height 21
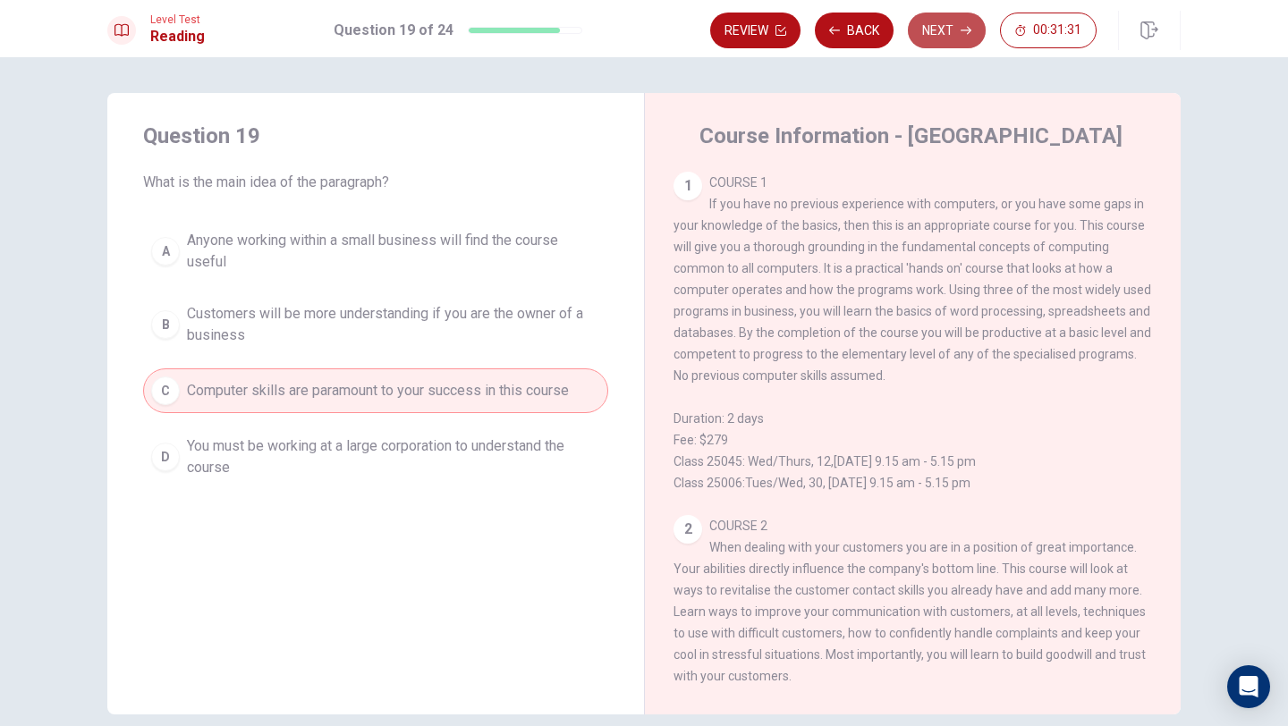
click at [932, 30] on button "Next" at bounding box center [947, 31] width 78 height 36
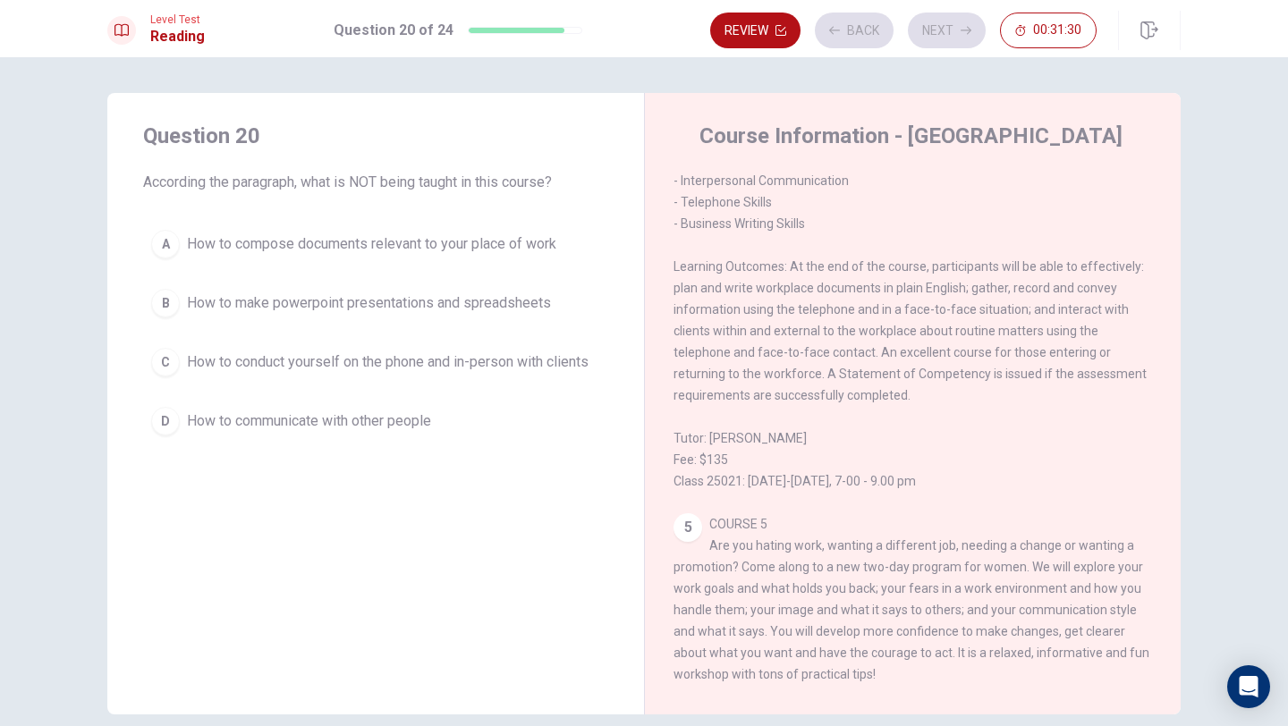
scroll to position [959, 0]
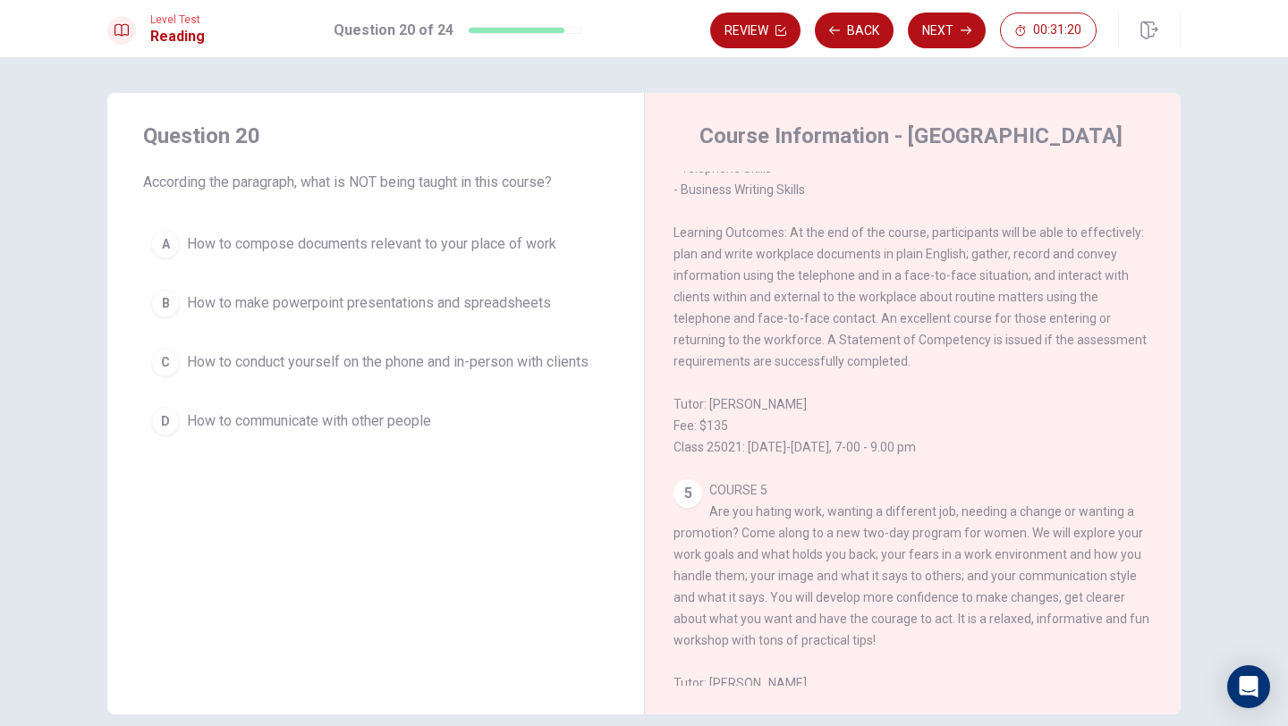
click at [234, 309] on span "How to make powerpoint presentations and spreadsheets" at bounding box center [369, 303] width 364 height 21
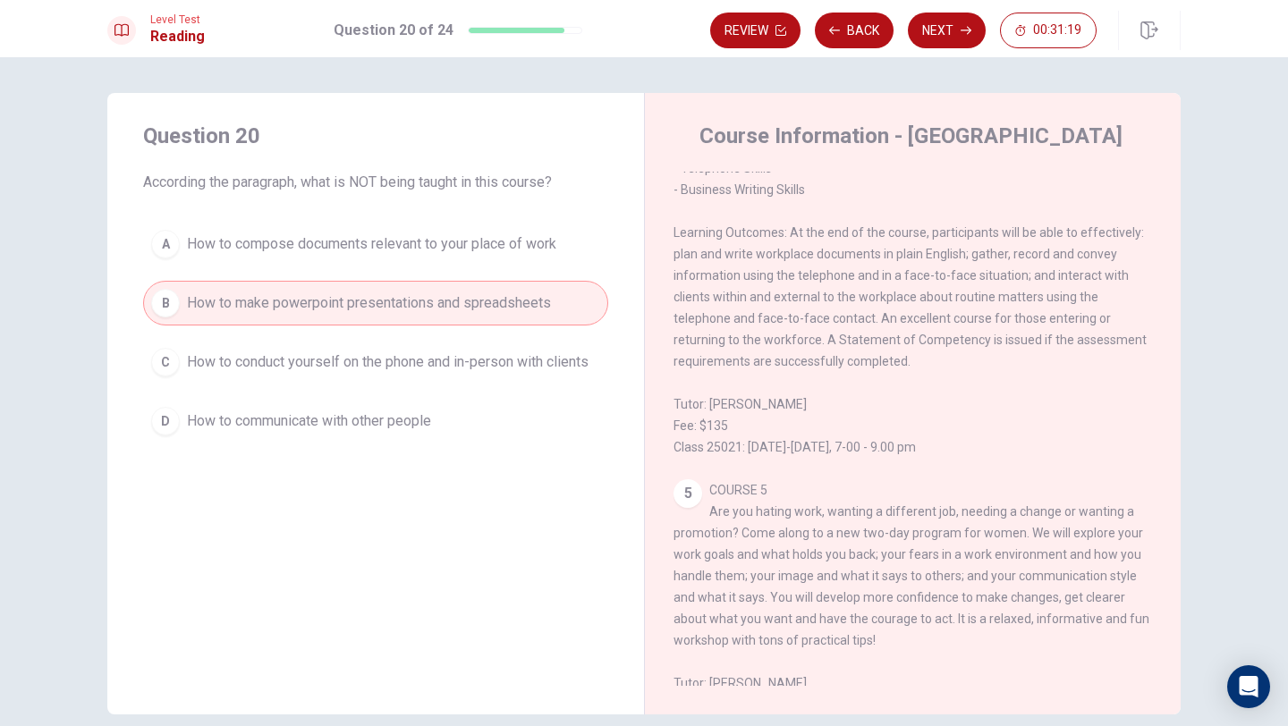
scroll to position [0, 0]
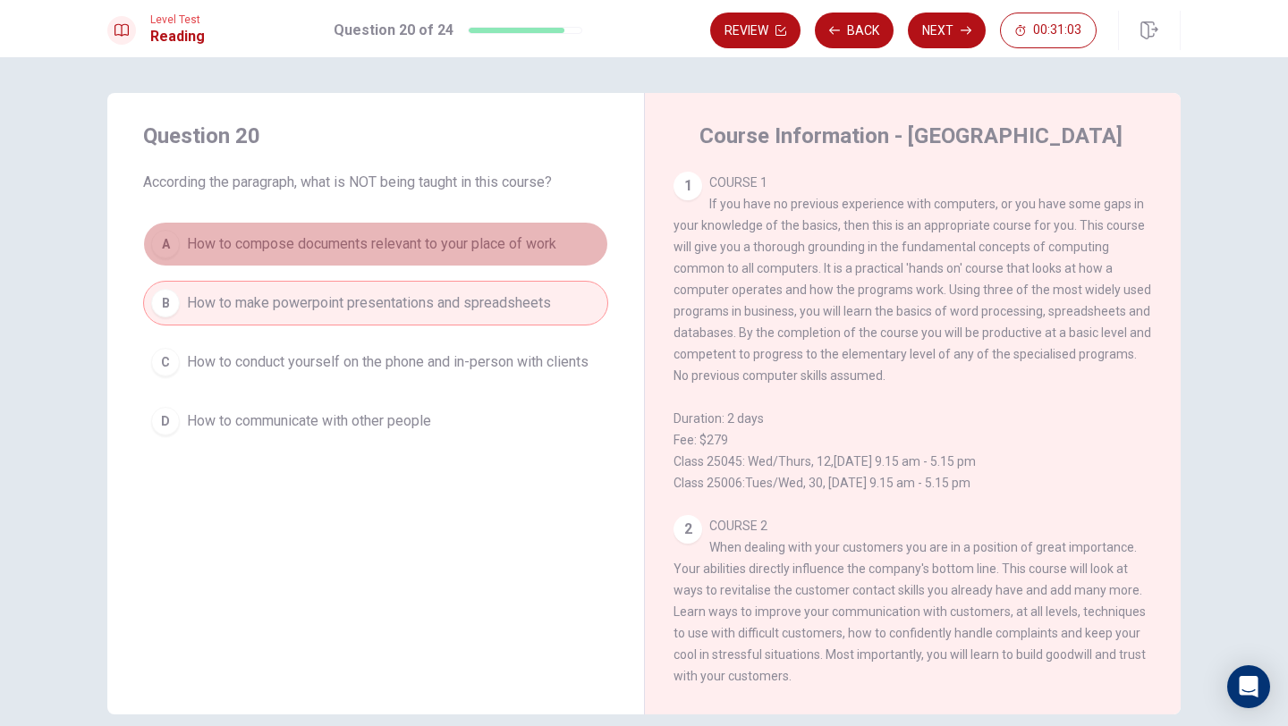
click at [474, 250] on span "How to compose documents relevant to your place of work" at bounding box center [371, 244] width 369 height 21
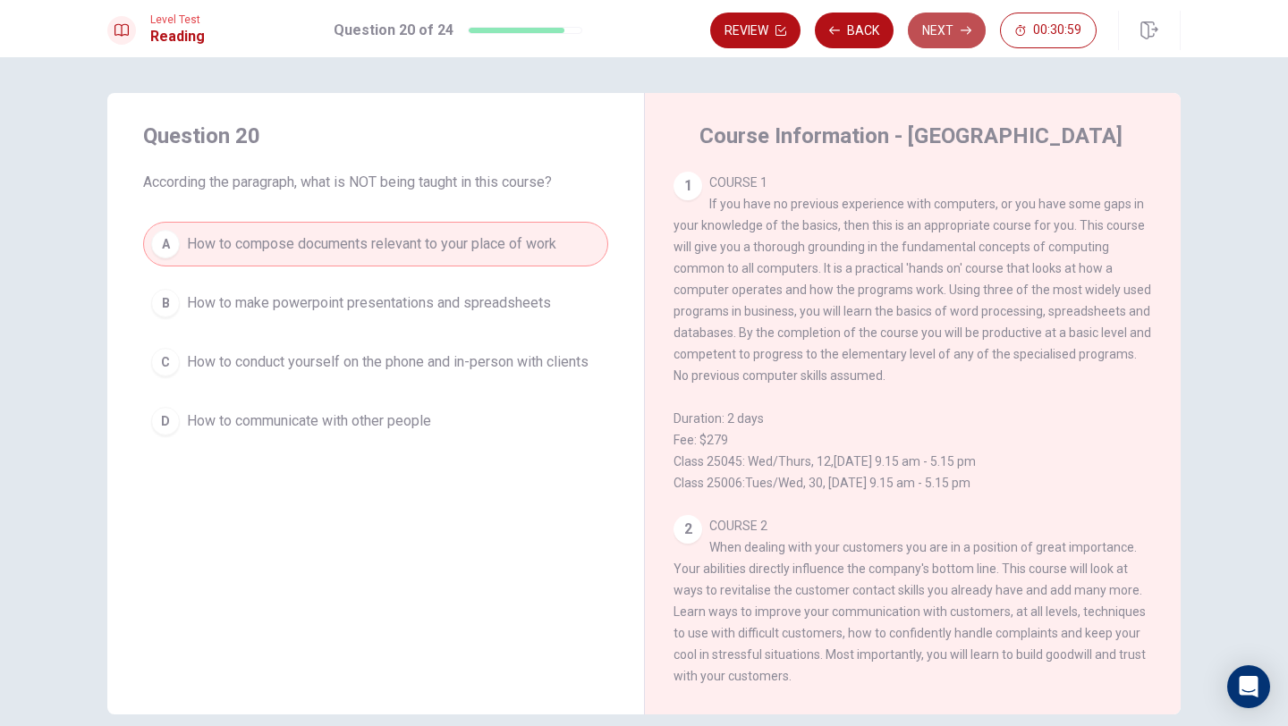
click at [929, 38] on button "Next" at bounding box center [947, 31] width 78 height 36
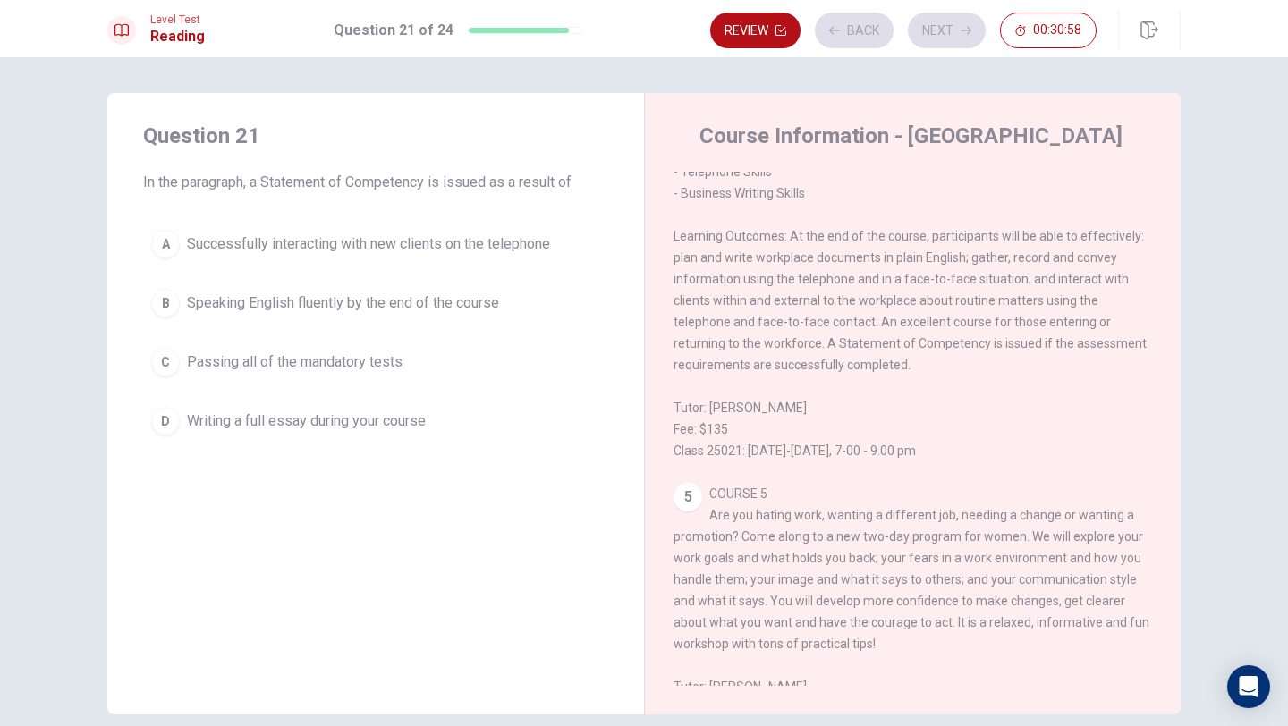
scroll to position [959, 0]
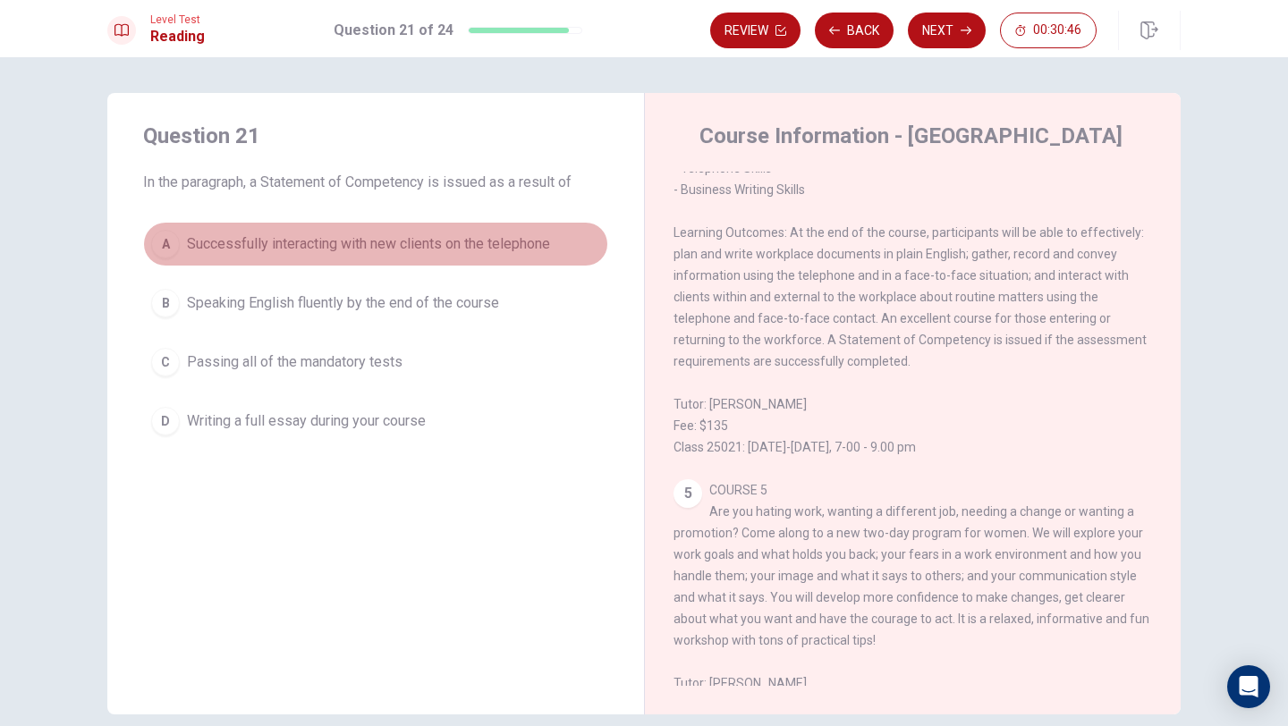
click at [222, 252] on span "Successfully interacting with new clients on the telephone" at bounding box center [368, 244] width 363 height 21
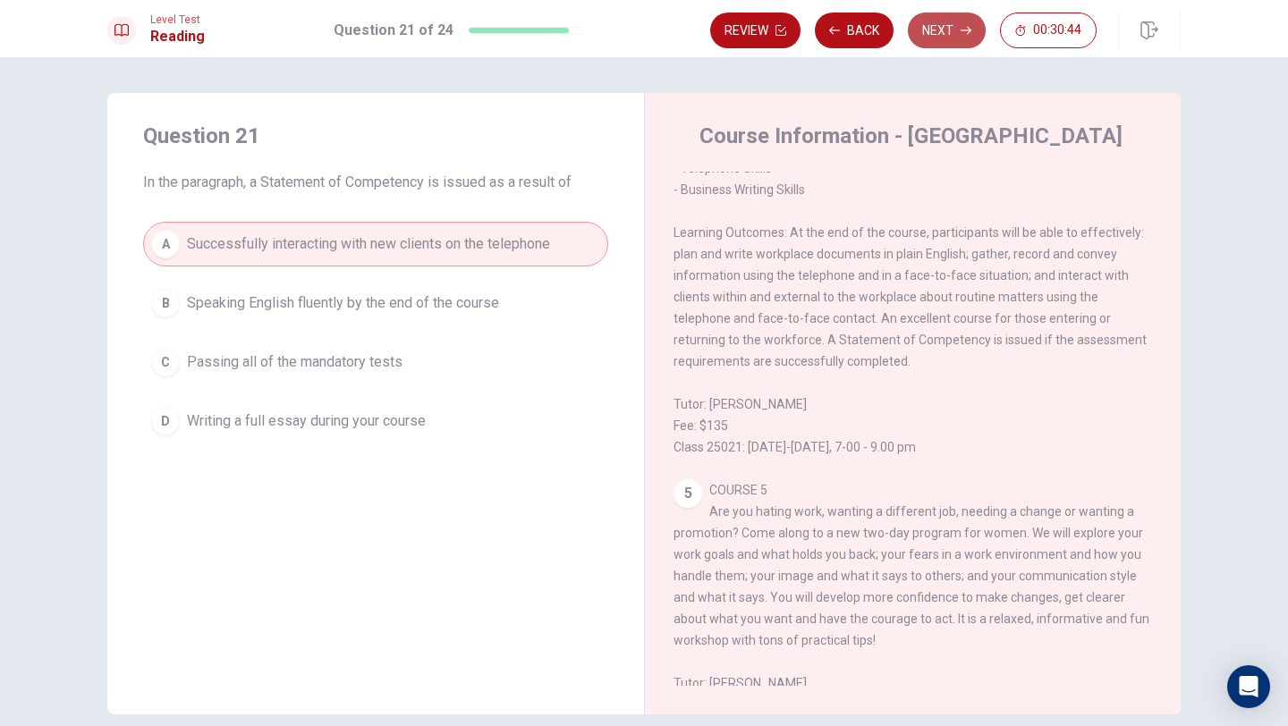
click at [934, 41] on button "Next" at bounding box center [947, 31] width 78 height 36
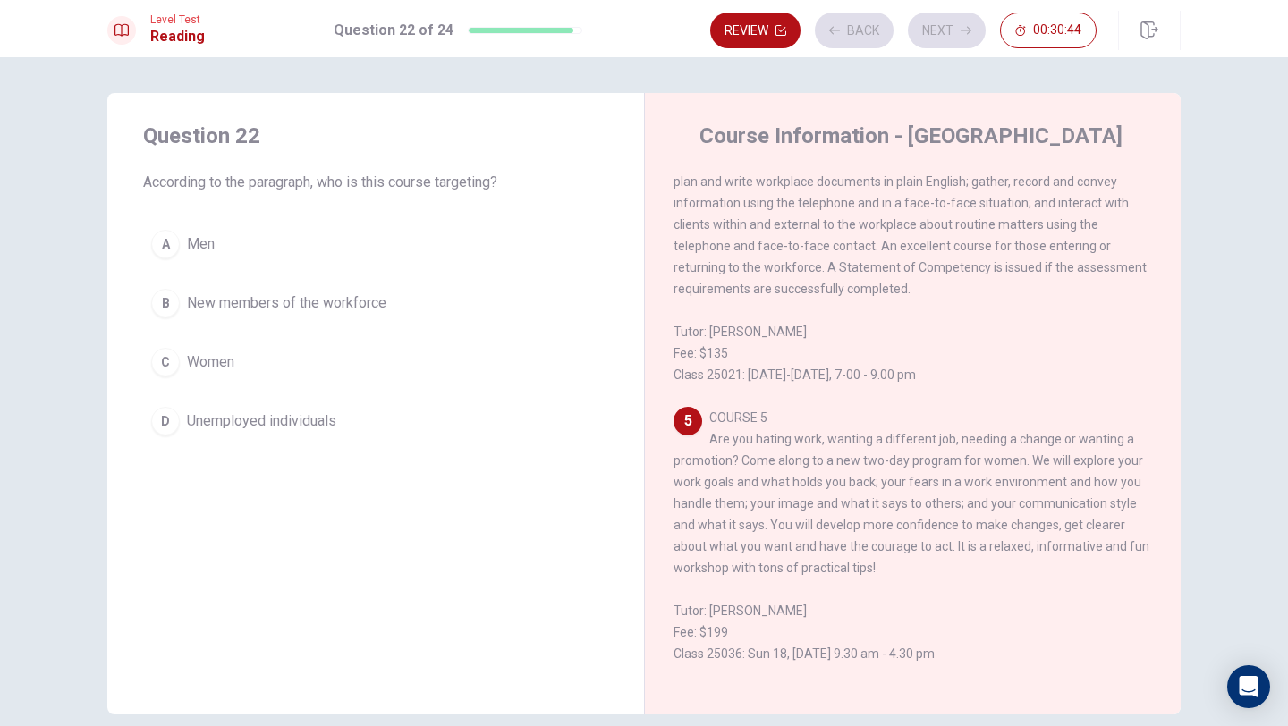
scroll to position [1091, 0]
click at [335, 315] on button "B New members of the workforce" at bounding box center [375, 303] width 465 height 45
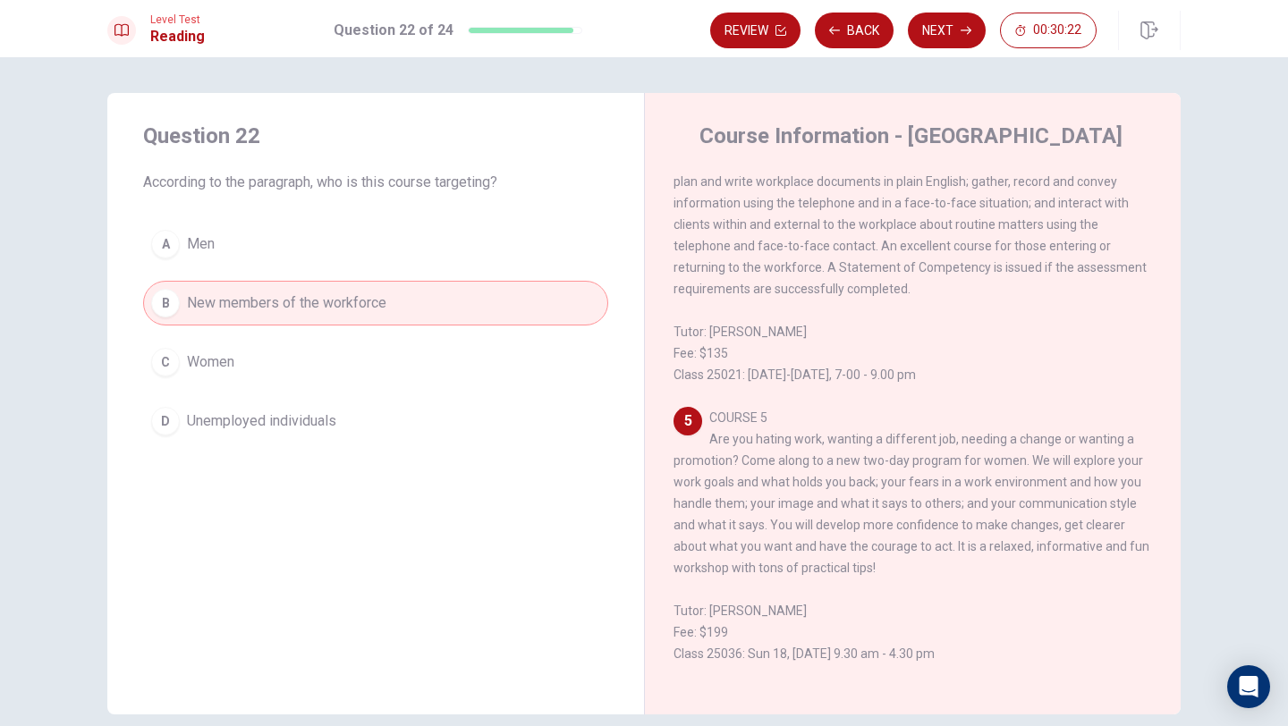
click at [358, 393] on div "A Men B New members of the workforce C Women D Unemployed individuals" at bounding box center [375, 333] width 465 height 222
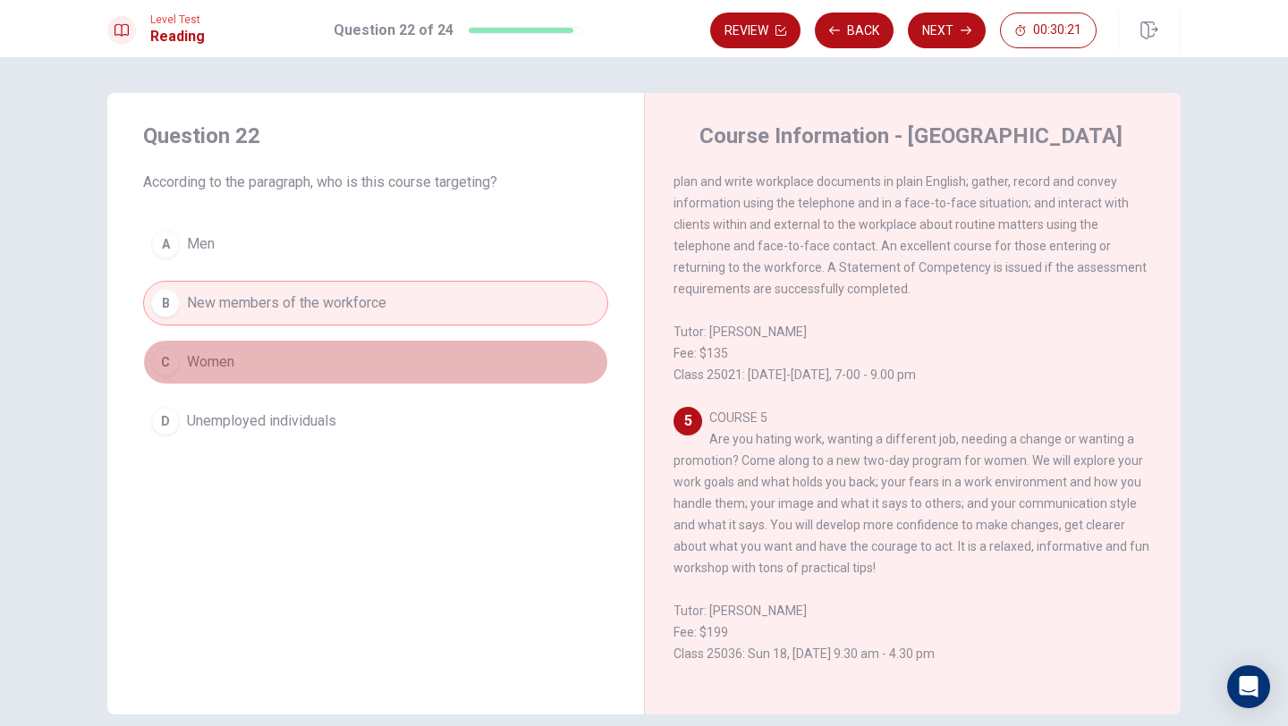
click at [336, 359] on button "C Women" at bounding box center [375, 362] width 465 height 45
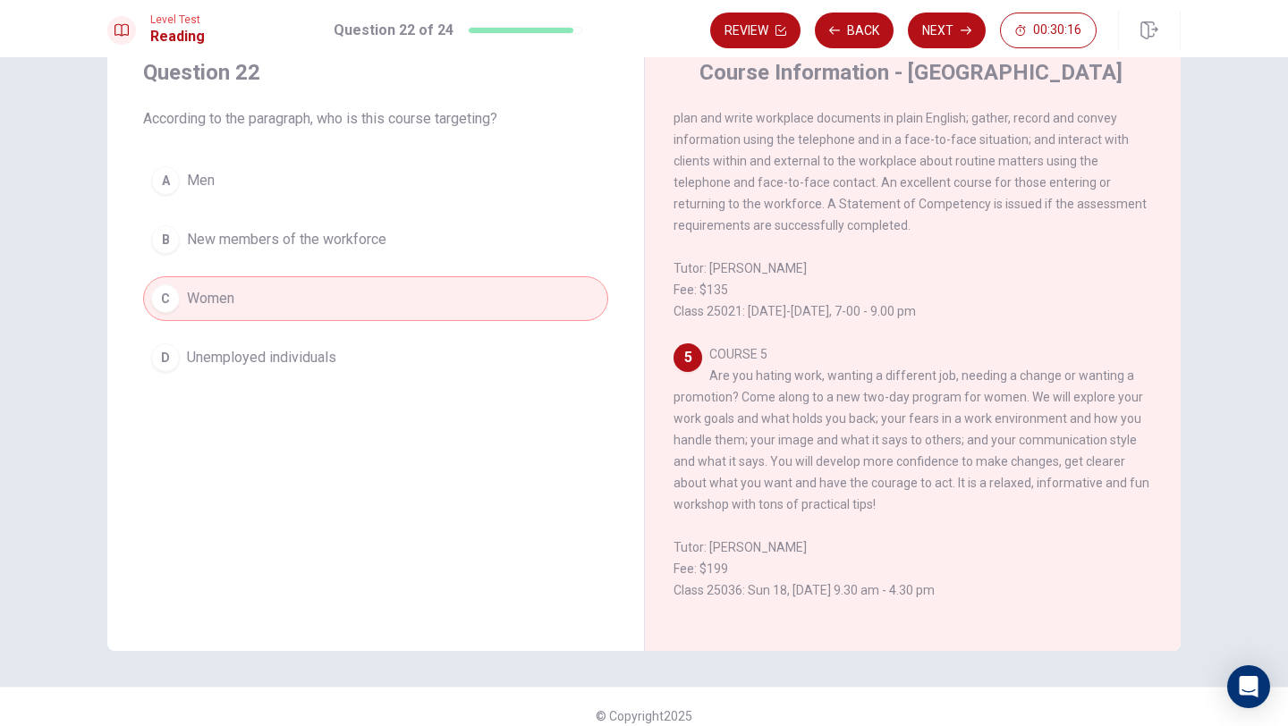
scroll to position [1025, 0]
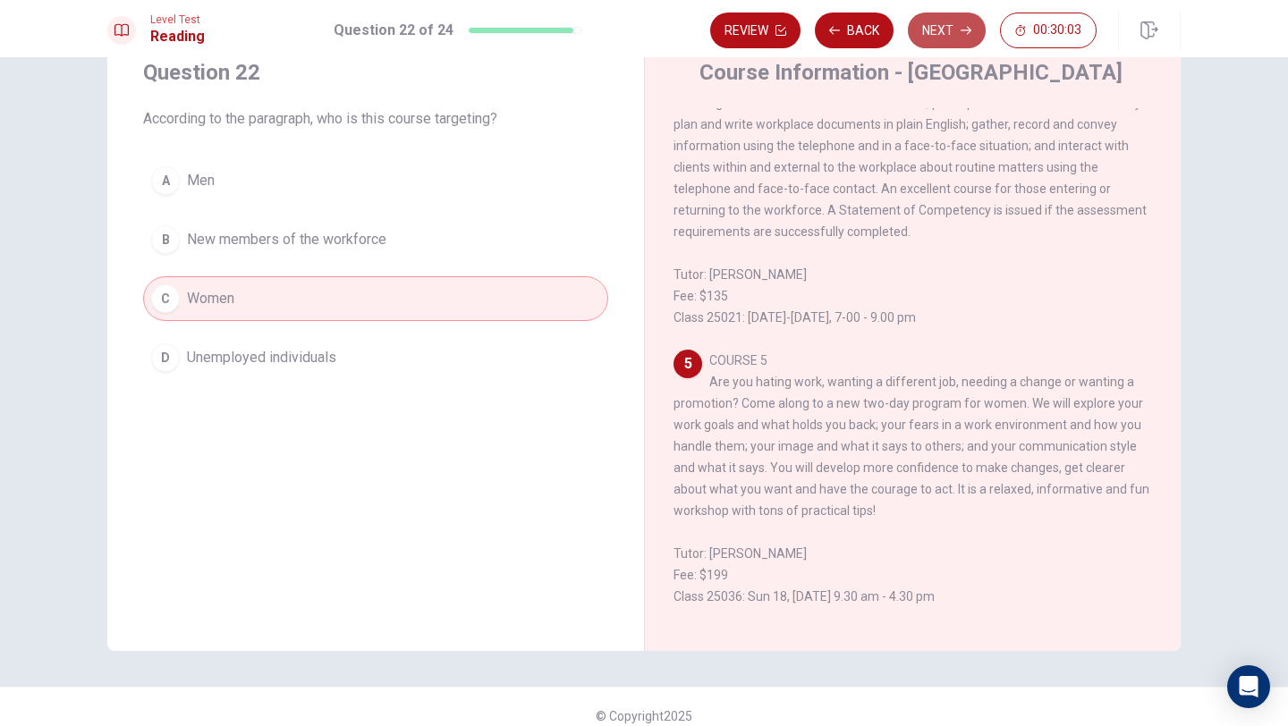
click at [942, 30] on button "Next" at bounding box center [947, 31] width 78 height 36
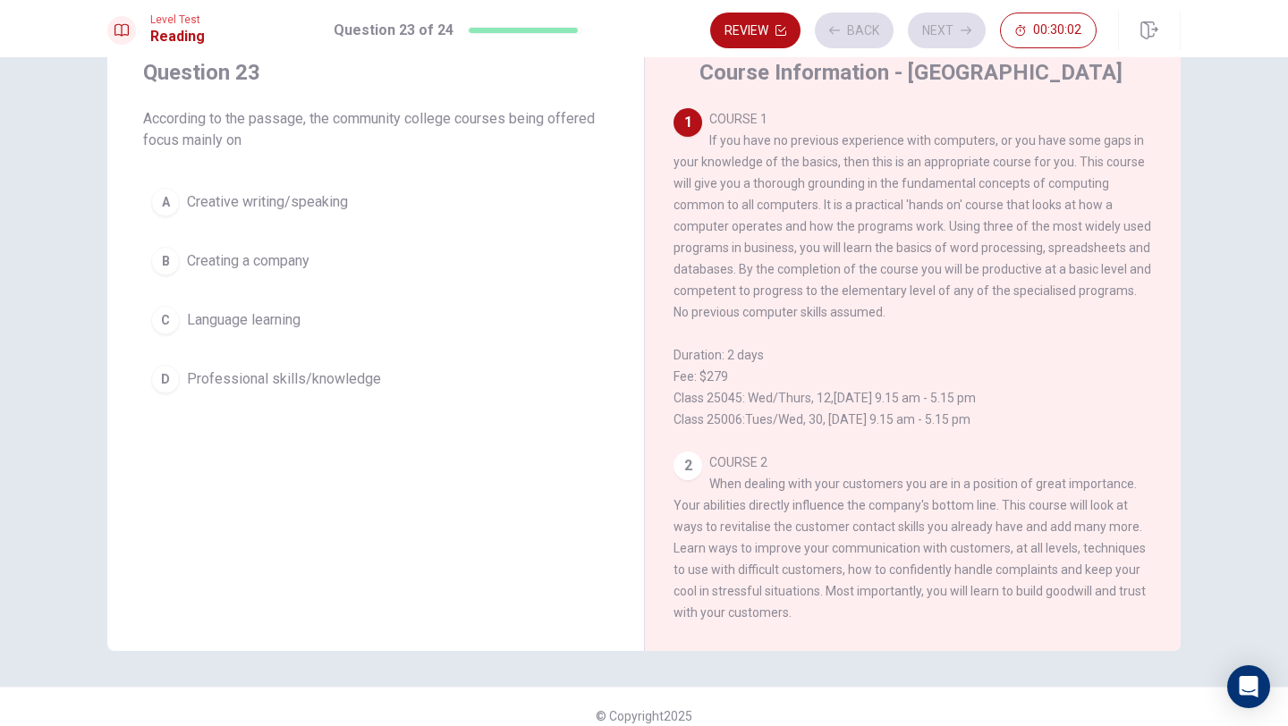
scroll to position [0, 0]
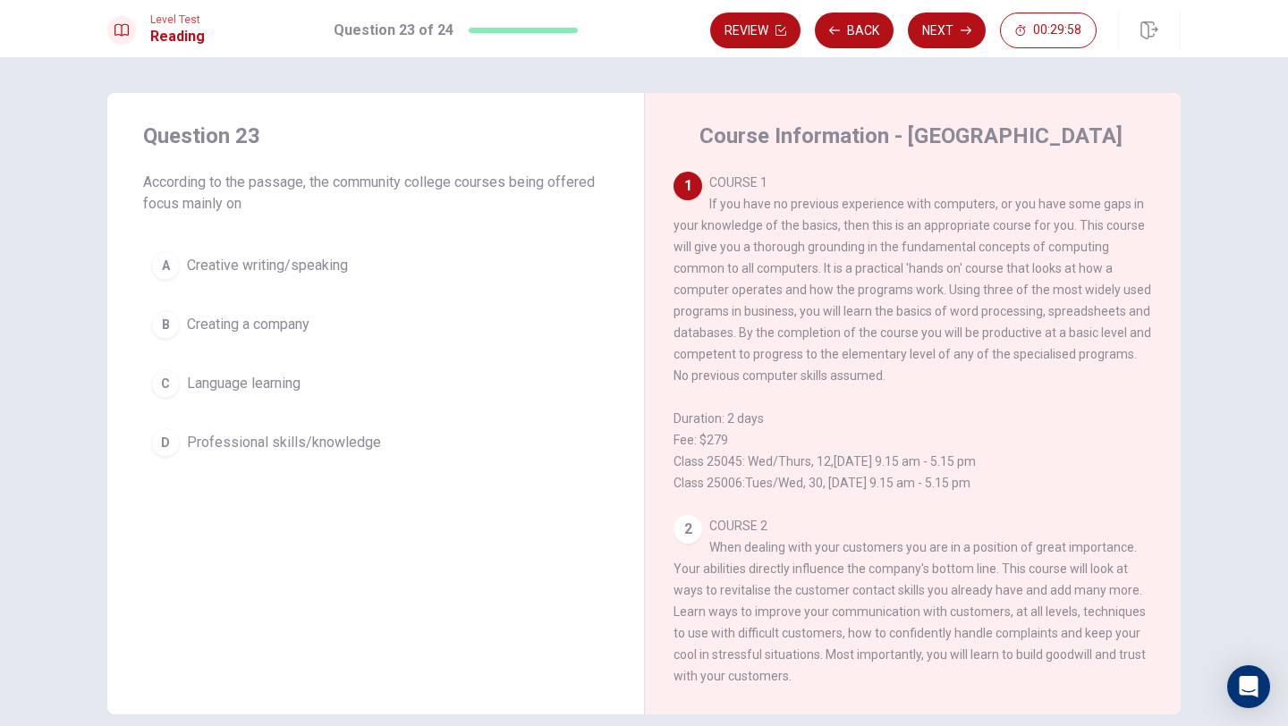
click at [365, 263] on button "A Creative writing/speaking" at bounding box center [375, 265] width 465 height 45
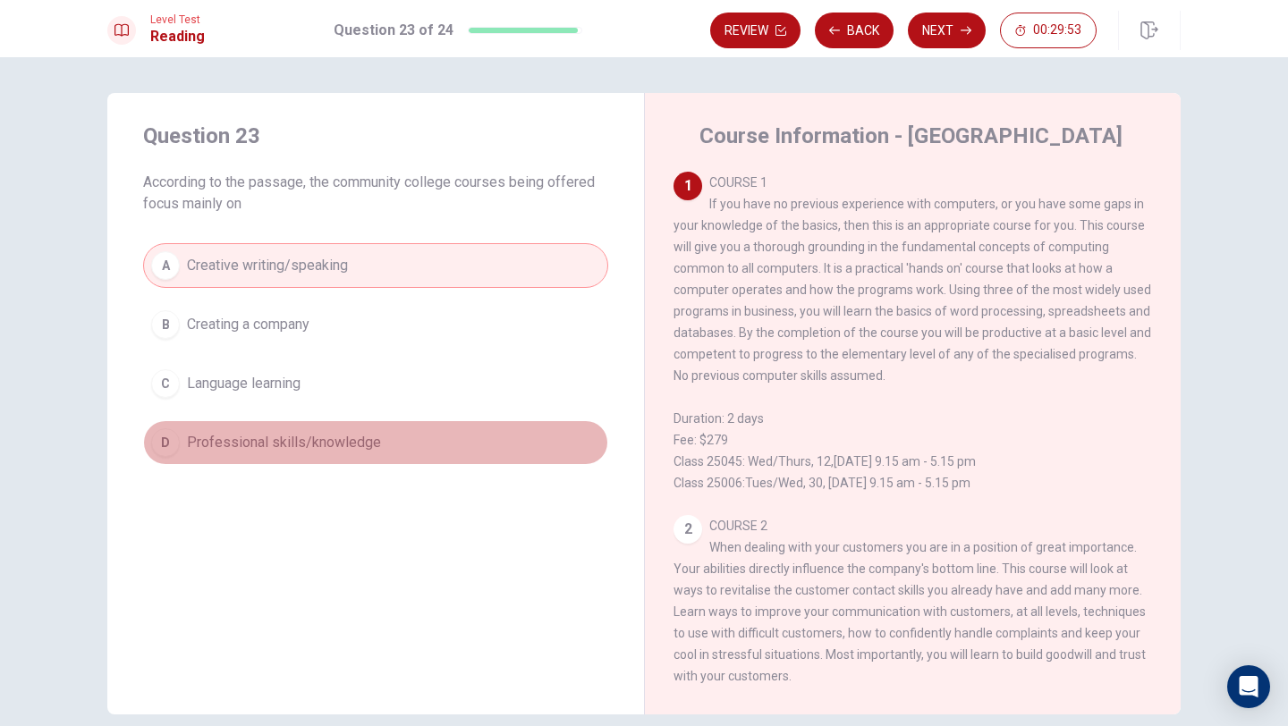
click at [291, 455] on button "D Professional skills/knowledge" at bounding box center [375, 442] width 465 height 45
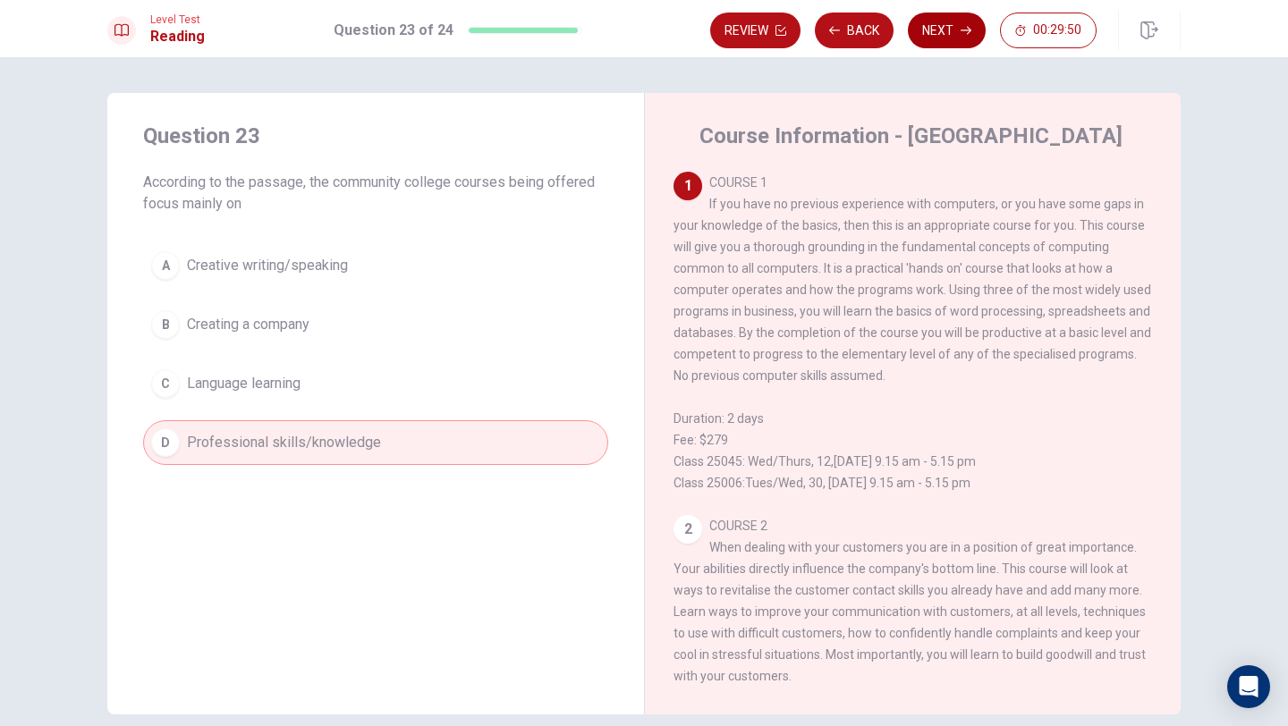
click at [939, 40] on button "Next" at bounding box center [947, 31] width 78 height 36
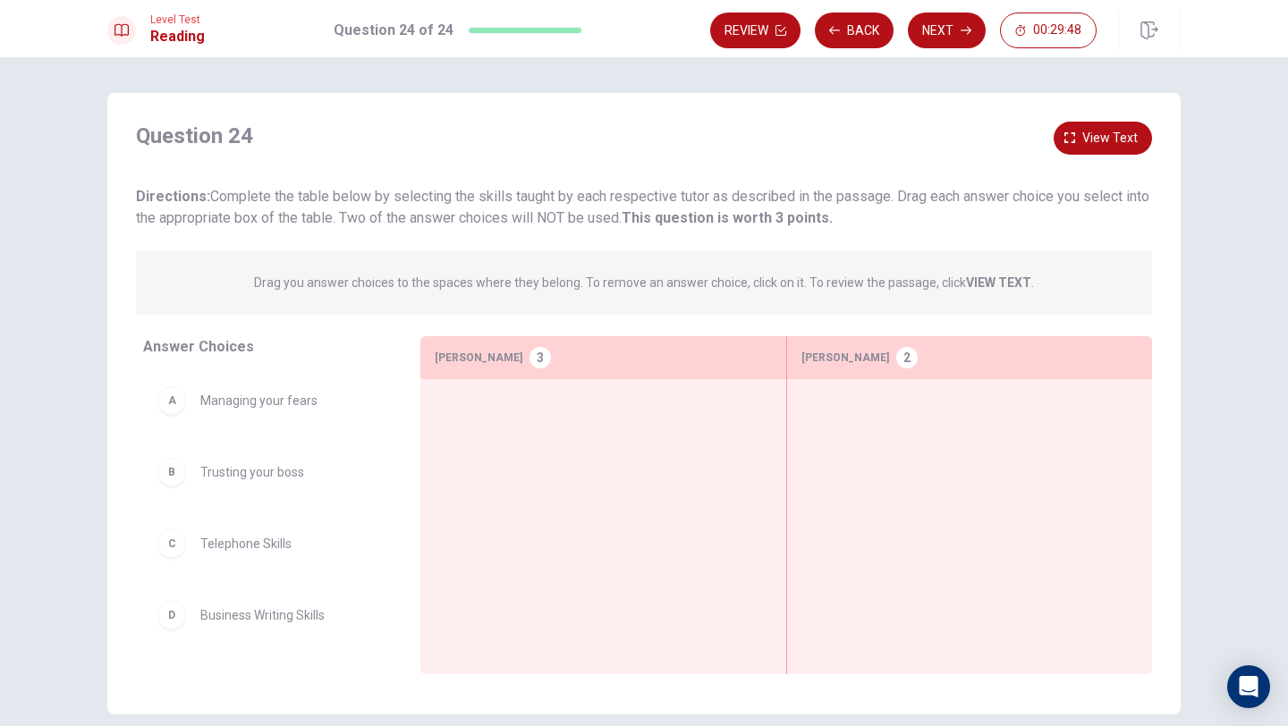
scroll to position [81, 0]
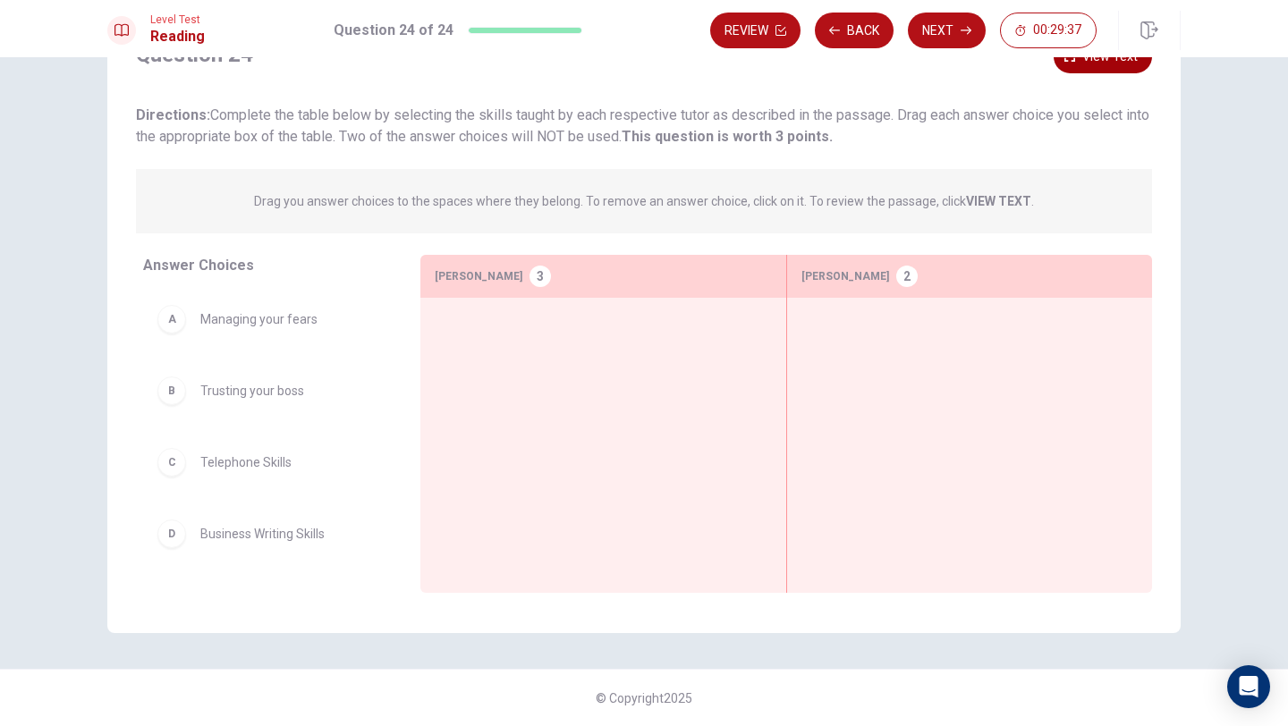
click at [1085, 61] on span "View text" at bounding box center [1110, 57] width 55 height 22
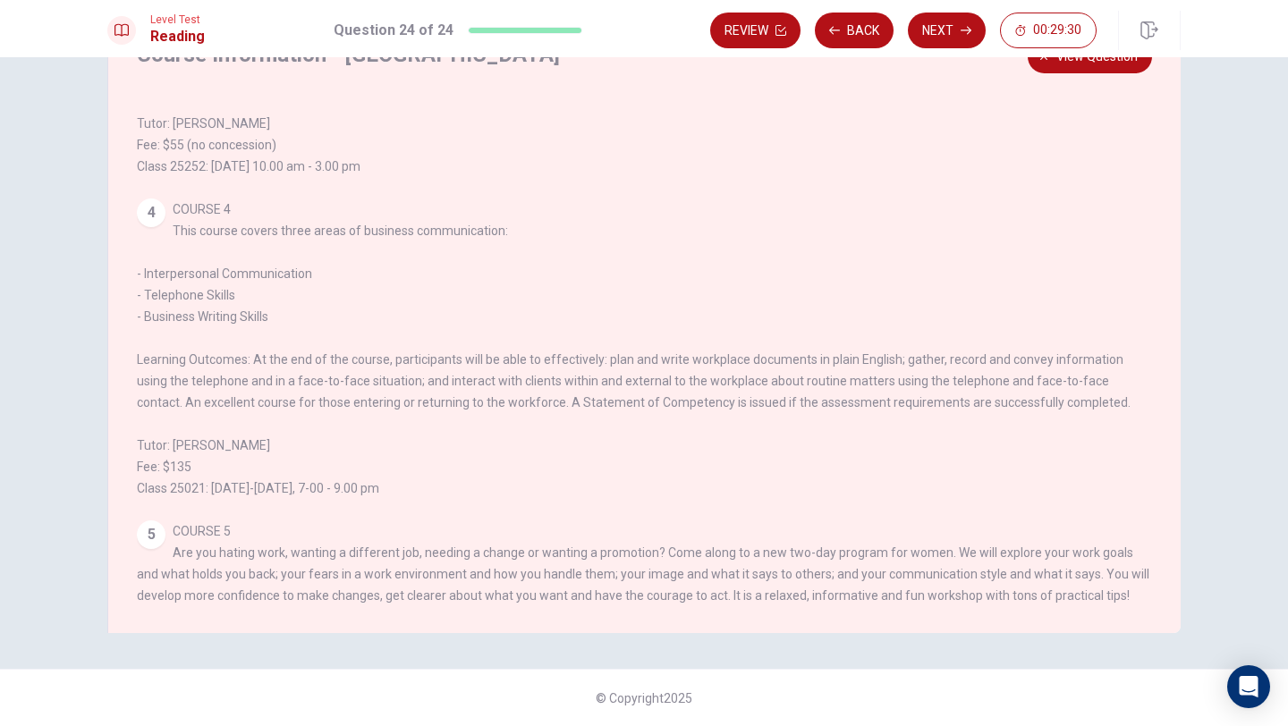
scroll to position [623, 0]
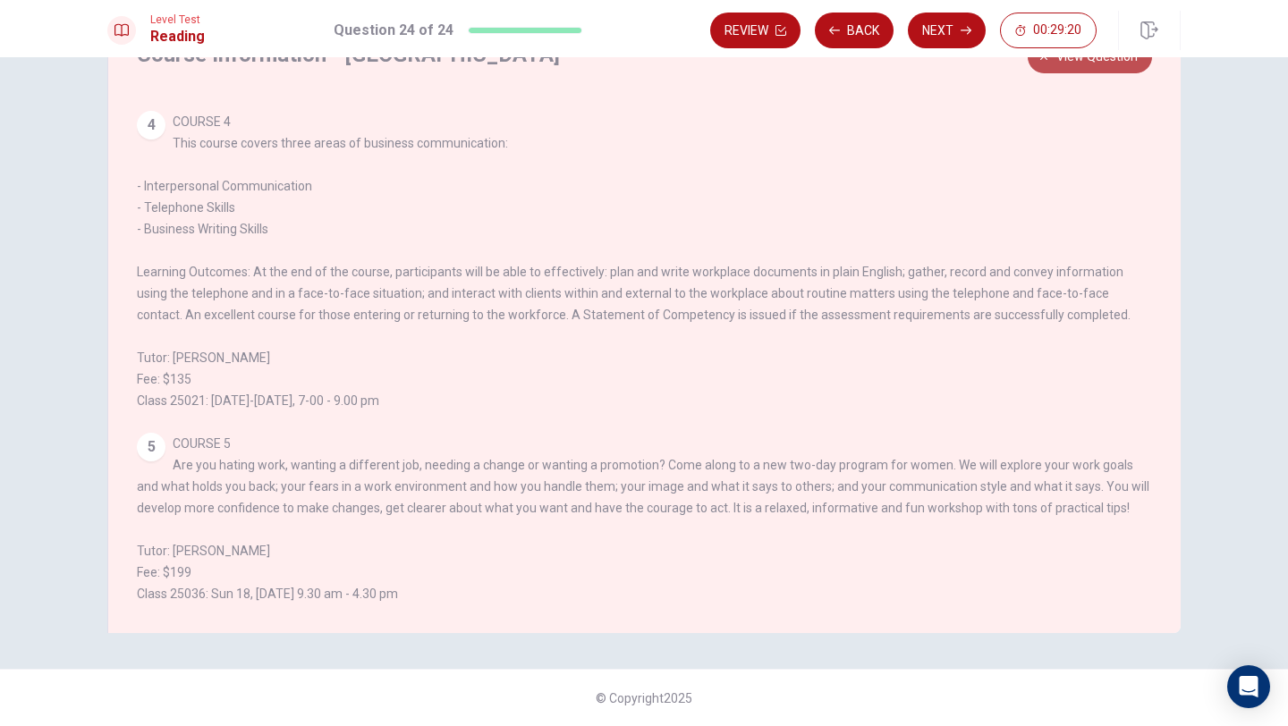
click at [1066, 71] on button "View question" at bounding box center [1090, 56] width 124 height 33
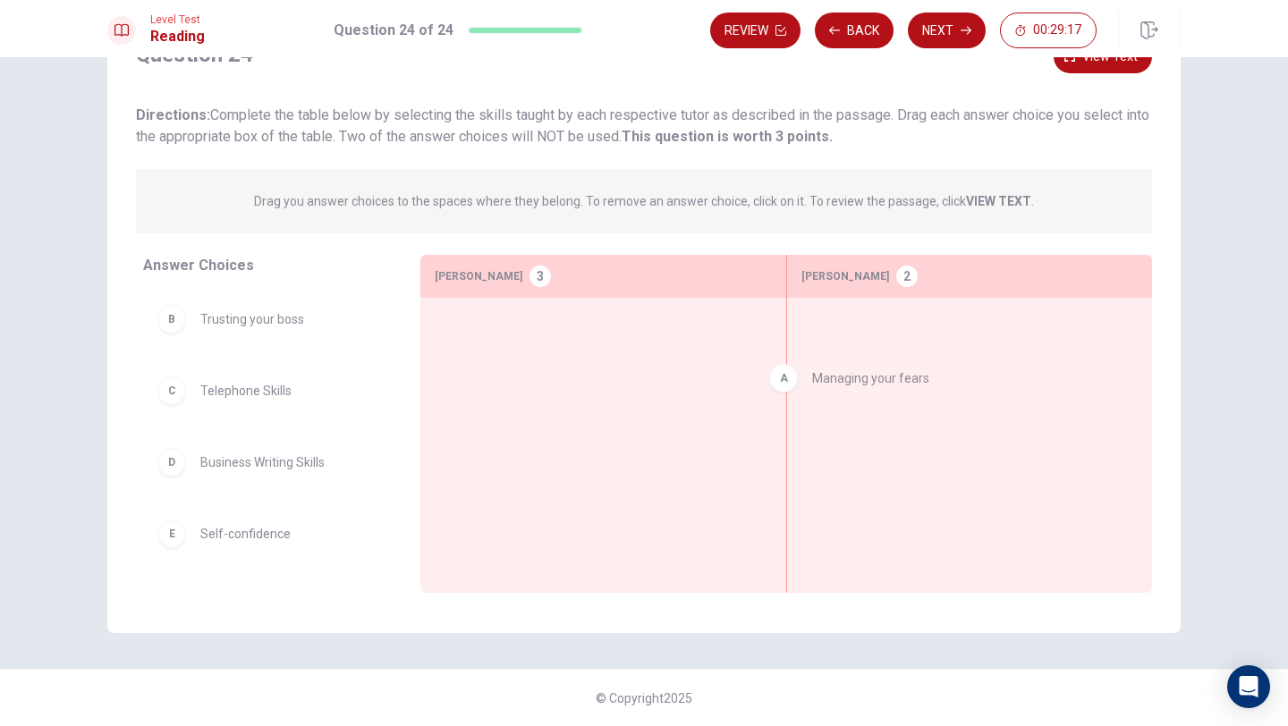
drag, startPoint x: 275, startPoint y: 335, endPoint x: 949, endPoint y: 373, distance: 675.7
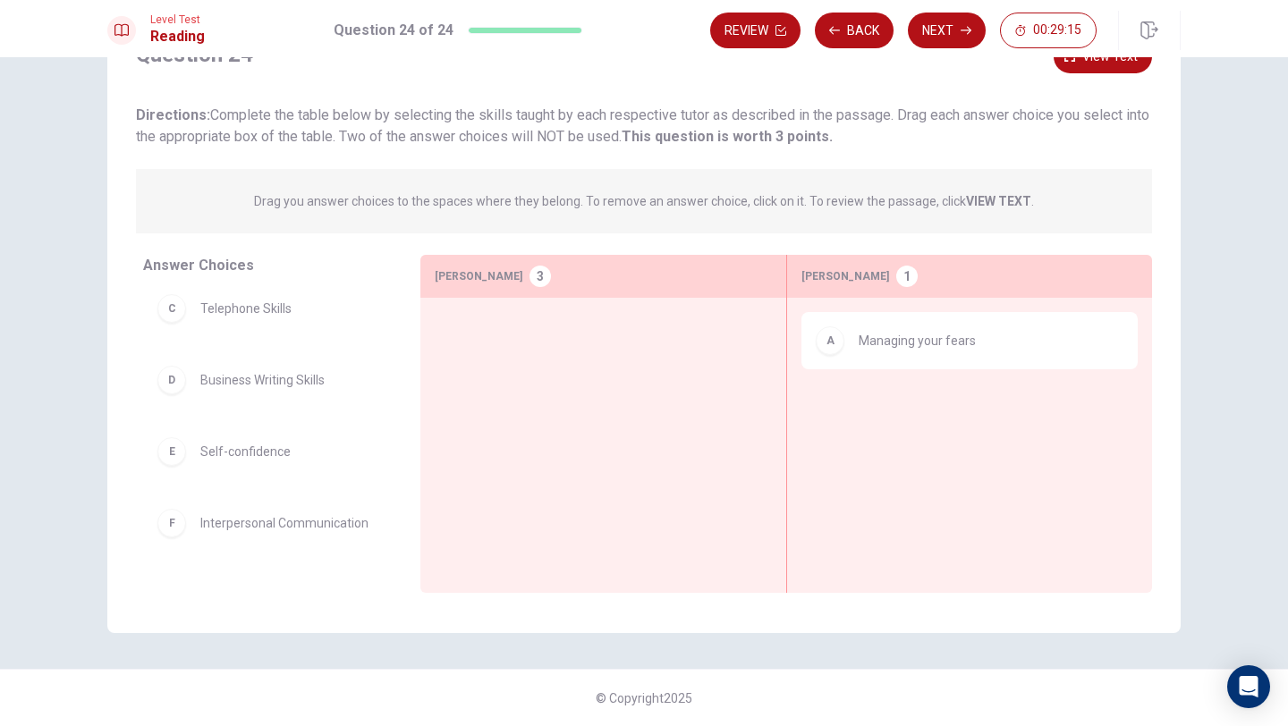
scroll to position [135, 0]
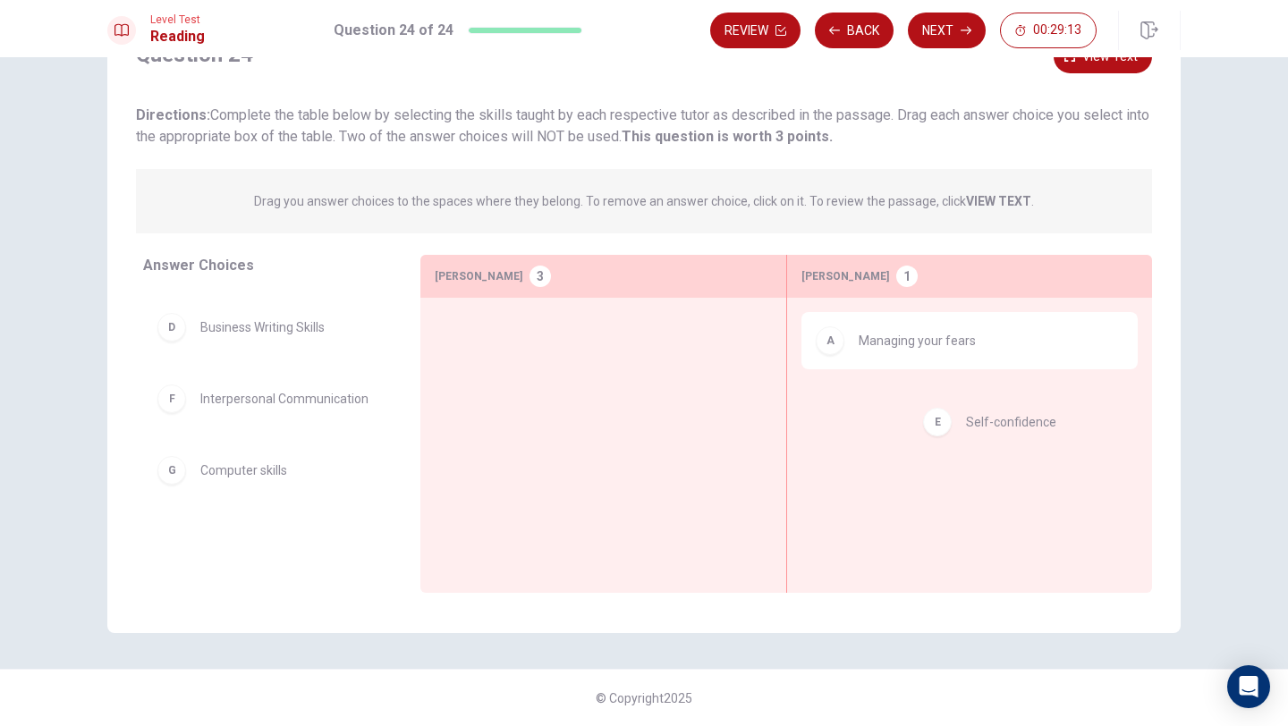
drag, startPoint x: 251, startPoint y: 411, endPoint x: 1040, endPoint y: 434, distance: 789.4
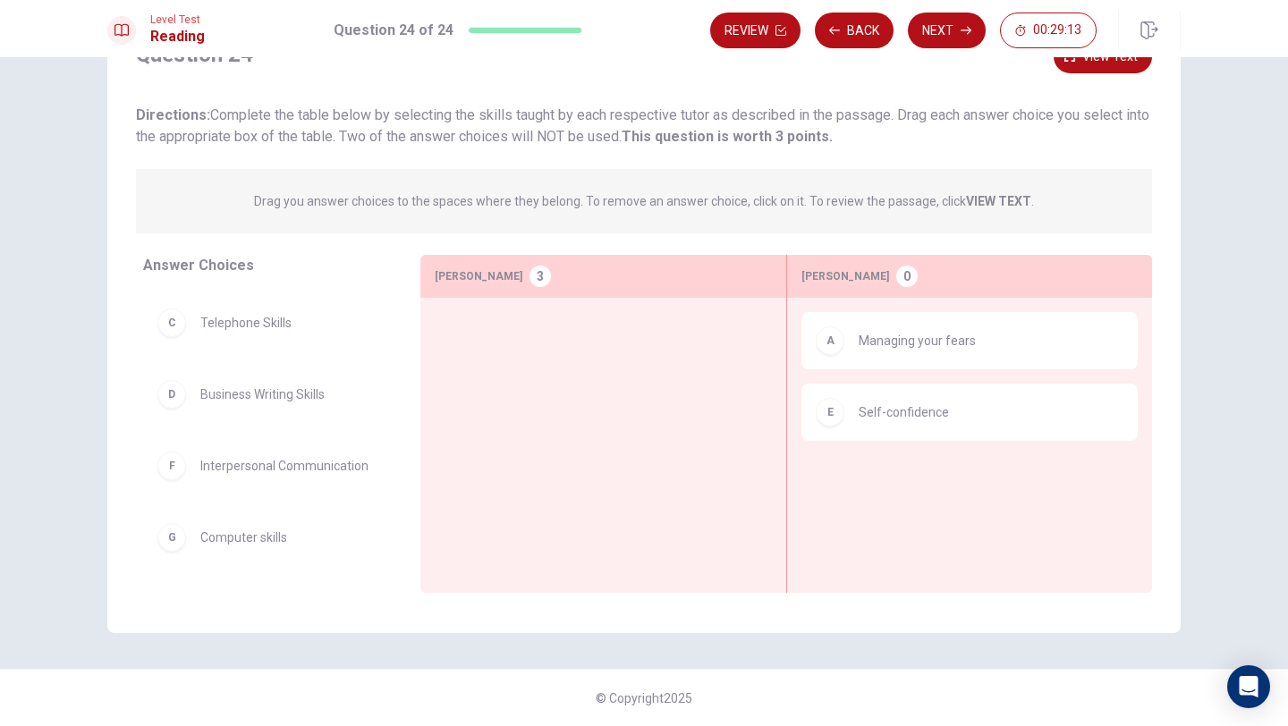
scroll to position [68, 0]
click at [1074, 66] on button "View text" at bounding box center [1103, 56] width 98 height 33
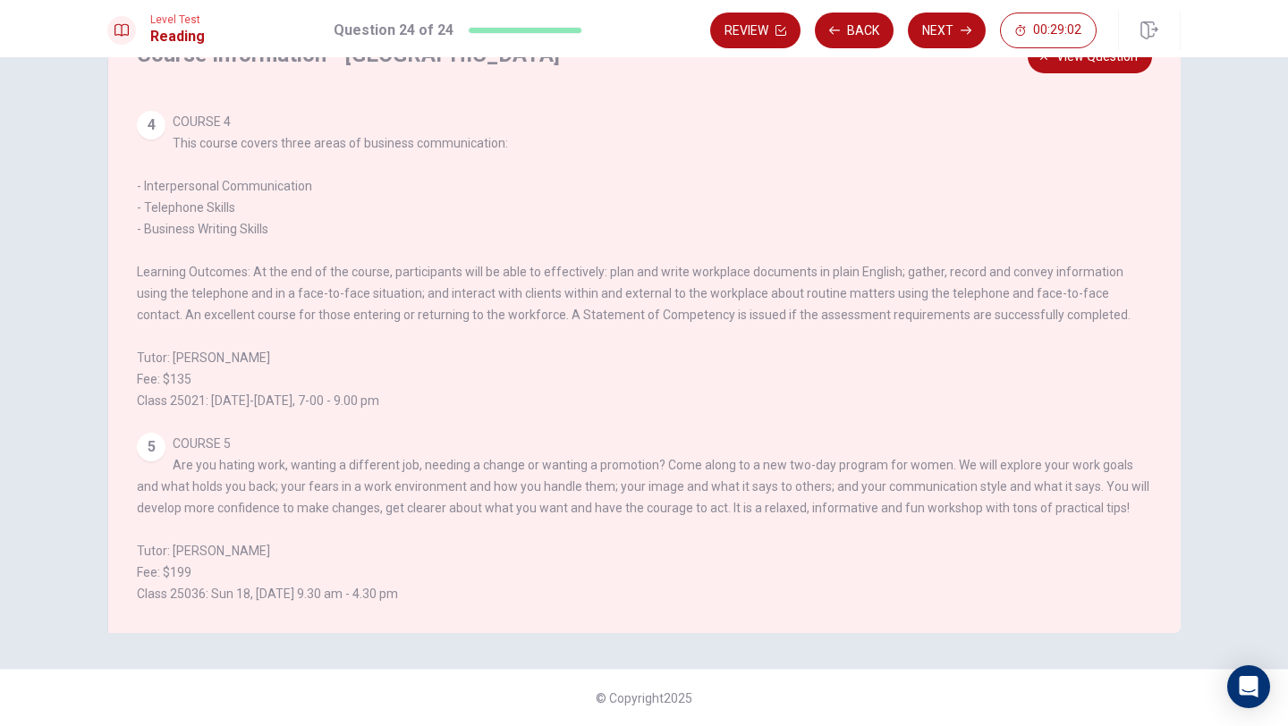
scroll to position [549, 0]
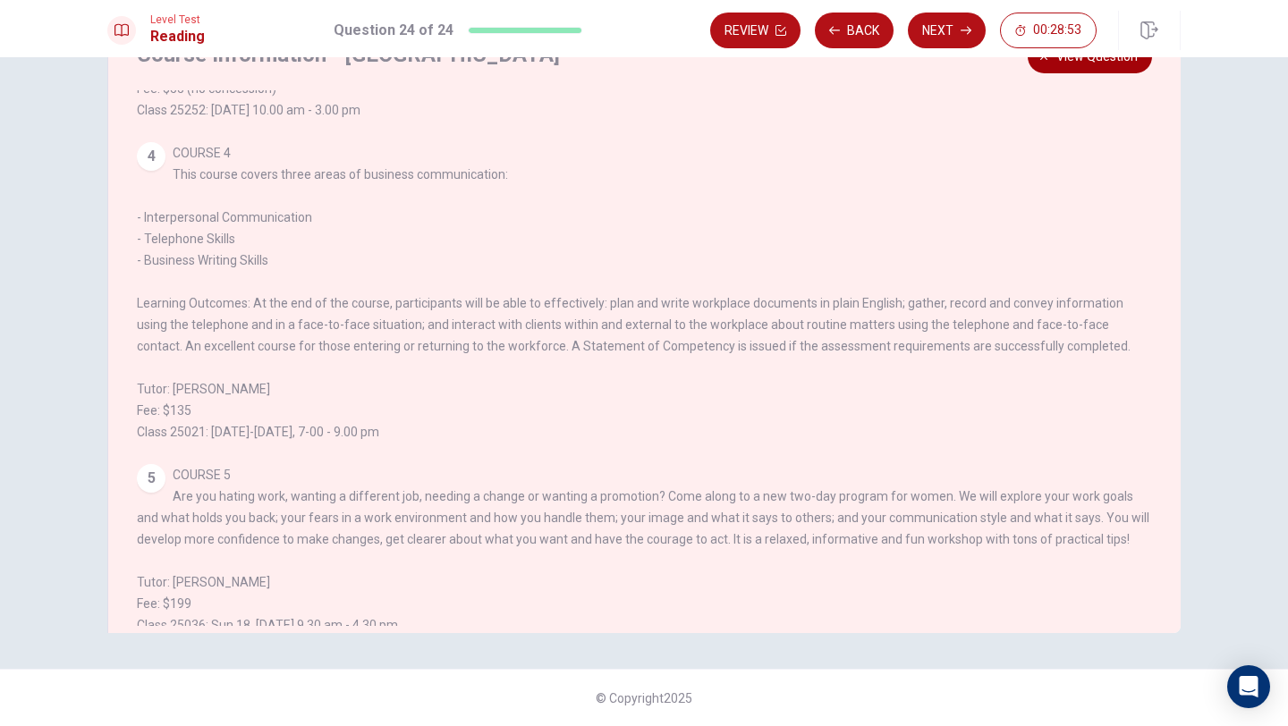
click at [1049, 64] on button "View question" at bounding box center [1090, 56] width 124 height 33
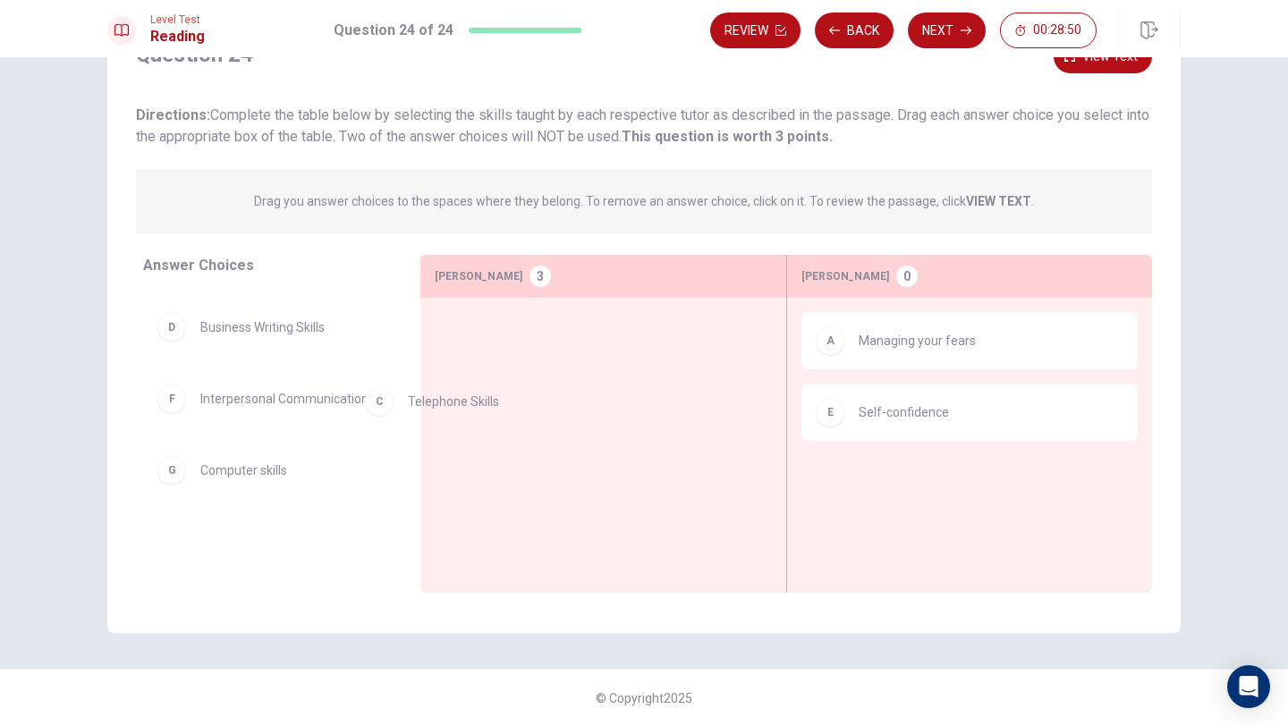
drag, startPoint x: 280, startPoint y: 317, endPoint x: 493, endPoint y: 395, distance: 227.0
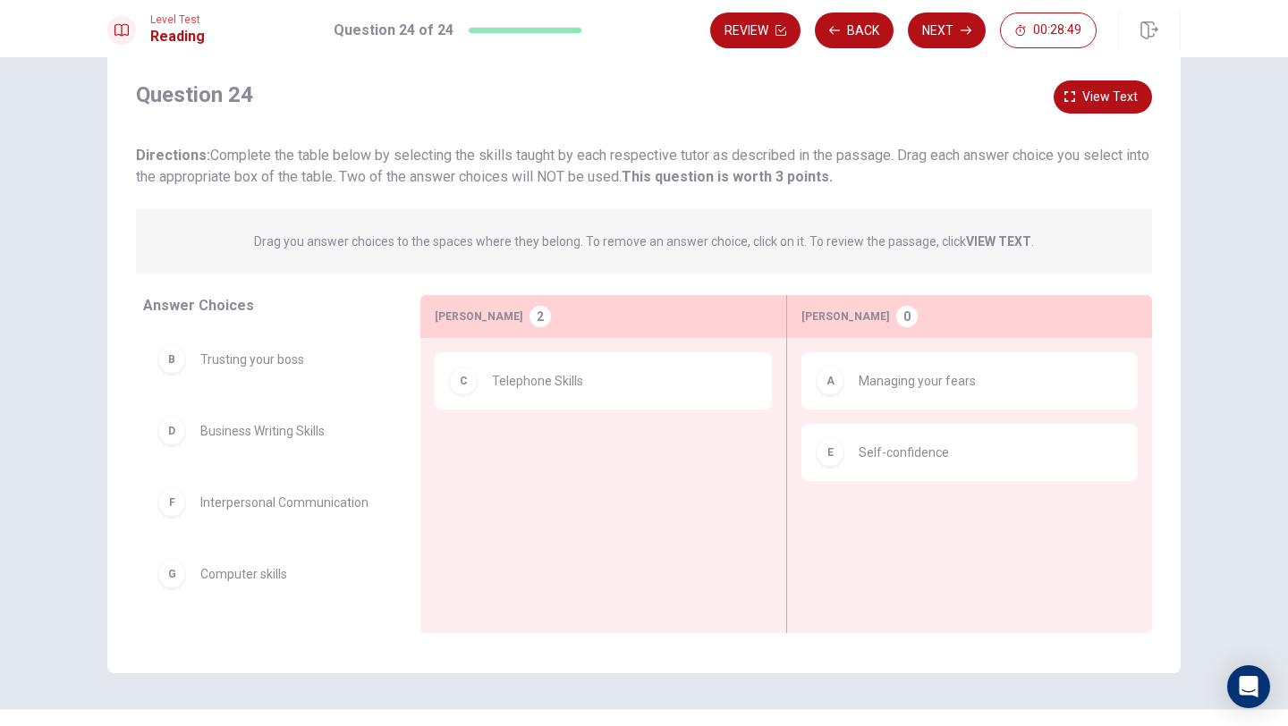
scroll to position [0, 0]
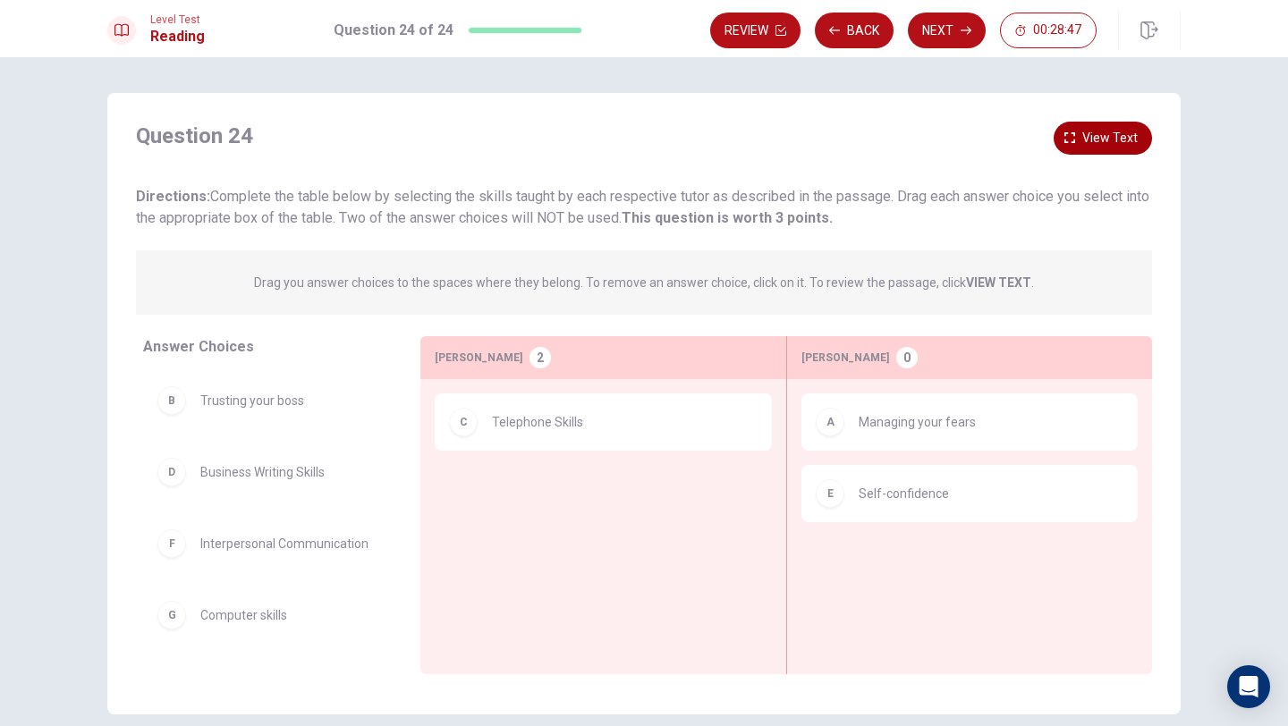
click at [1091, 150] on button "View text" at bounding box center [1103, 138] width 98 height 33
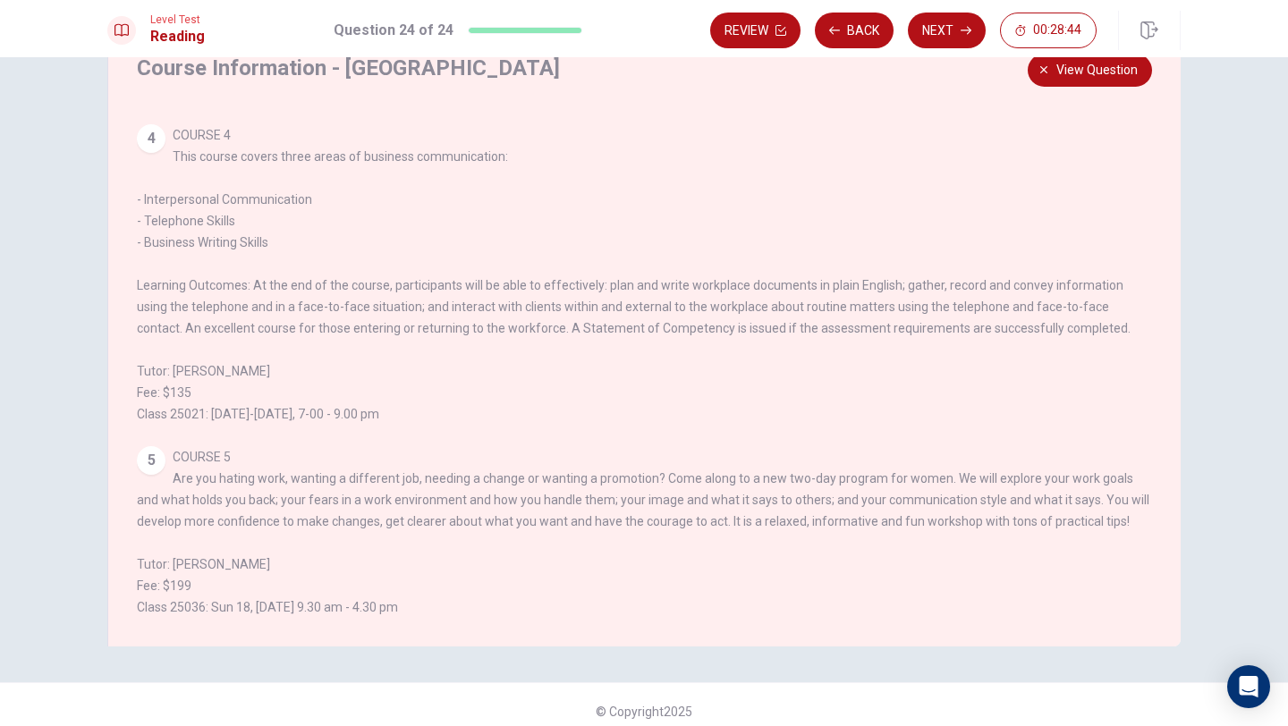
scroll to position [81, 0]
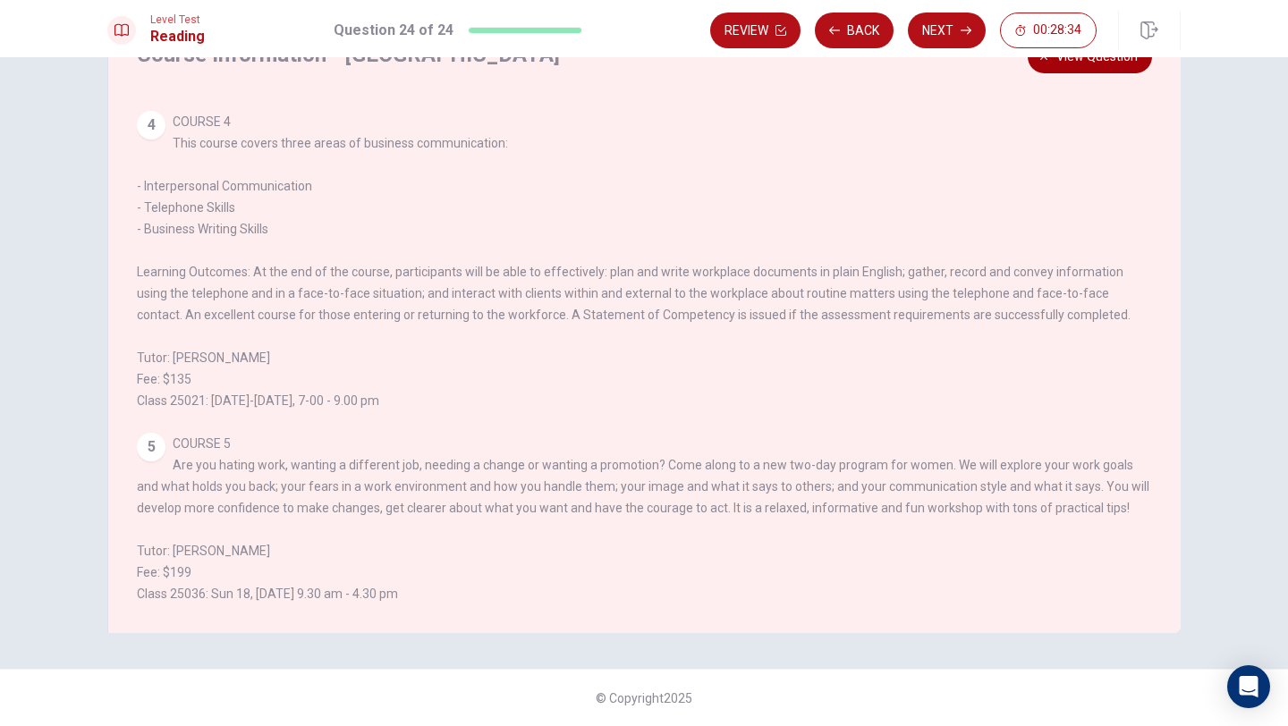
click at [1043, 63] on button "View question" at bounding box center [1090, 56] width 124 height 33
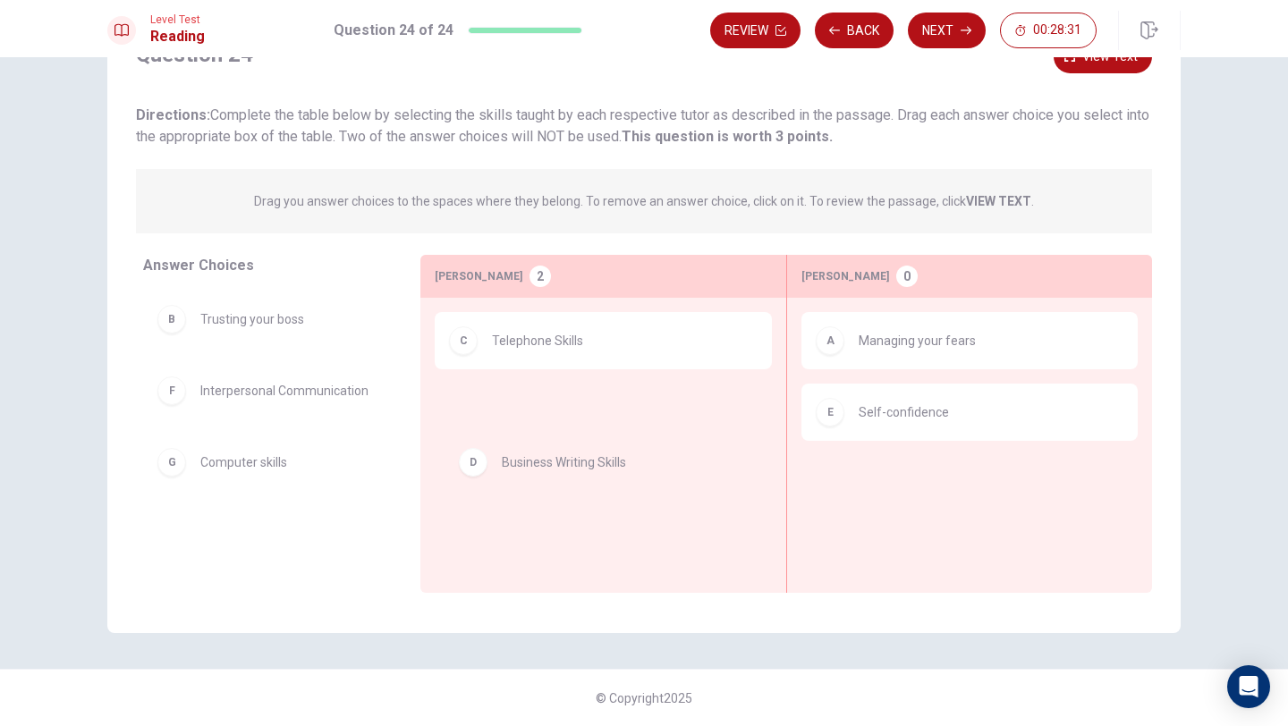
drag, startPoint x: 253, startPoint y: 378, endPoint x: 562, endPoint y: 450, distance: 316.8
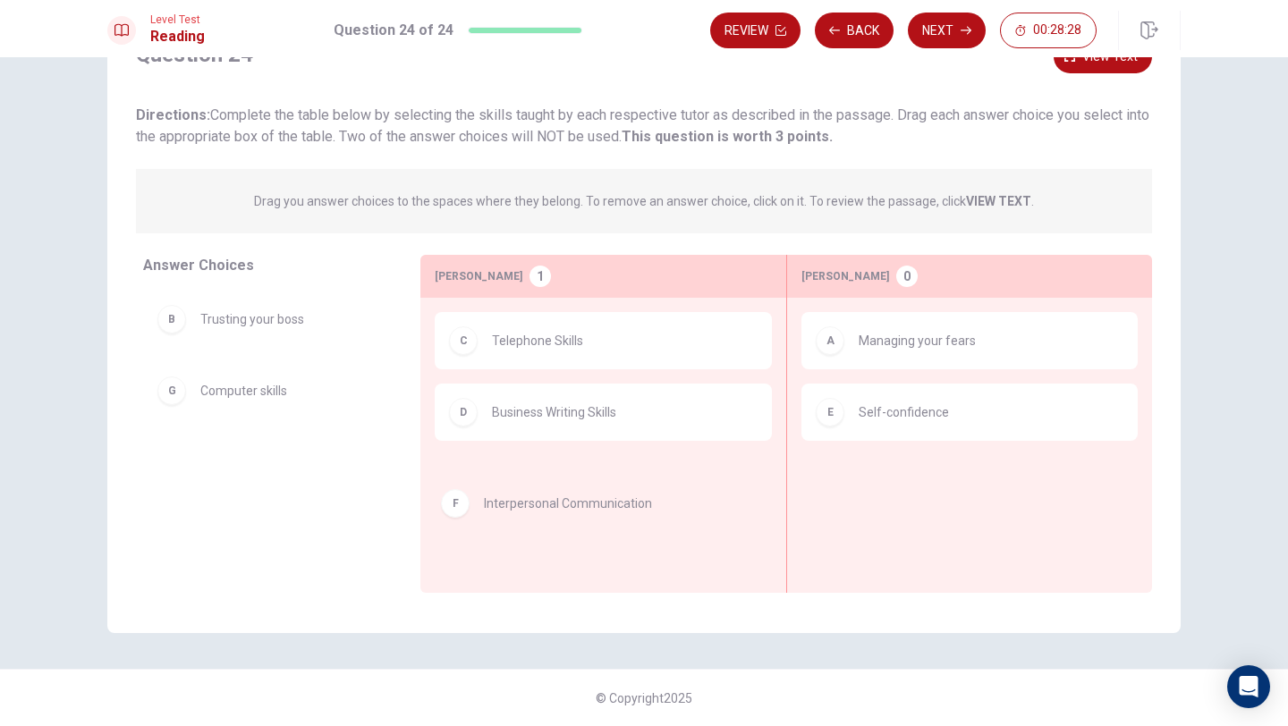
drag, startPoint x: 288, startPoint y: 386, endPoint x: 584, endPoint y: 497, distance: 316.5
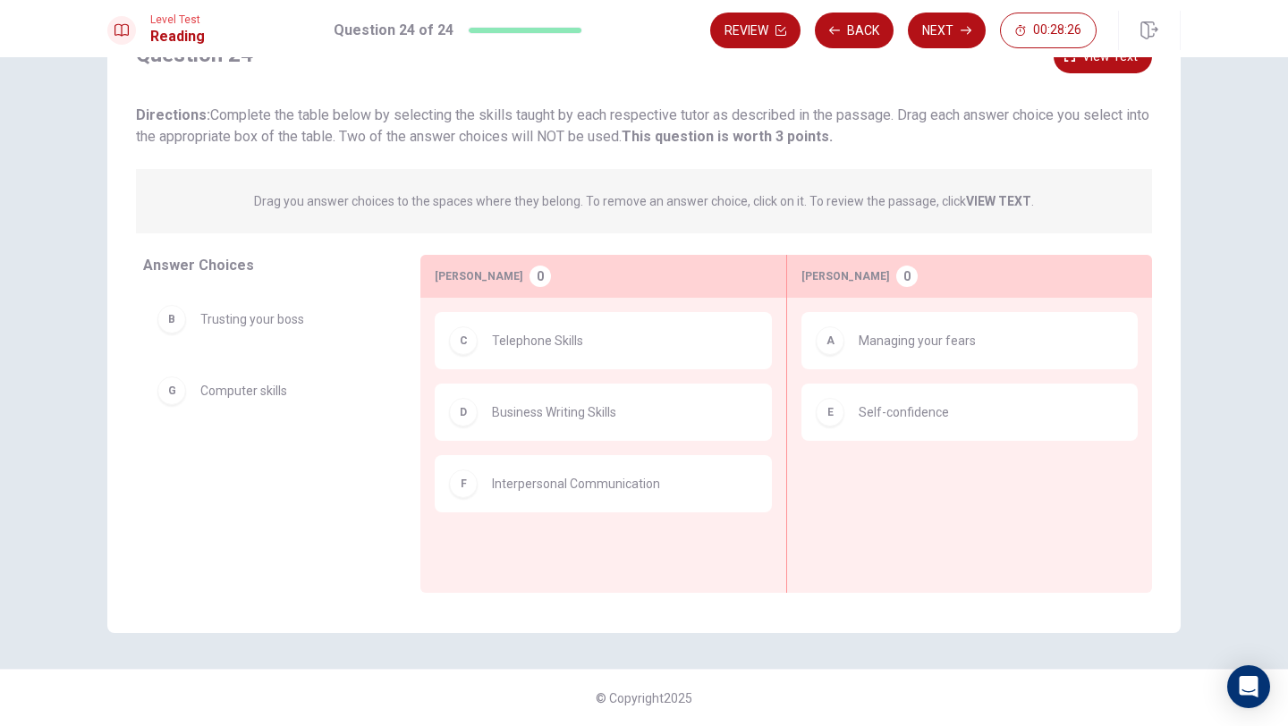
scroll to position [0, 0]
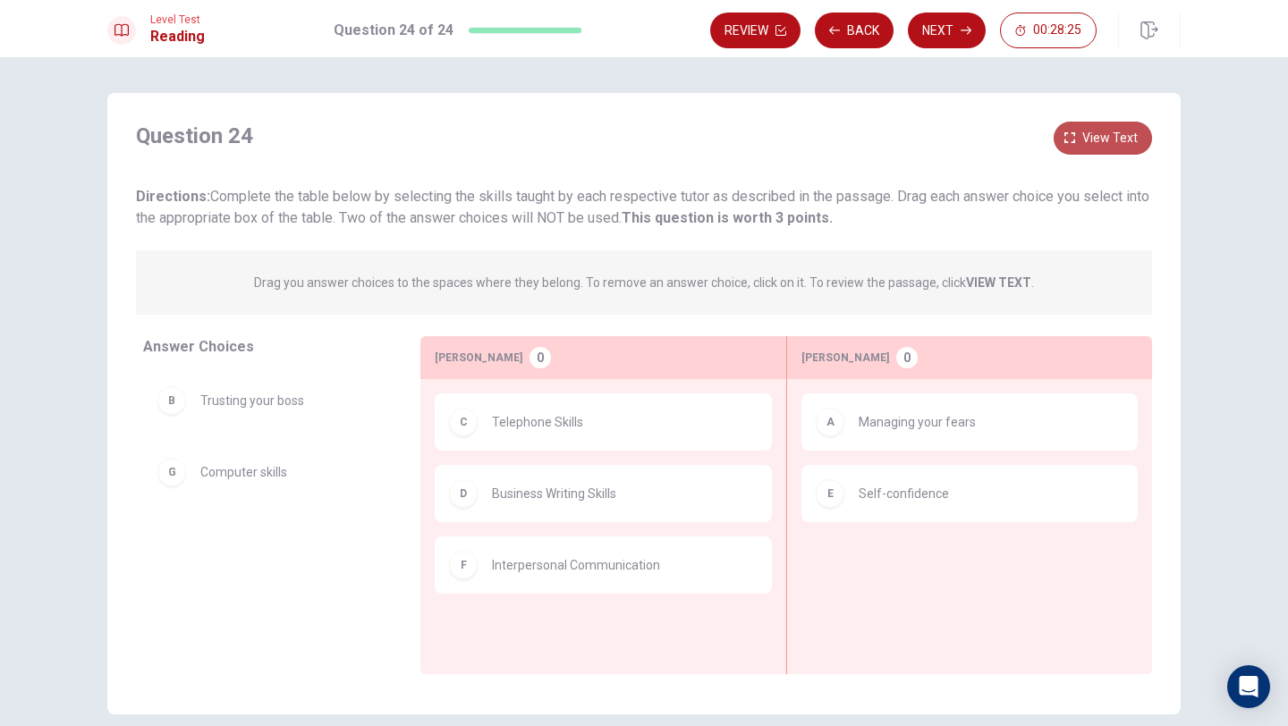
click at [1100, 143] on span "View text" at bounding box center [1110, 138] width 55 height 22
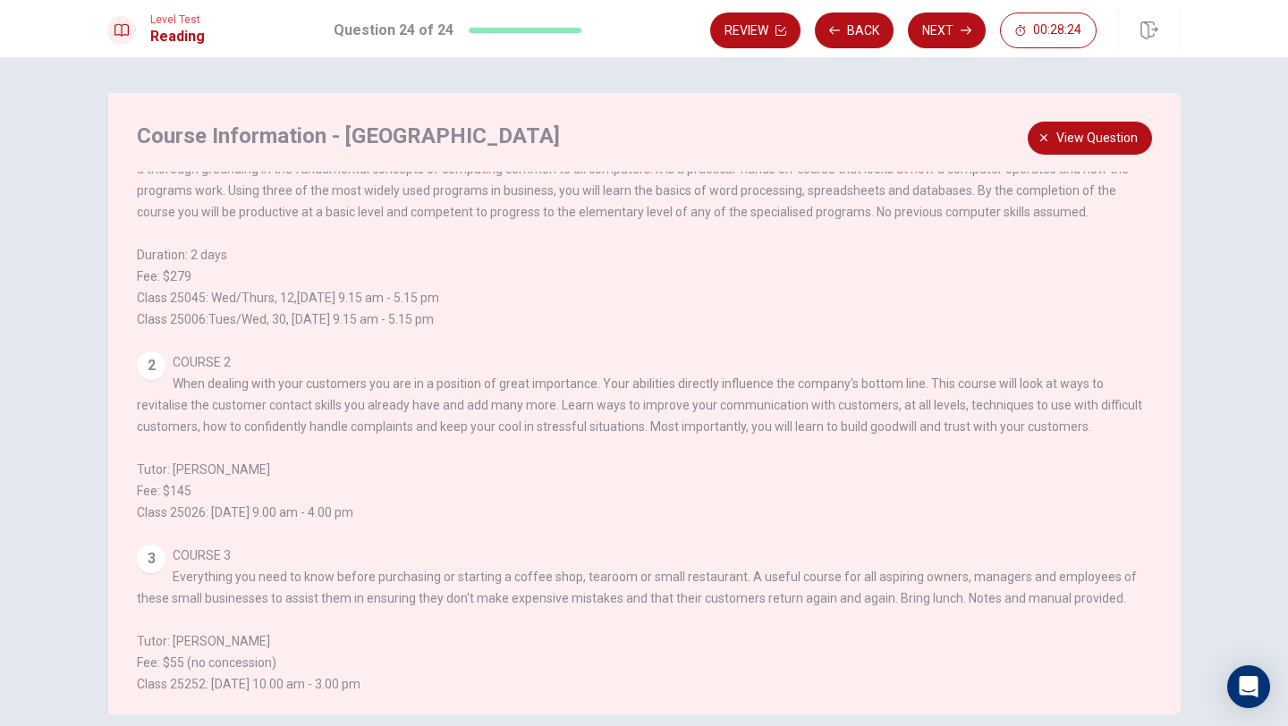
scroll to position [75, 0]
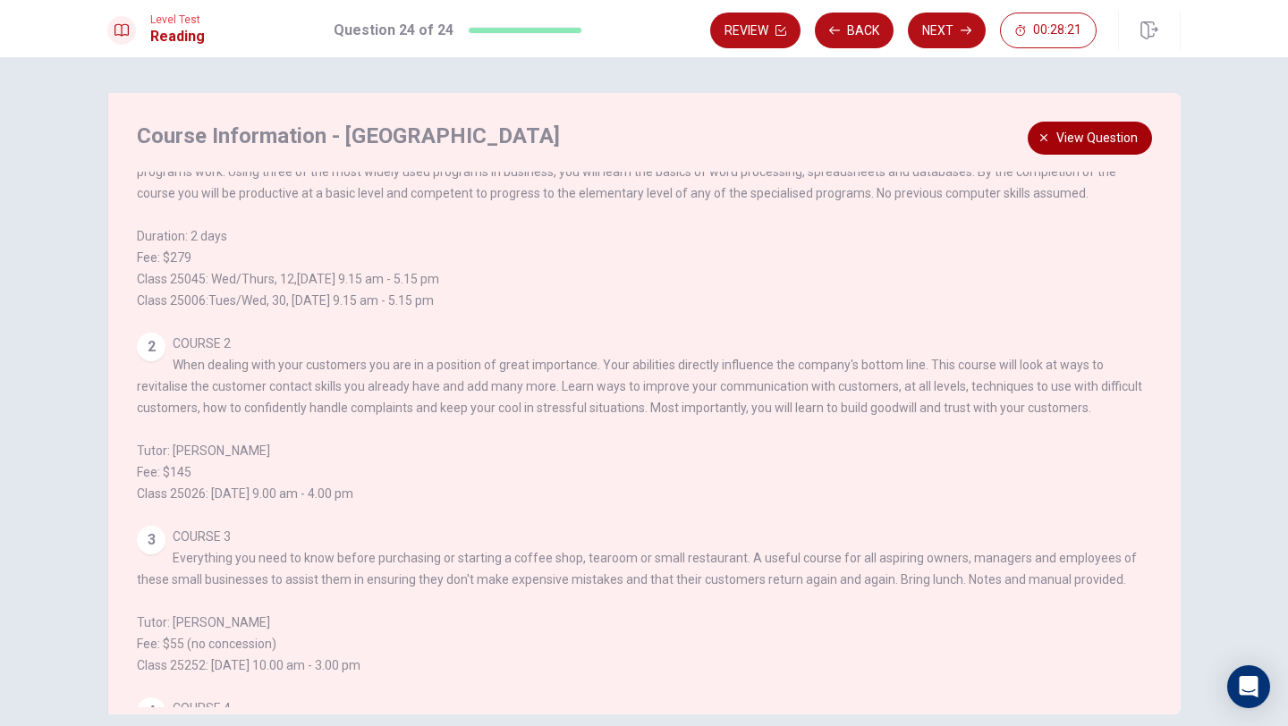
click at [1118, 150] on button "View question" at bounding box center [1090, 138] width 124 height 33
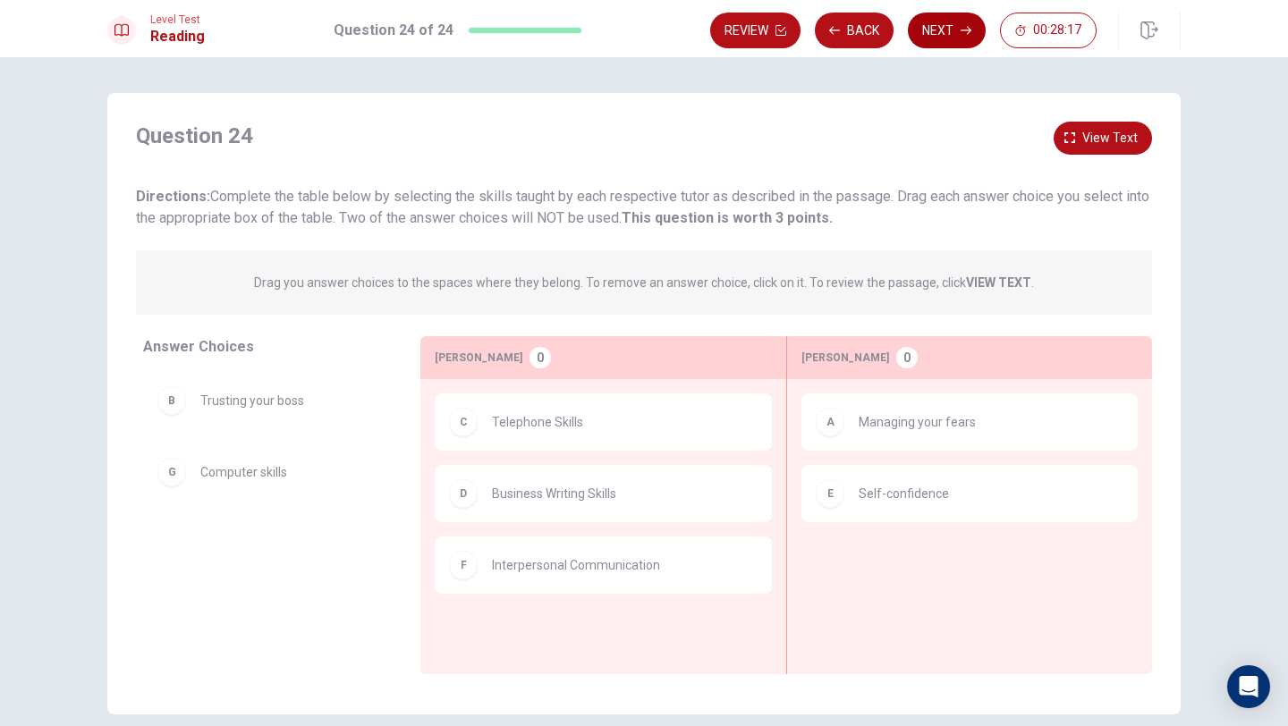
click at [953, 40] on button "Next" at bounding box center [947, 31] width 78 height 36
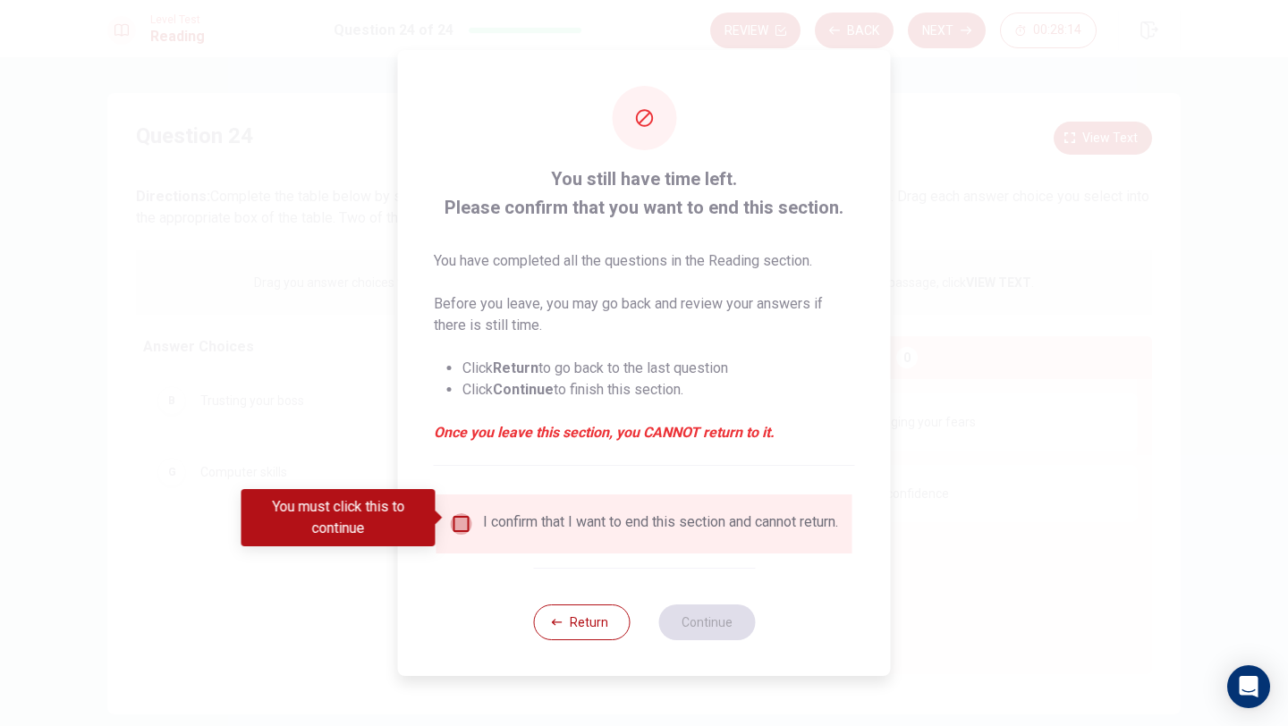
click at [466, 526] on input "You must click this to continue" at bounding box center [461, 524] width 21 height 21
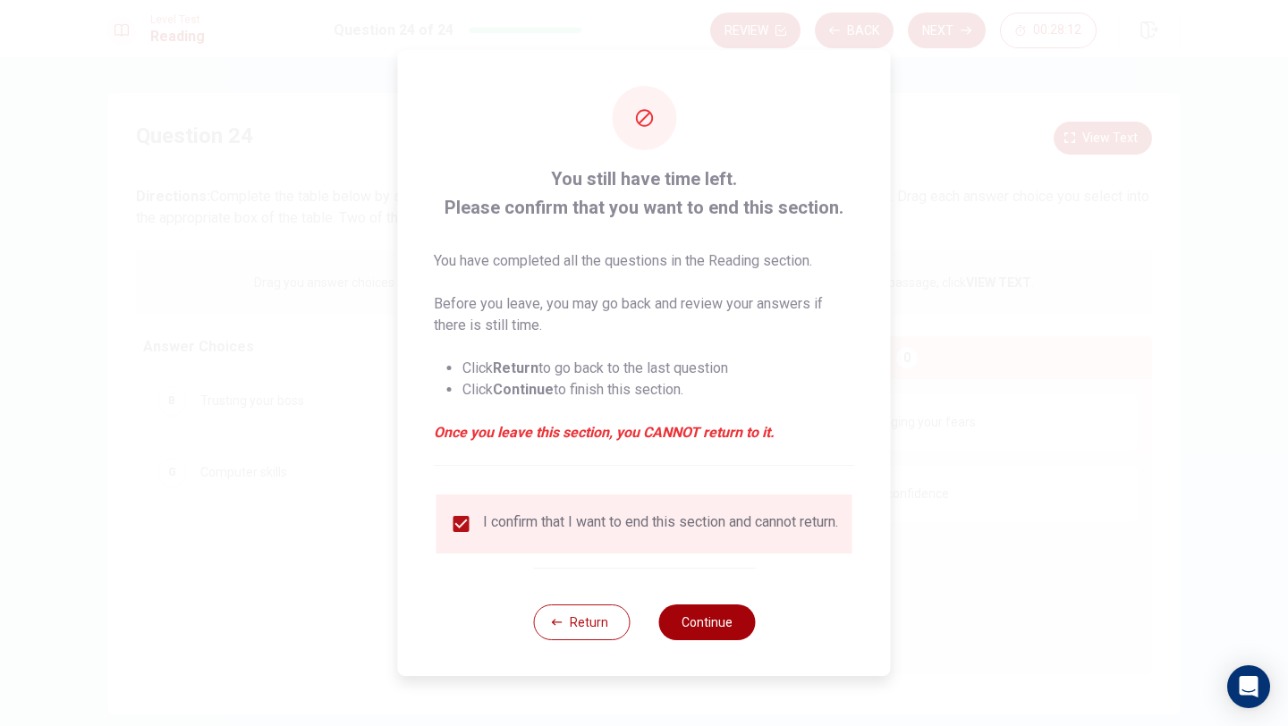
click at [695, 623] on button "Continue" at bounding box center [706, 623] width 97 height 36
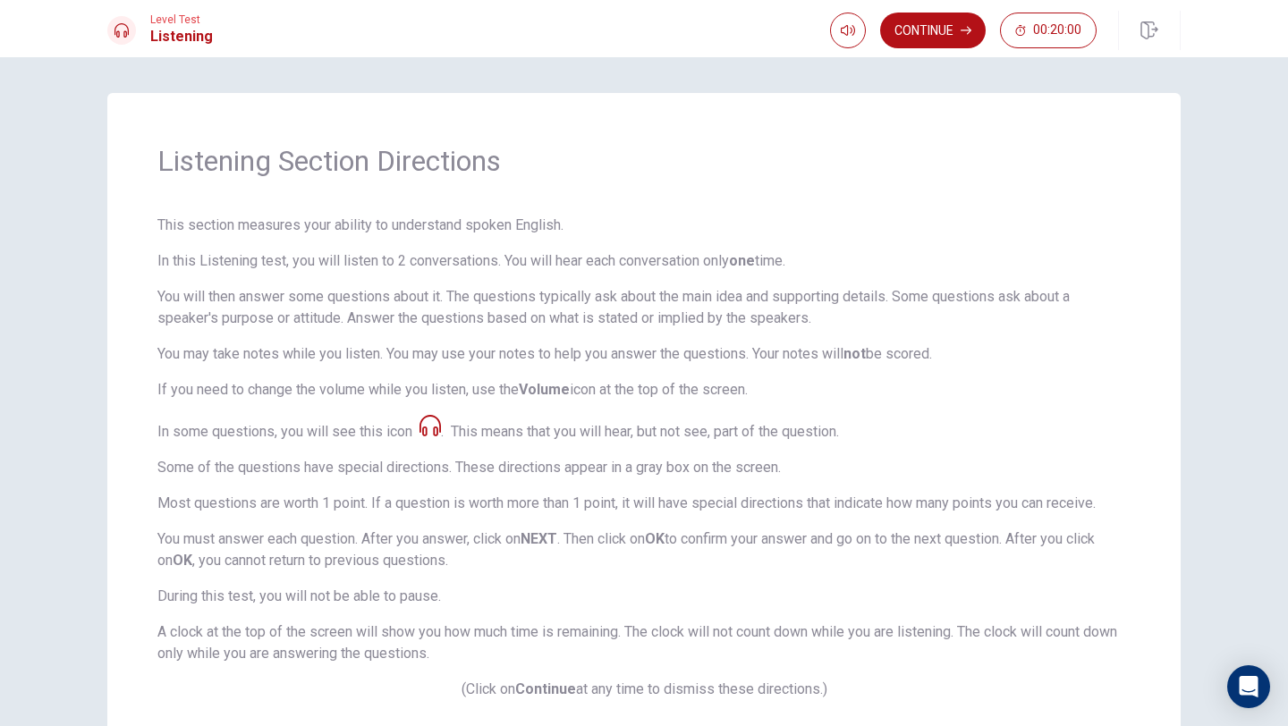
scroll to position [116, 0]
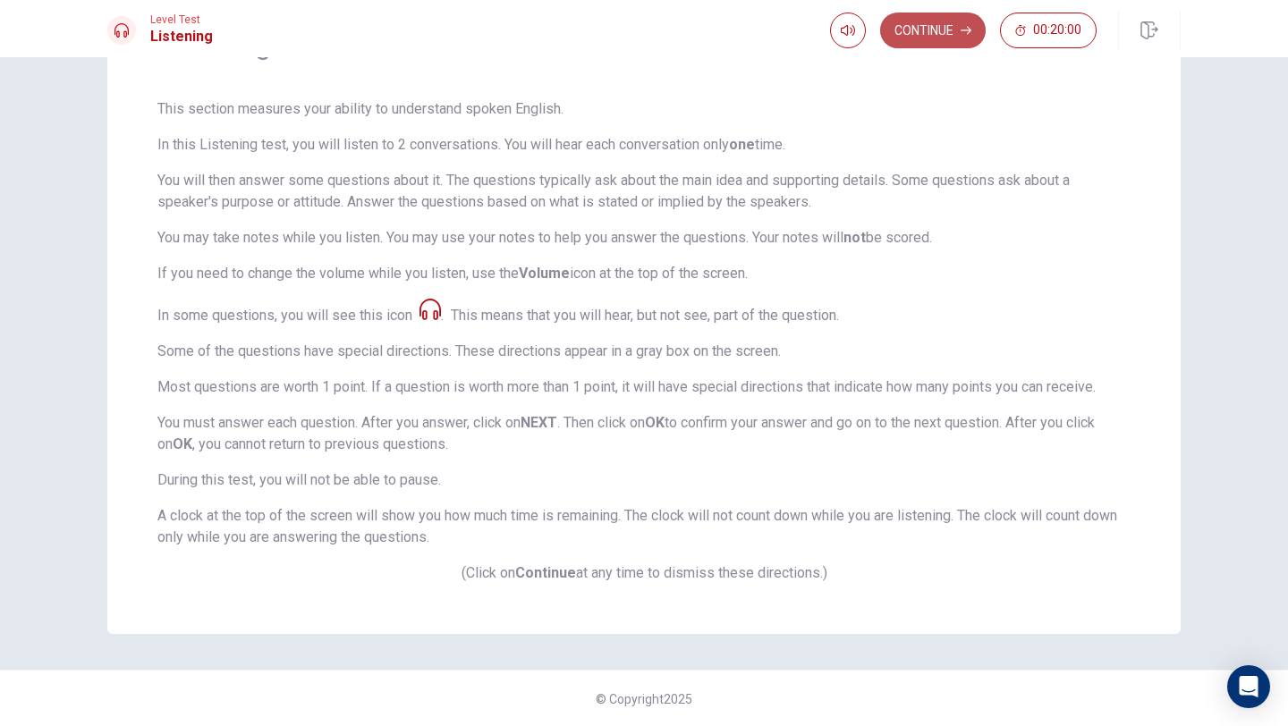
click at [931, 35] on button "Continue" at bounding box center [933, 31] width 106 height 36
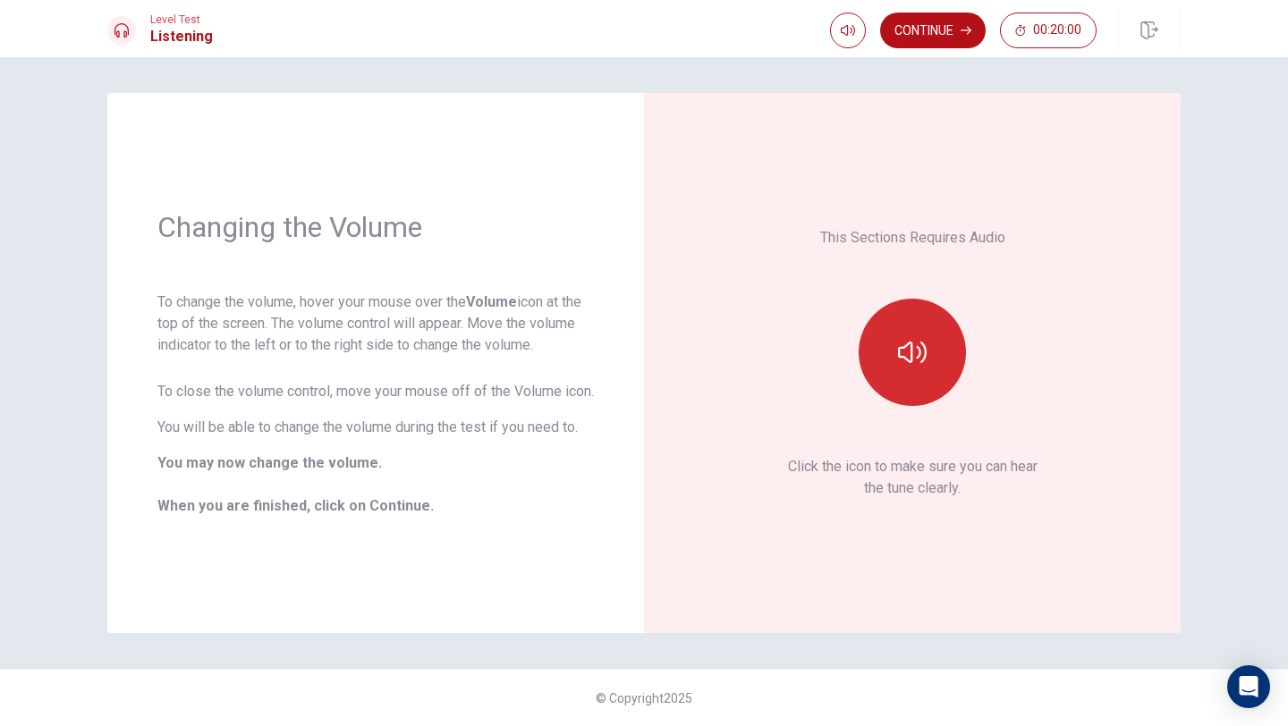
click at [874, 352] on button "button" at bounding box center [912, 352] width 107 height 107
click at [949, 39] on button "Continue" at bounding box center [933, 31] width 106 height 36
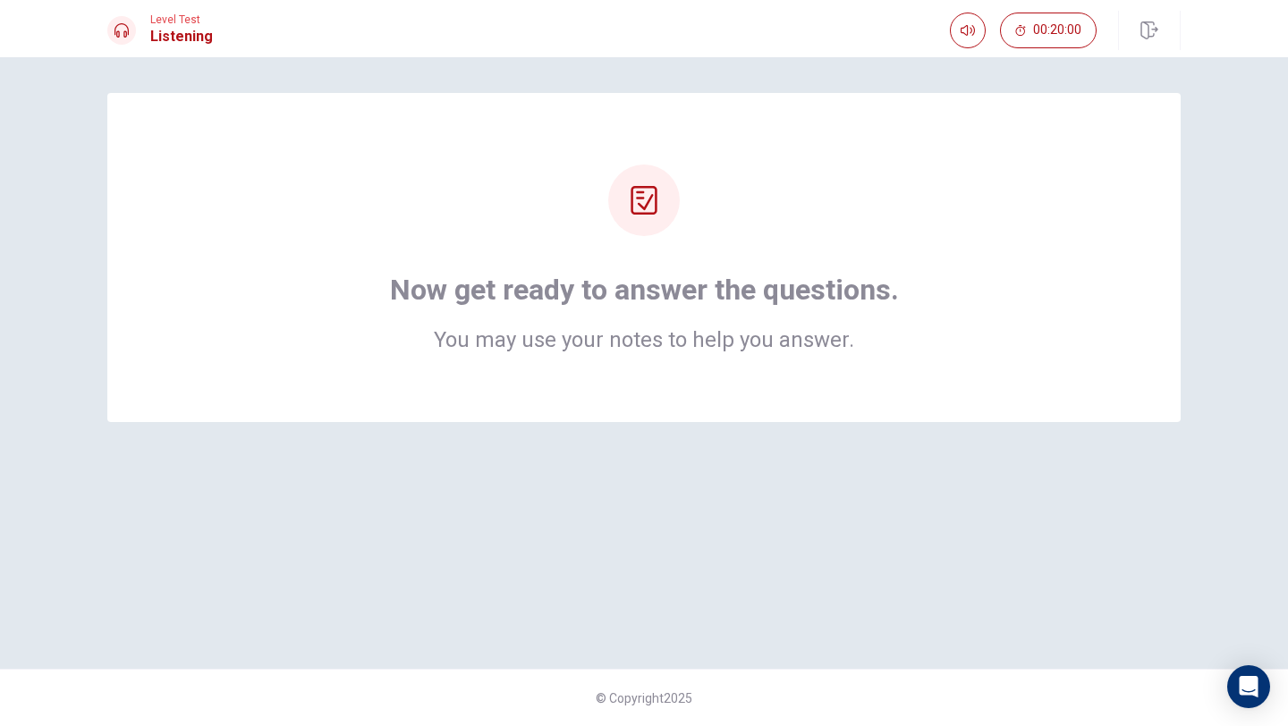
click at [736, 408] on div "Now get ready to answer the questions. You may use your notes to help you answe…" at bounding box center [644, 257] width 1074 height 329
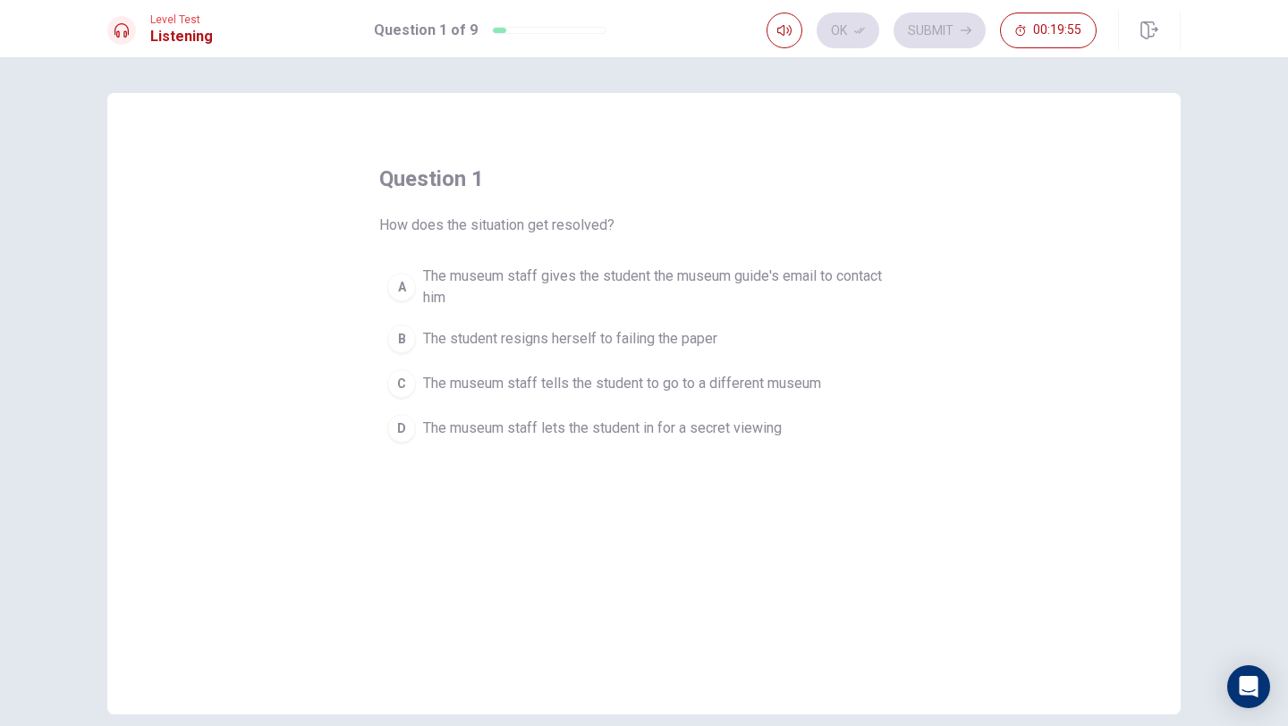
click at [411, 289] on div "A" at bounding box center [401, 287] width 29 height 29
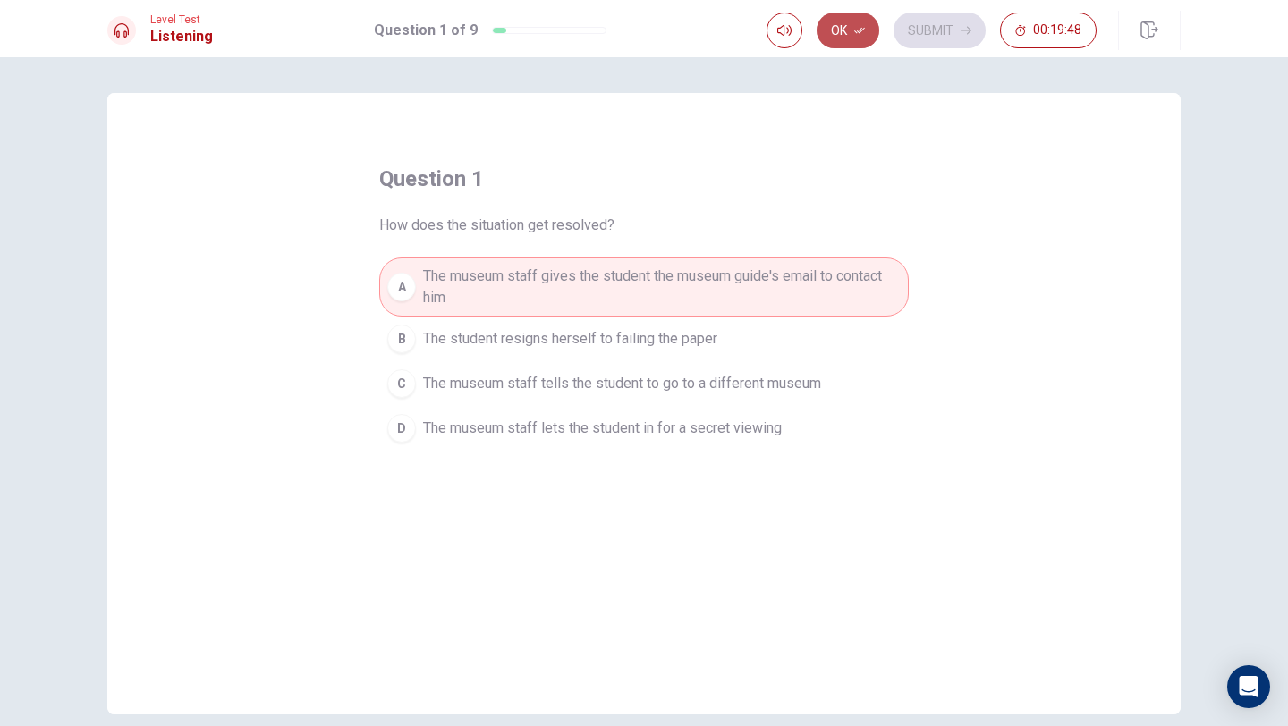
click at [852, 38] on button "Ok" at bounding box center [848, 31] width 63 height 36
click at [920, 27] on button "Submit" at bounding box center [940, 31] width 92 height 36
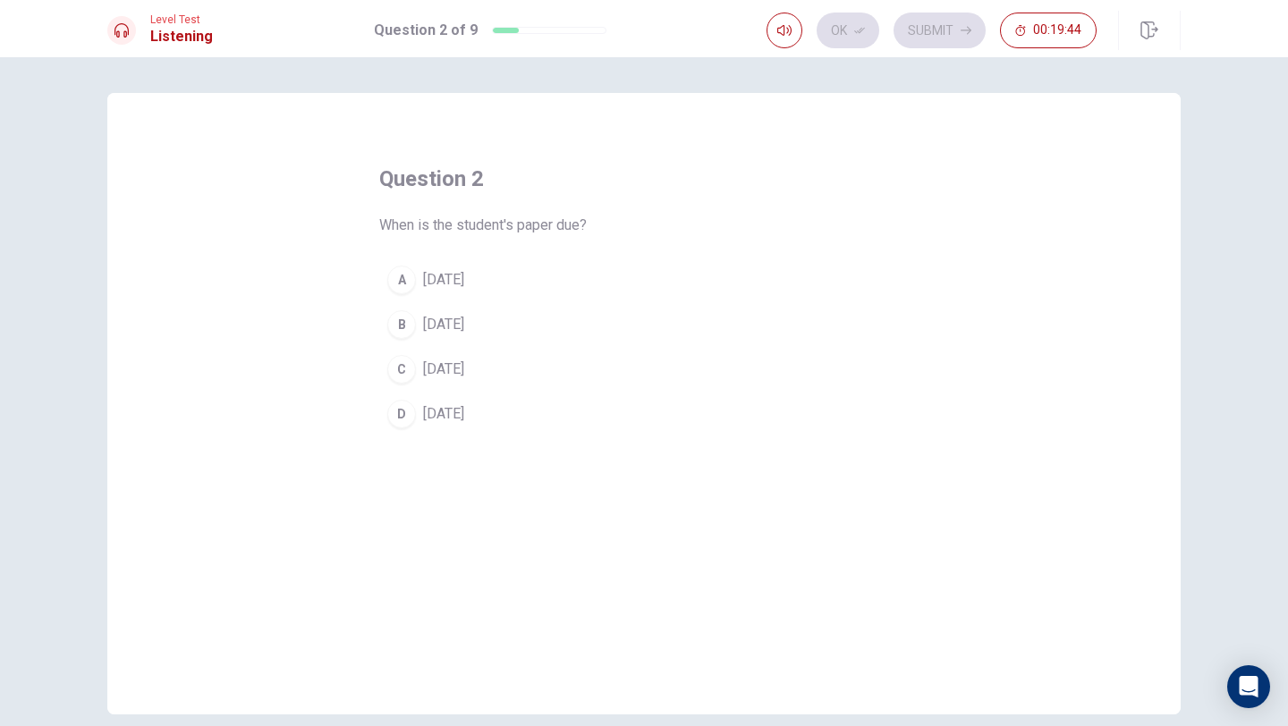
click at [464, 372] on span "[DATE]" at bounding box center [443, 369] width 41 height 21
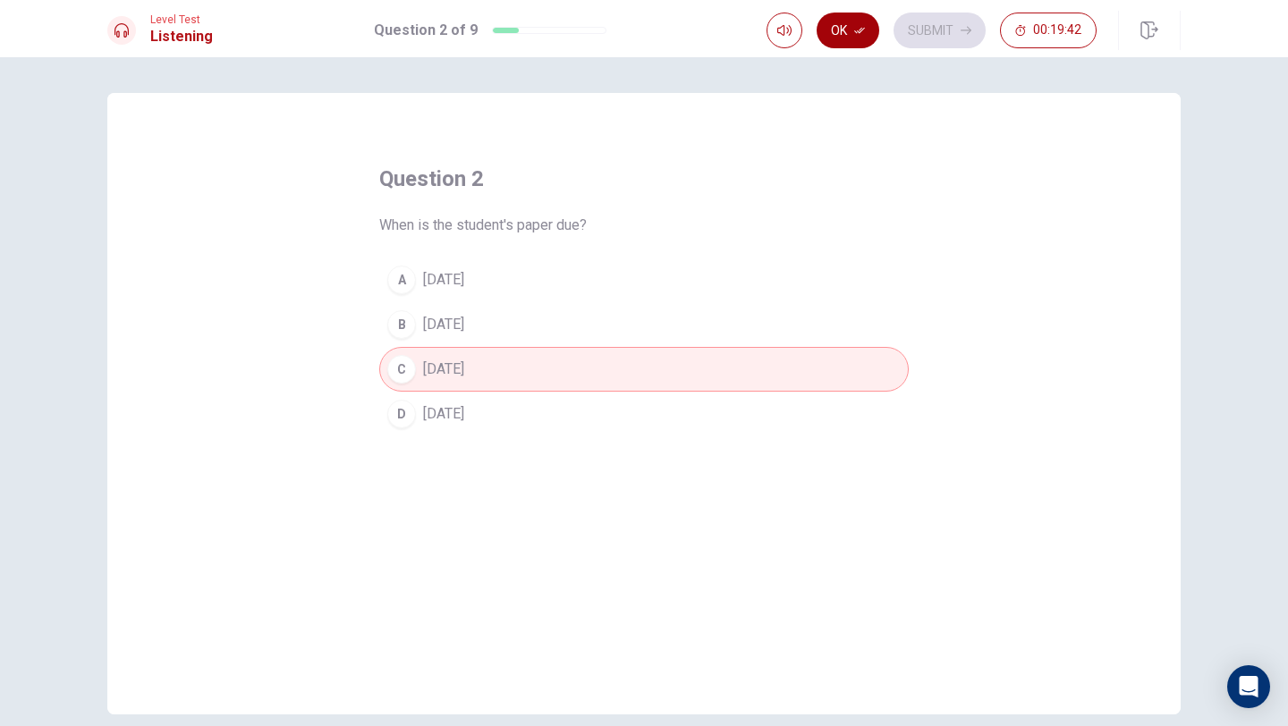
click at [847, 38] on button "Ok" at bounding box center [848, 31] width 63 height 36
click at [931, 23] on button "Submit" at bounding box center [940, 31] width 92 height 36
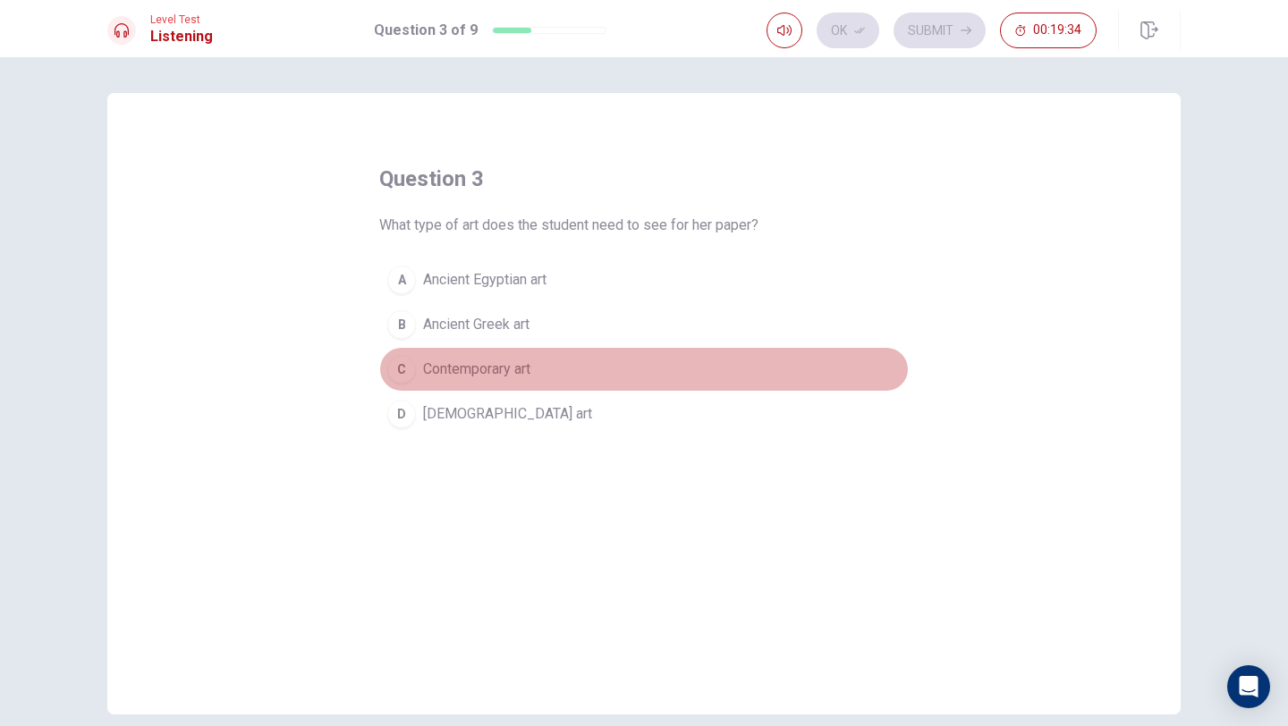
click at [447, 366] on span "Contemporary art" at bounding box center [476, 369] width 107 height 21
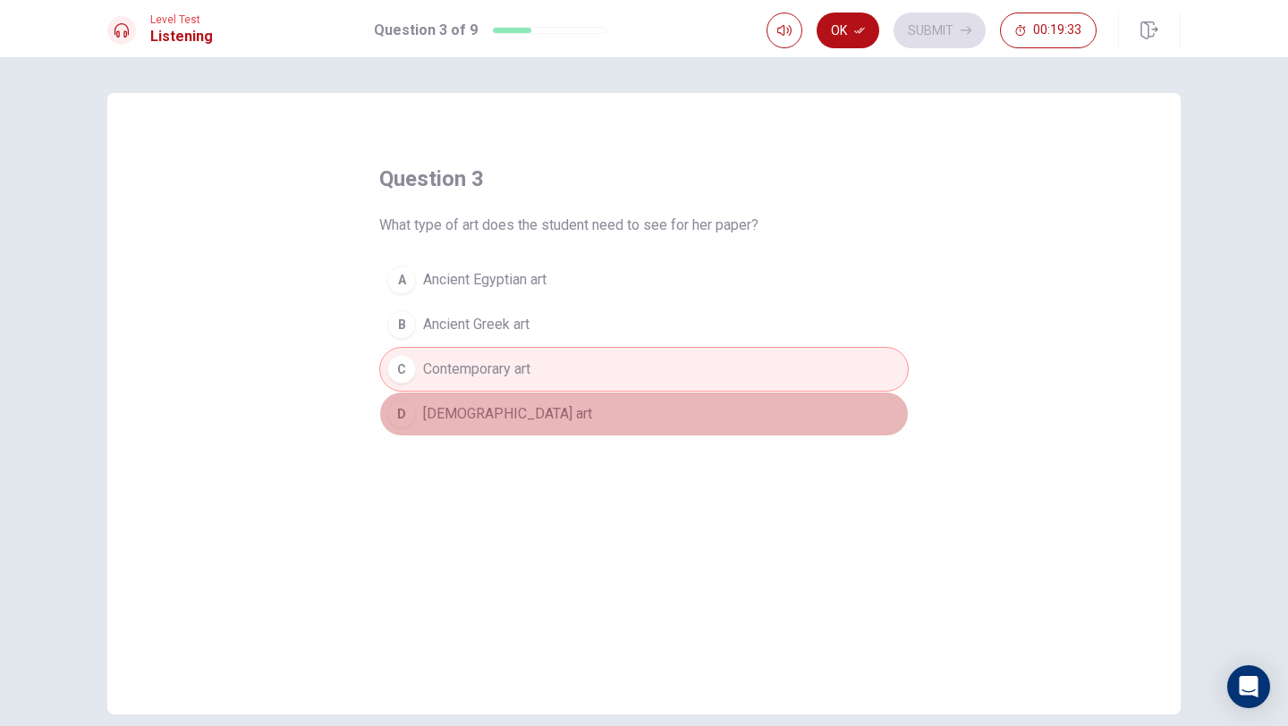
click at [482, 414] on span "[DEMOGRAPHIC_DATA] art" at bounding box center [507, 413] width 169 height 21
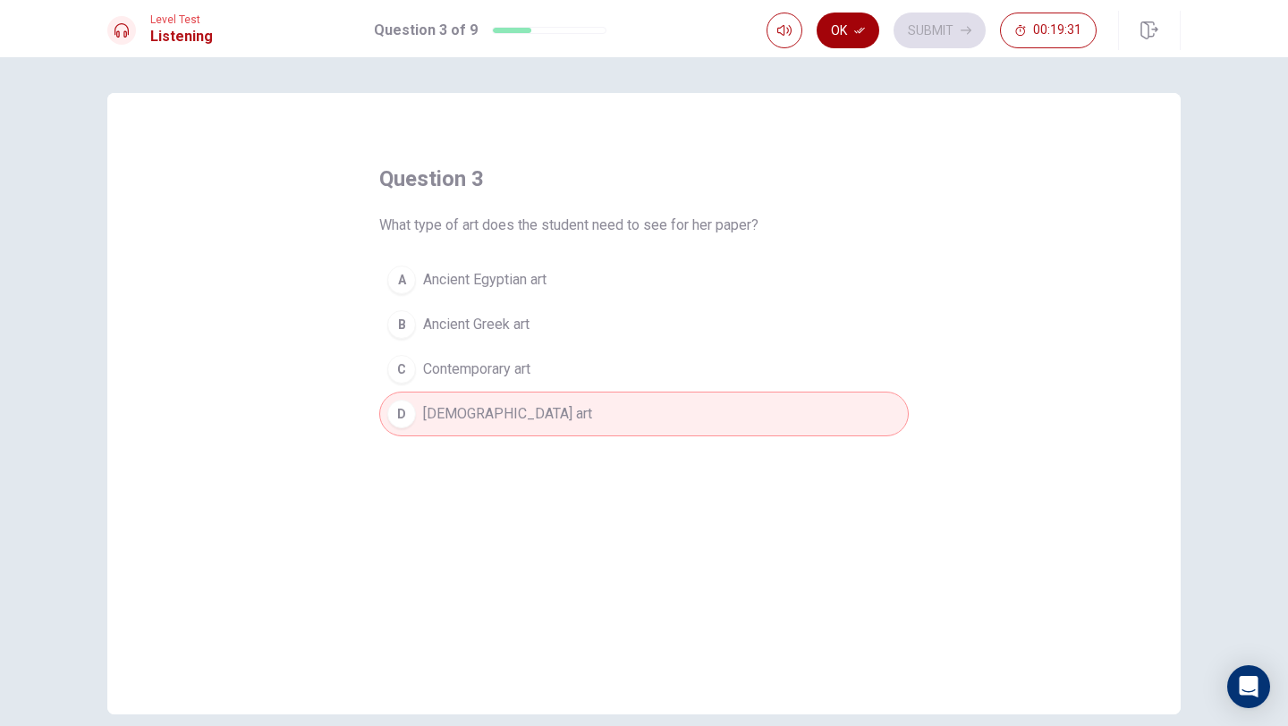
click at [859, 27] on icon "button" at bounding box center [859, 30] width 11 height 11
click at [921, 30] on button "Submit" at bounding box center [940, 31] width 92 height 36
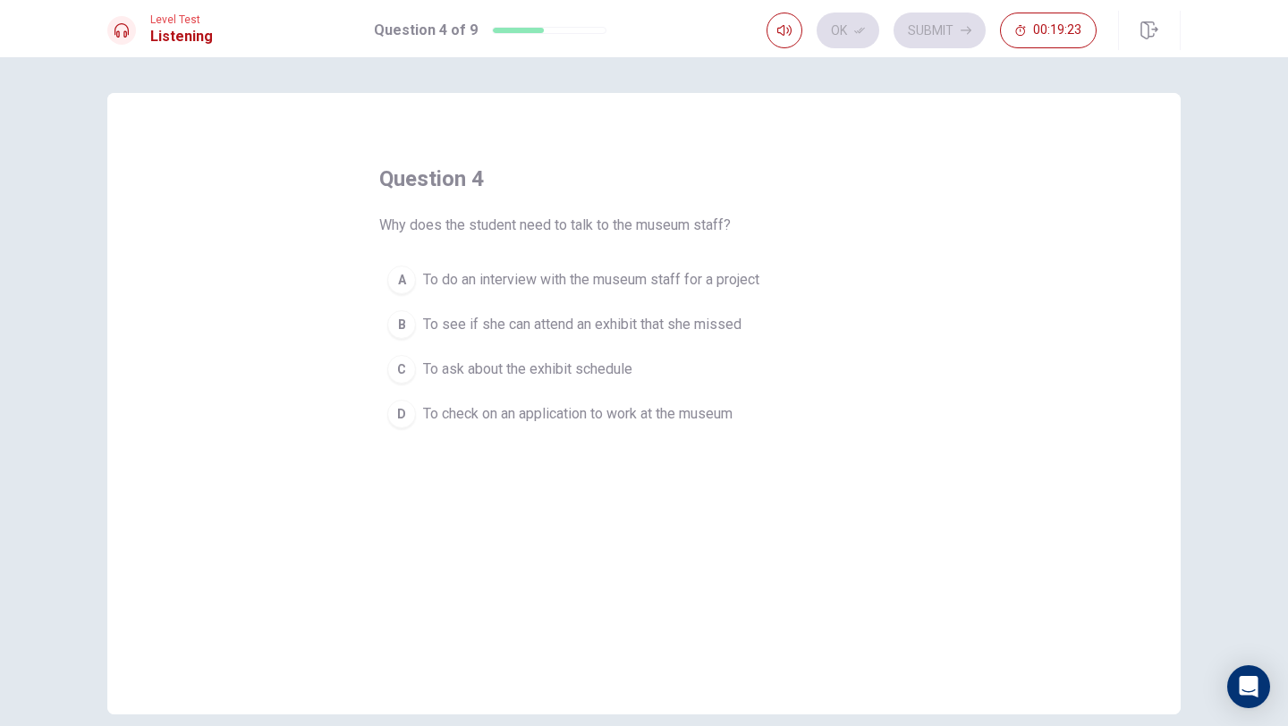
click at [443, 277] on span "To do an interview with the museum staff for a project" at bounding box center [591, 279] width 336 height 21
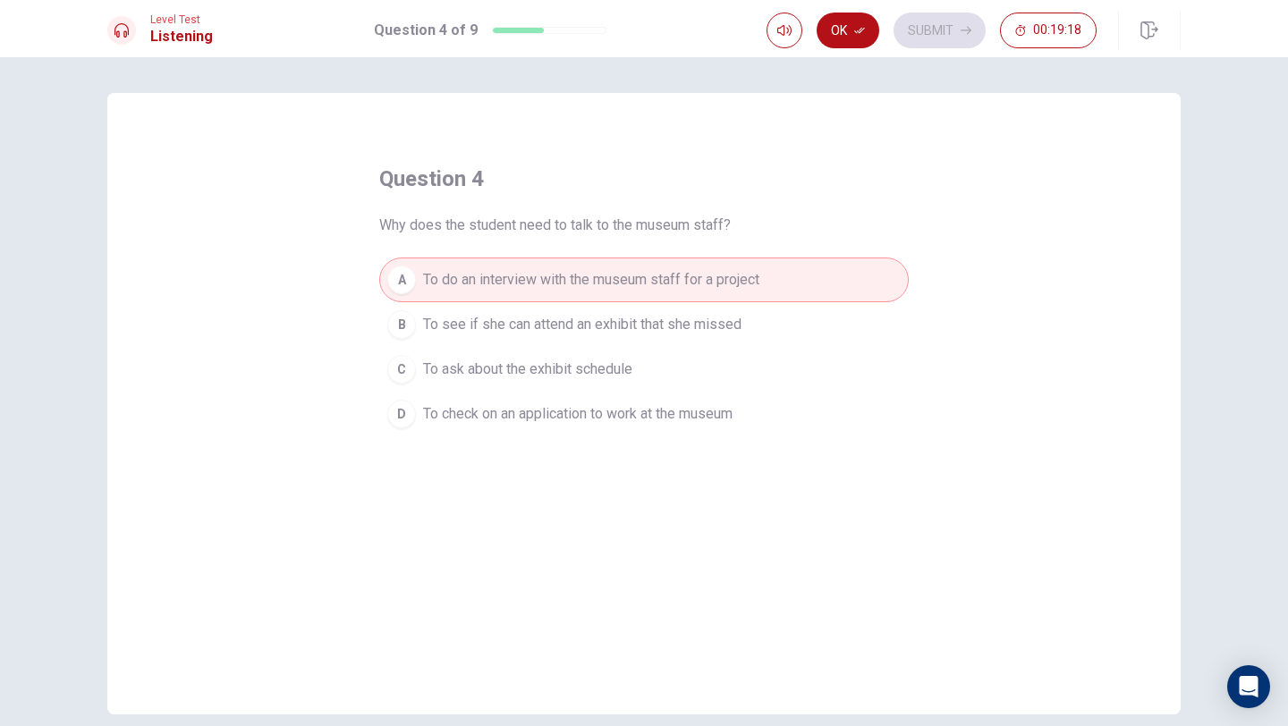
click at [546, 363] on span "To ask about the exhibit schedule" at bounding box center [527, 369] width 209 height 21
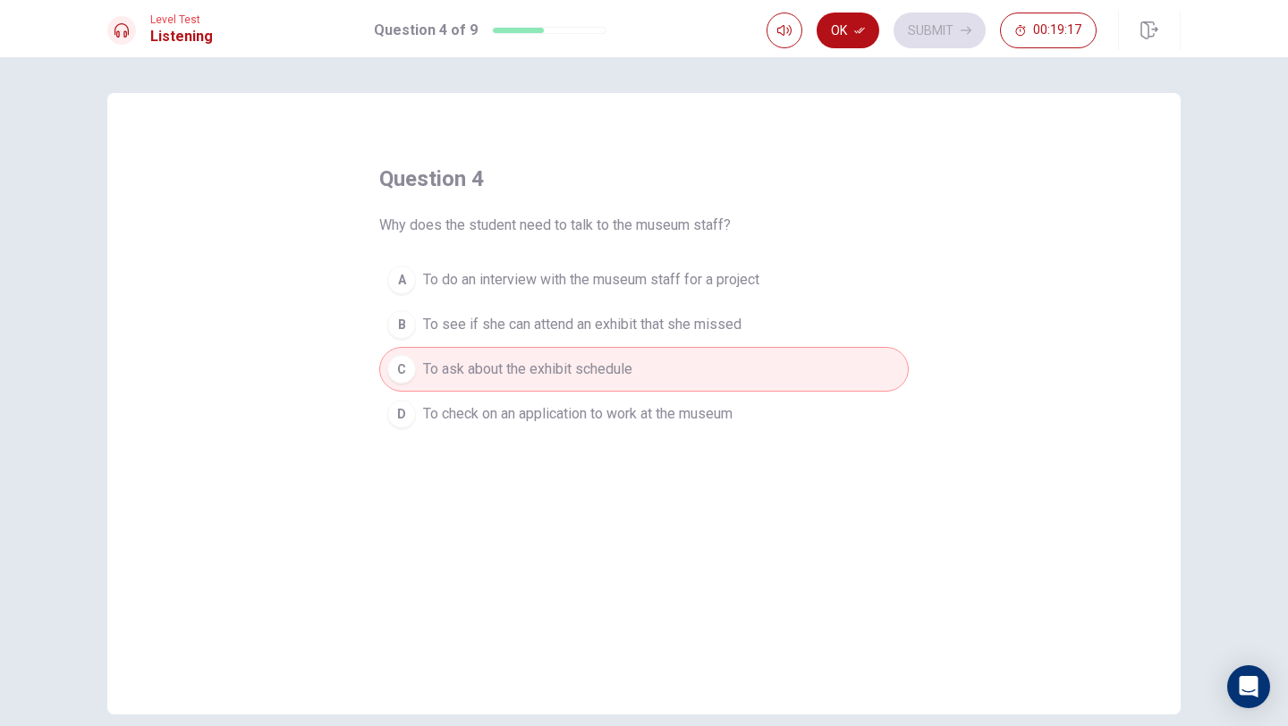
click at [531, 317] on span "To see if she can attend an exhibit that she missed" at bounding box center [582, 324] width 319 height 21
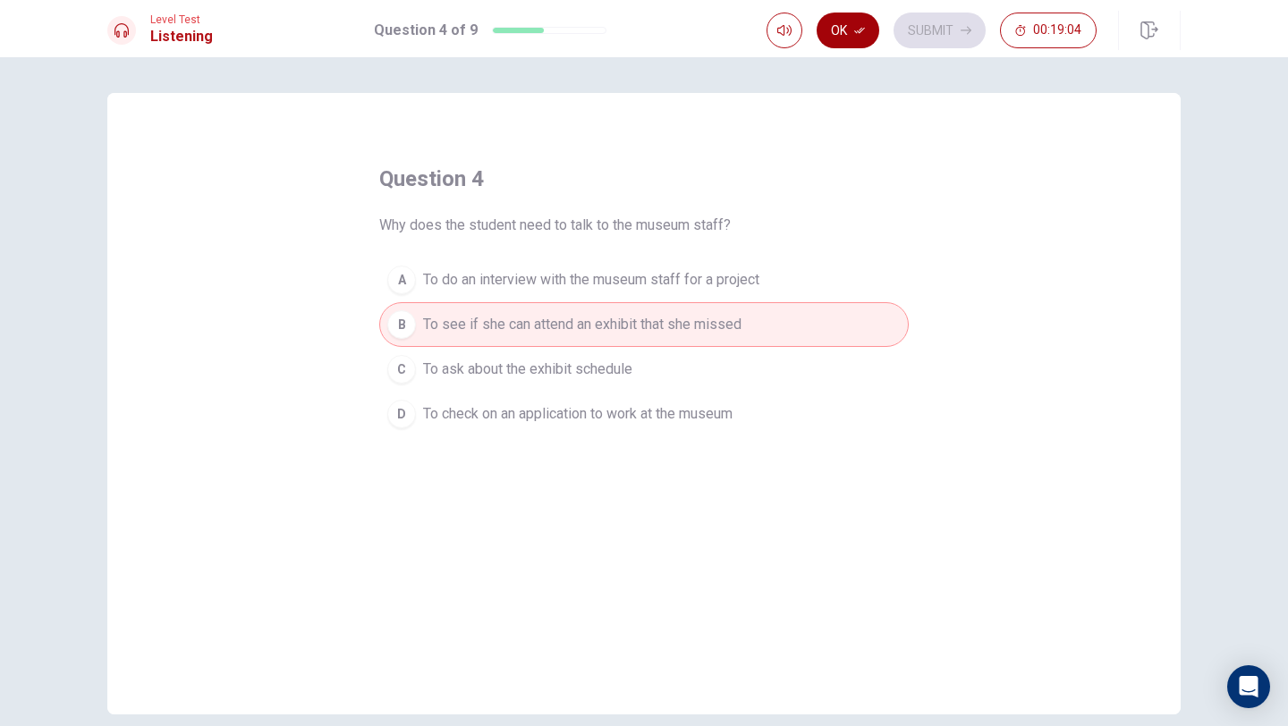
click at [826, 23] on button "Ok" at bounding box center [848, 31] width 63 height 36
click at [907, 25] on button "Submit" at bounding box center [940, 31] width 92 height 36
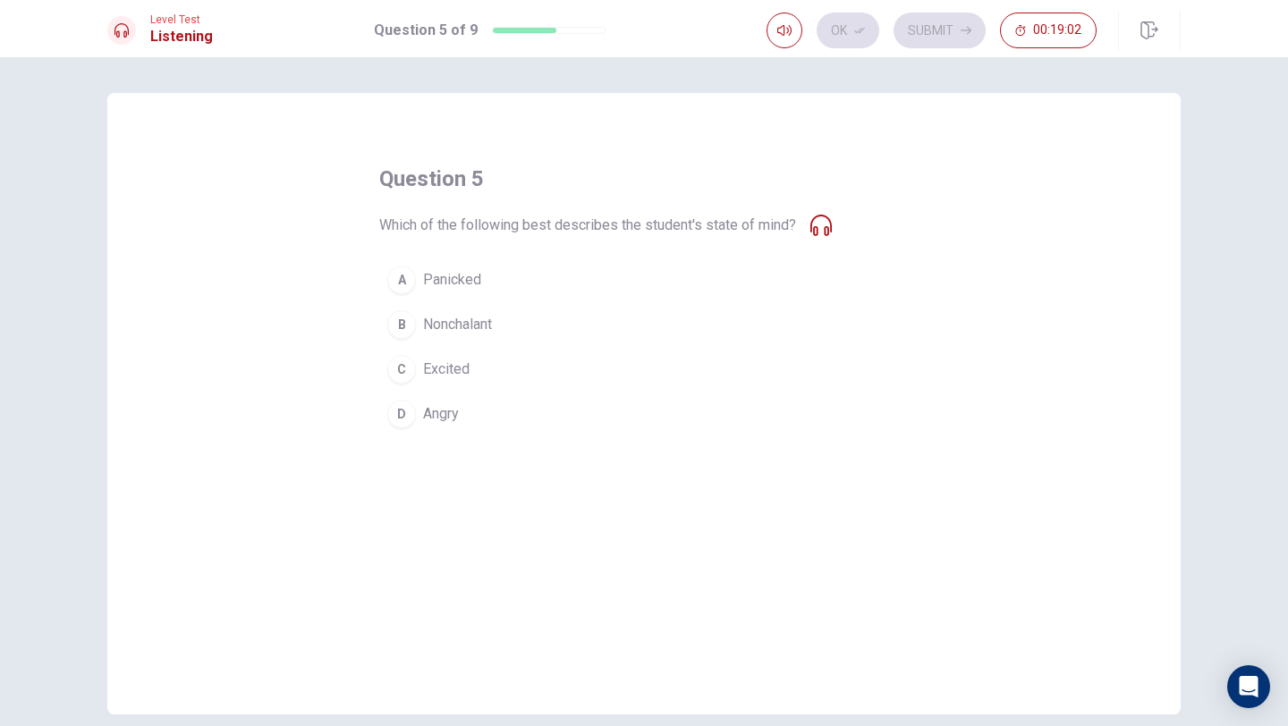
click at [545, 286] on button "A Panicked" at bounding box center [644, 280] width 530 height 45
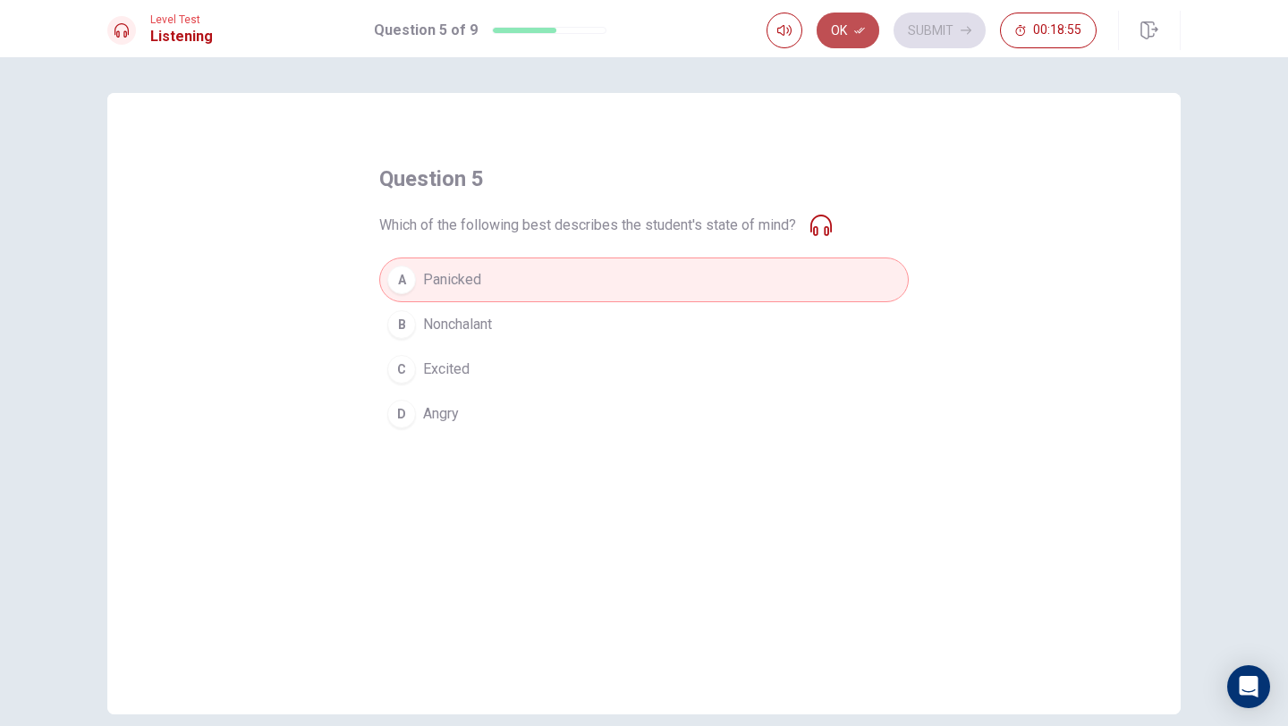
click at [855, 36] on button "Ok" at bounding box center [848, 31] width 63 height 36
click at [934, 35] on button "Submit" at bounding box center [940, 31] width 92 height 36
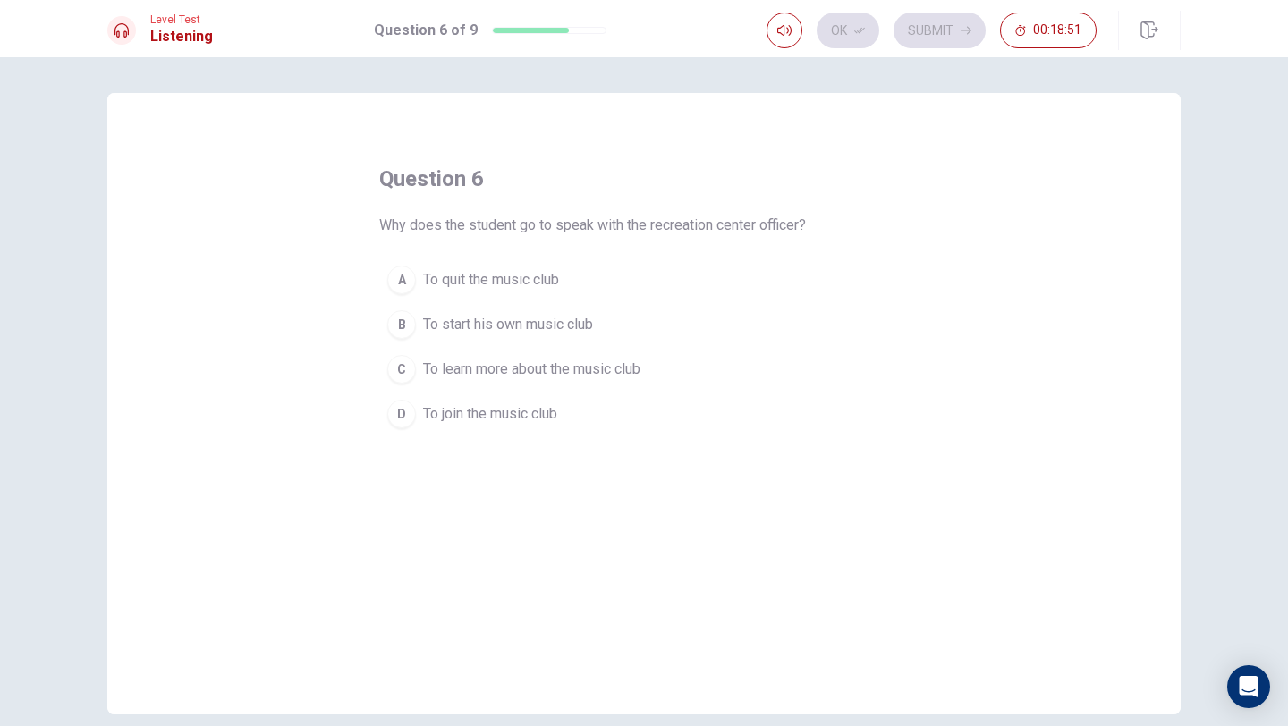
click at [413, 413] on div "D" at bounding box center [401, 414] width 29 height 29
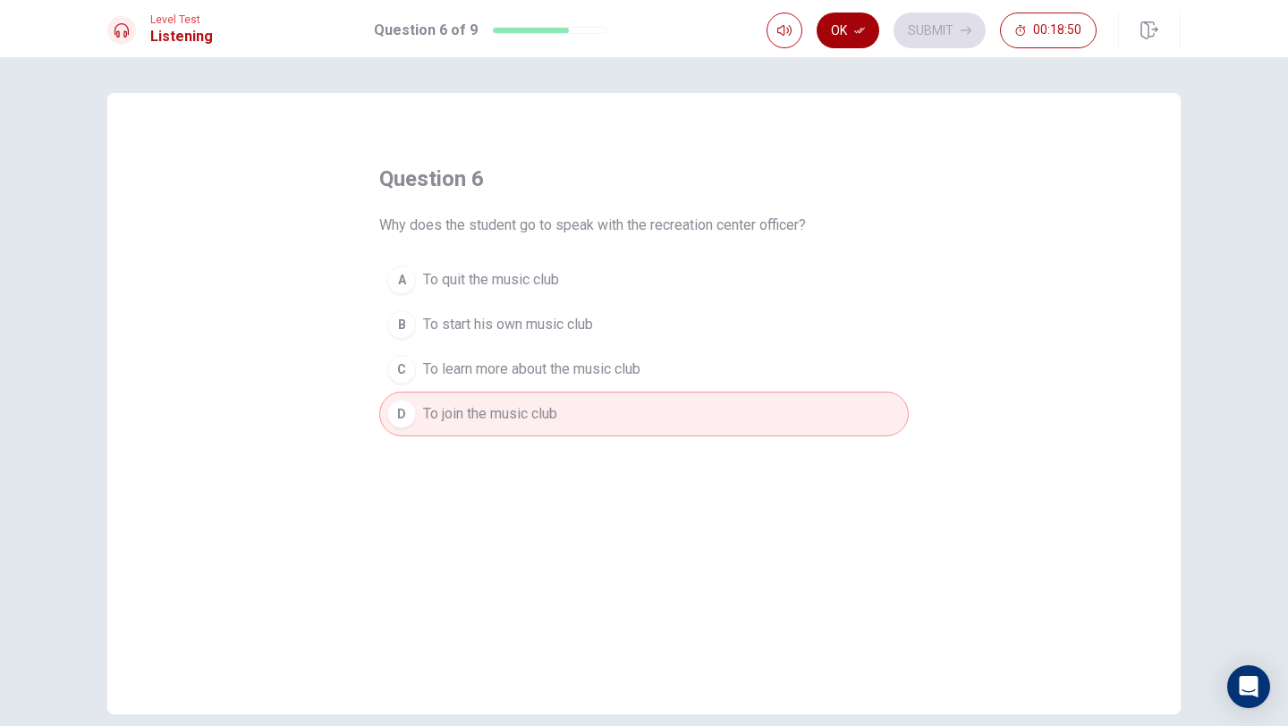
click at [844, 23] on button "Ok" at bounding box center [848, 31] width 63 height 36
click at [906, 28] on button "Submit" at bounding box center [940, 31] width 92 height 36
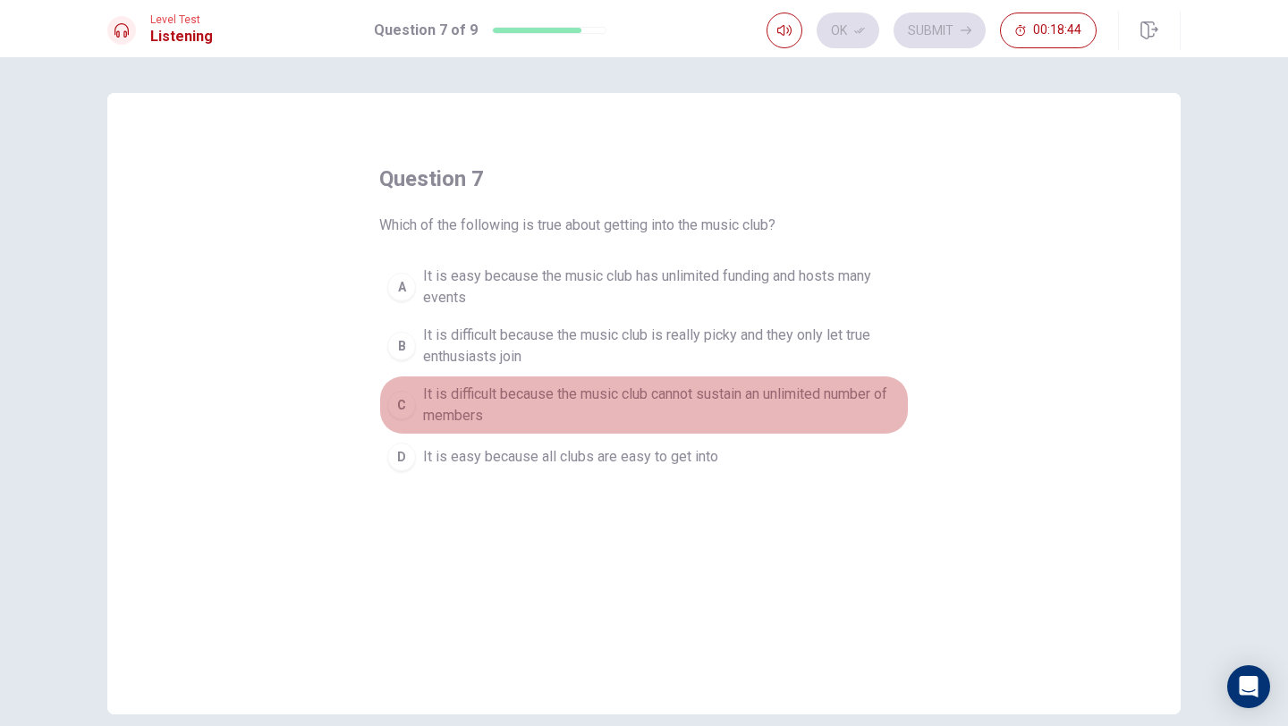
click at [424, 412] on span "It is difficult because the music club cannot sustain an unlimited number of me…" at bounding box center [662, 405] width 478 height 43
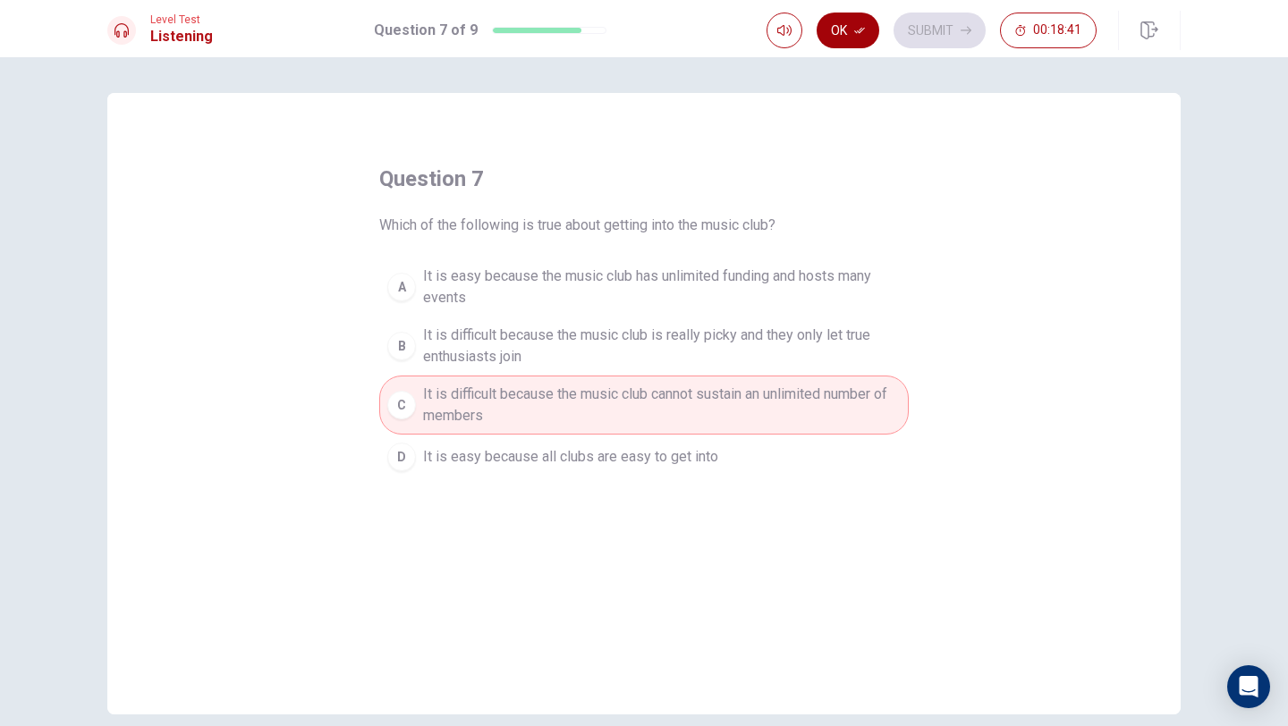
click at [853, 39] on button "Ok" at bounding box center [848, 31] width 63 height 36
click at [931, 36] on button "Submit" at bounding box center [940, 31] width 92 height 36
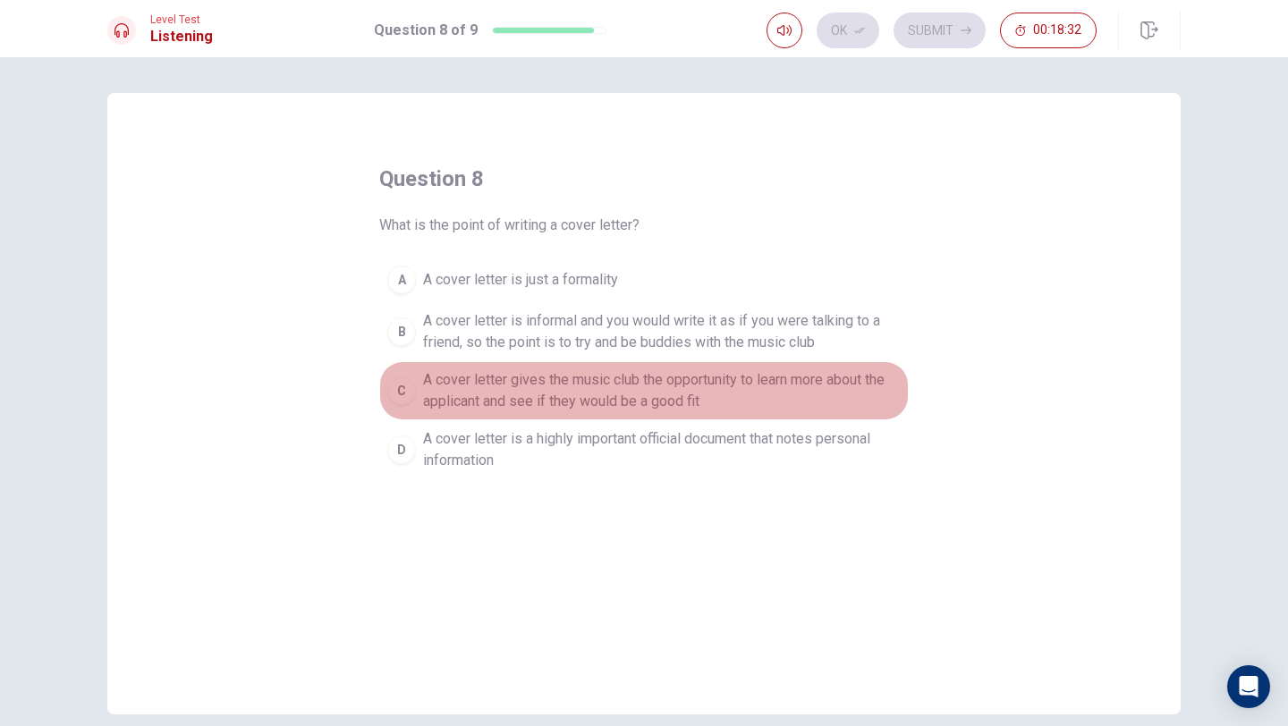
click at [412, 386] on div "C" at bounding box center [401, 391] width 29 height 29
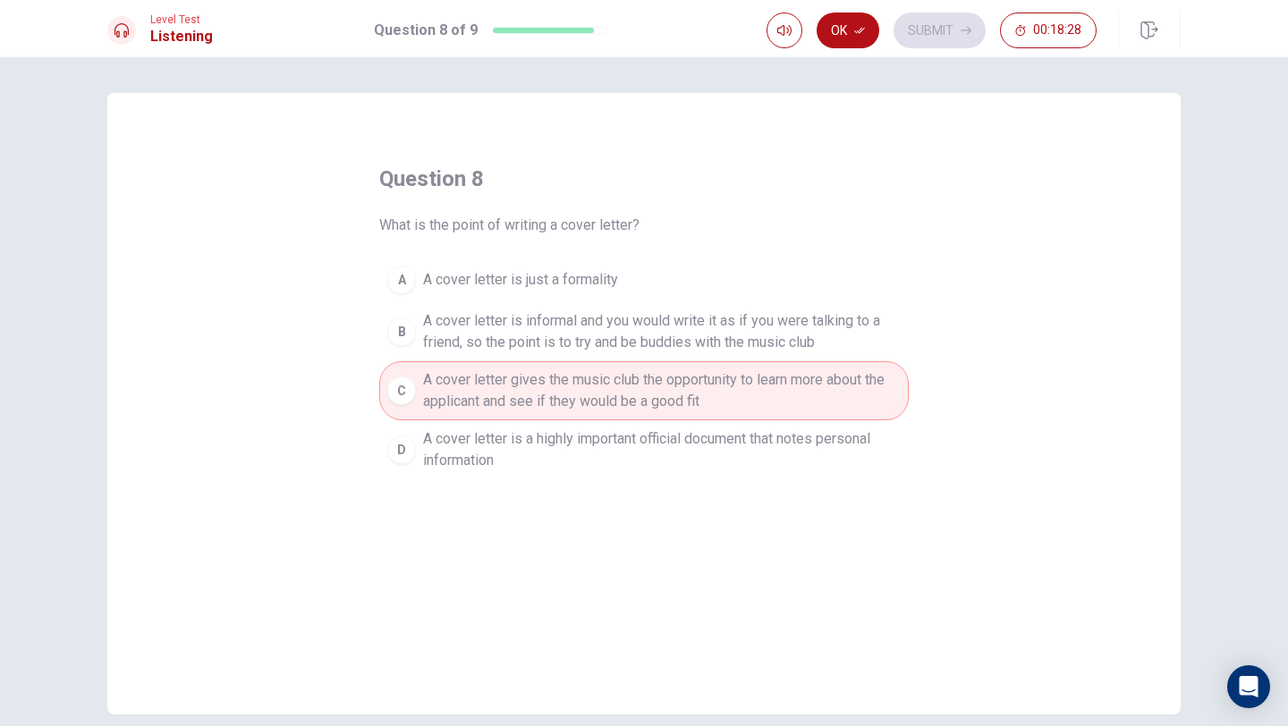
click at [839, 48] on div "Ok Submit 00:18:28" at bounding box center [974, 30] width 414 height 39
click at [843, 37] on button "Ok" at bounding box center [848, 31] width 63 height 36
click at [901, 35] on button "Submit" at bounding box center [940, 31] width 92 height 36
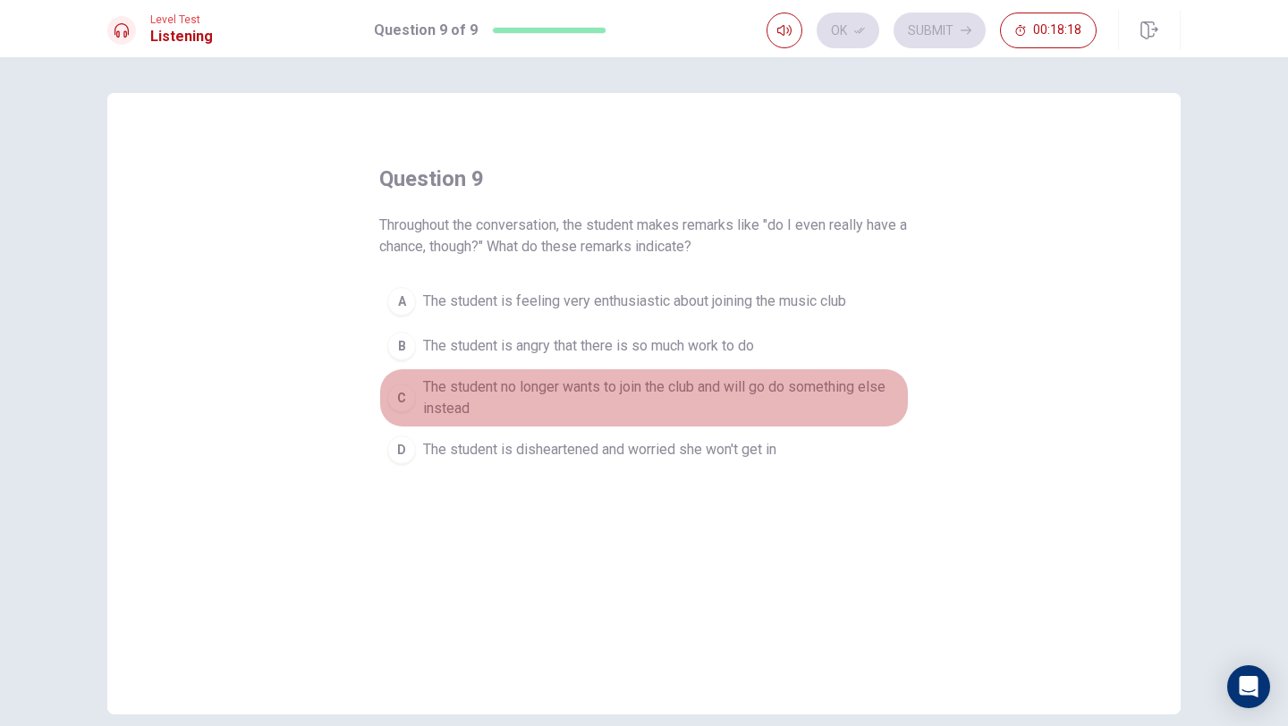
click at [403, 397] on div "C" at bounding box center [401, 398] width 29 height 29
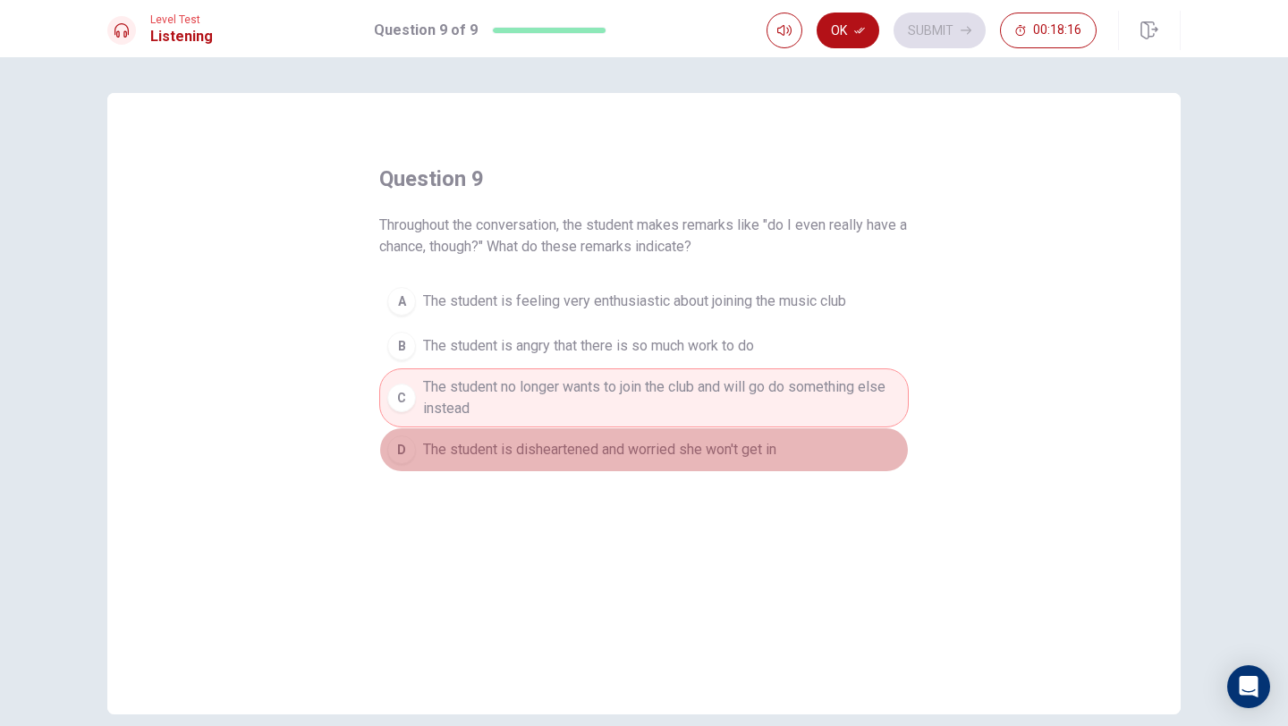
click at [494, 458] on span "The student is disheartened and worried she won't get in" at bounding box center [599, 449] width 353 height 21
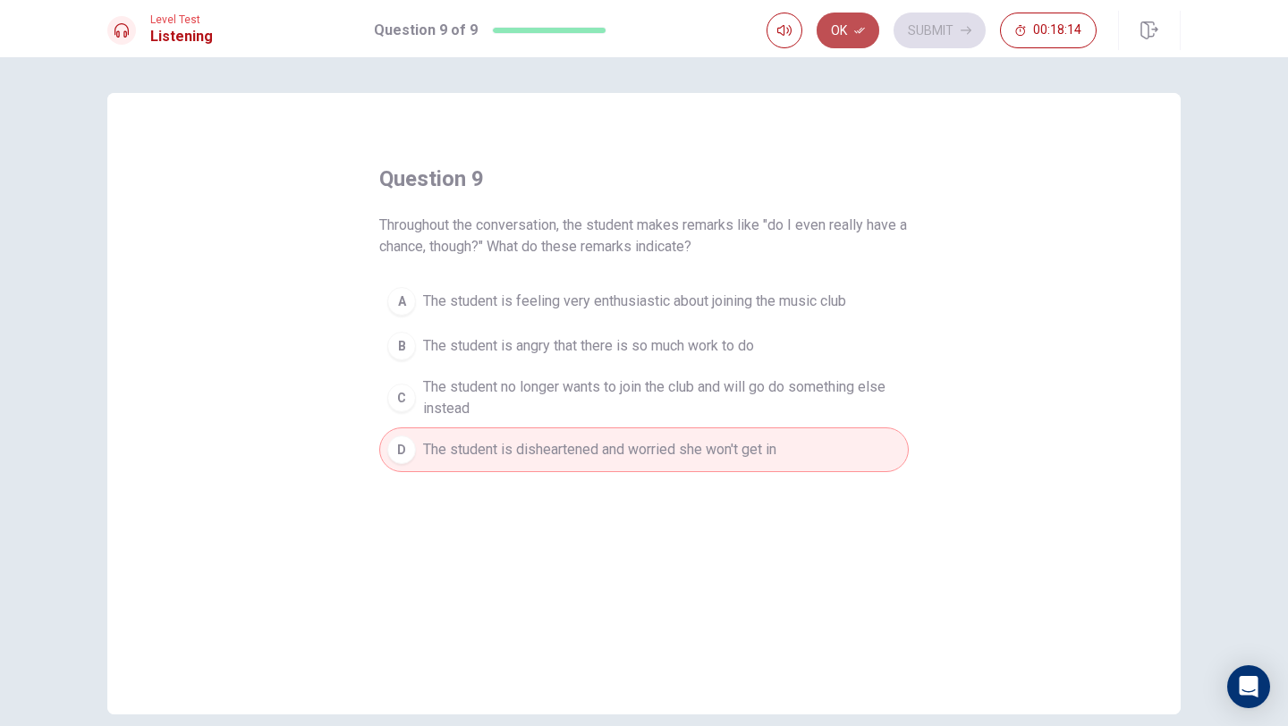
click at [841, 38] on button "Ok" at bounding box center [848, 31] width 63 height 36
click at [913, 37] on button "Submit" at bounding box center [940, 31] width 92 height 36
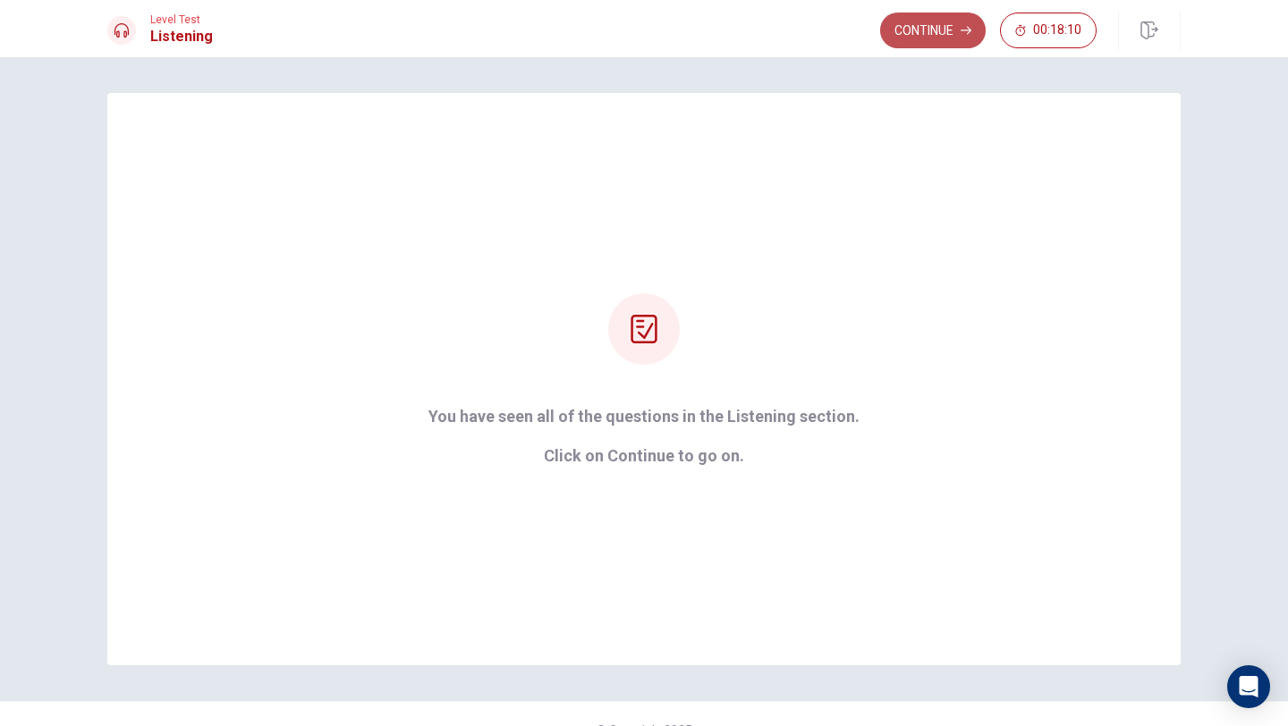
click at [910, 40] on button "Continue" at bounding box center [933, 31] width 106 height 36
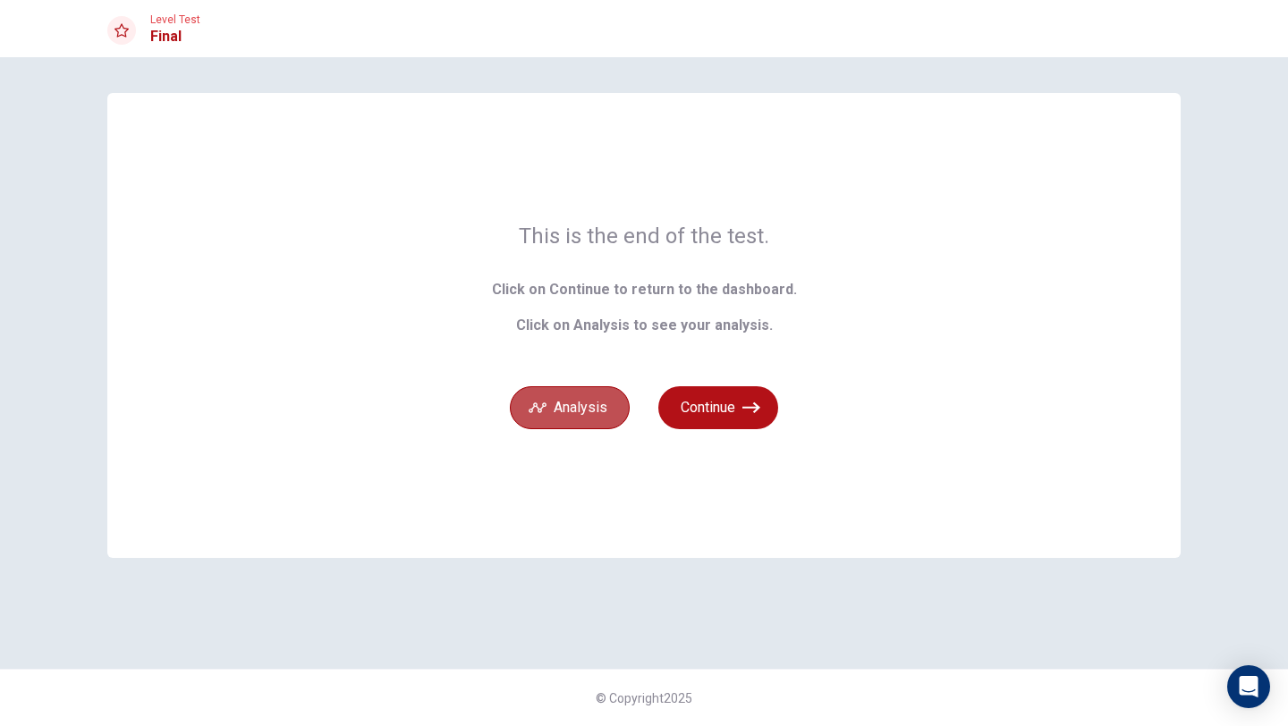
click at [613, 403] on button "Analysis" at bounding box center [570, 407] width 120 height 43
